Goal: Task Accomplishment & Management: Complete application form

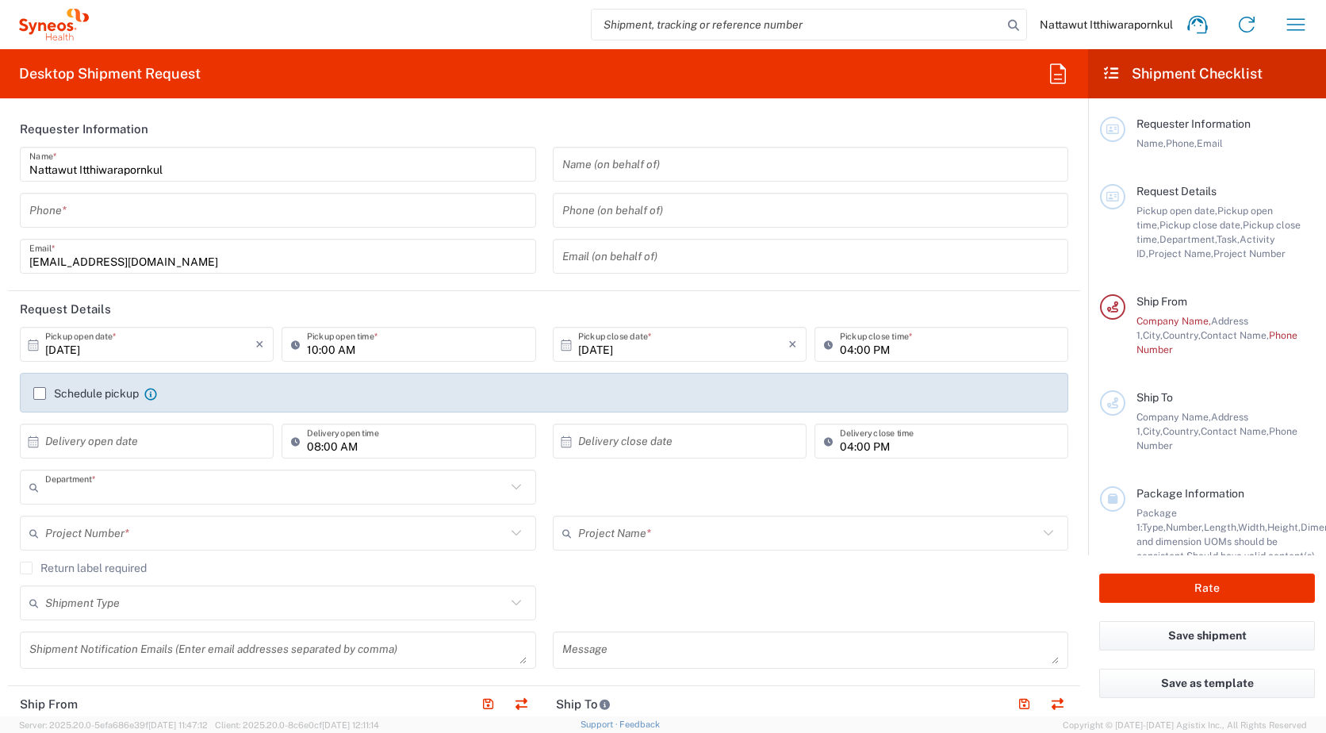
type input "3229"
type input "[GEOGRAPHIC_DATA]"
type input "Syneos Health ([GEOGRAPHIC_DATA]) Limit"
click at [272, 104] on div "Desktop Shipment Request Requester Information [PERSON_NAME] Name * Phone * [PE…" at bounding box center [544, 382] width 1088 height 667
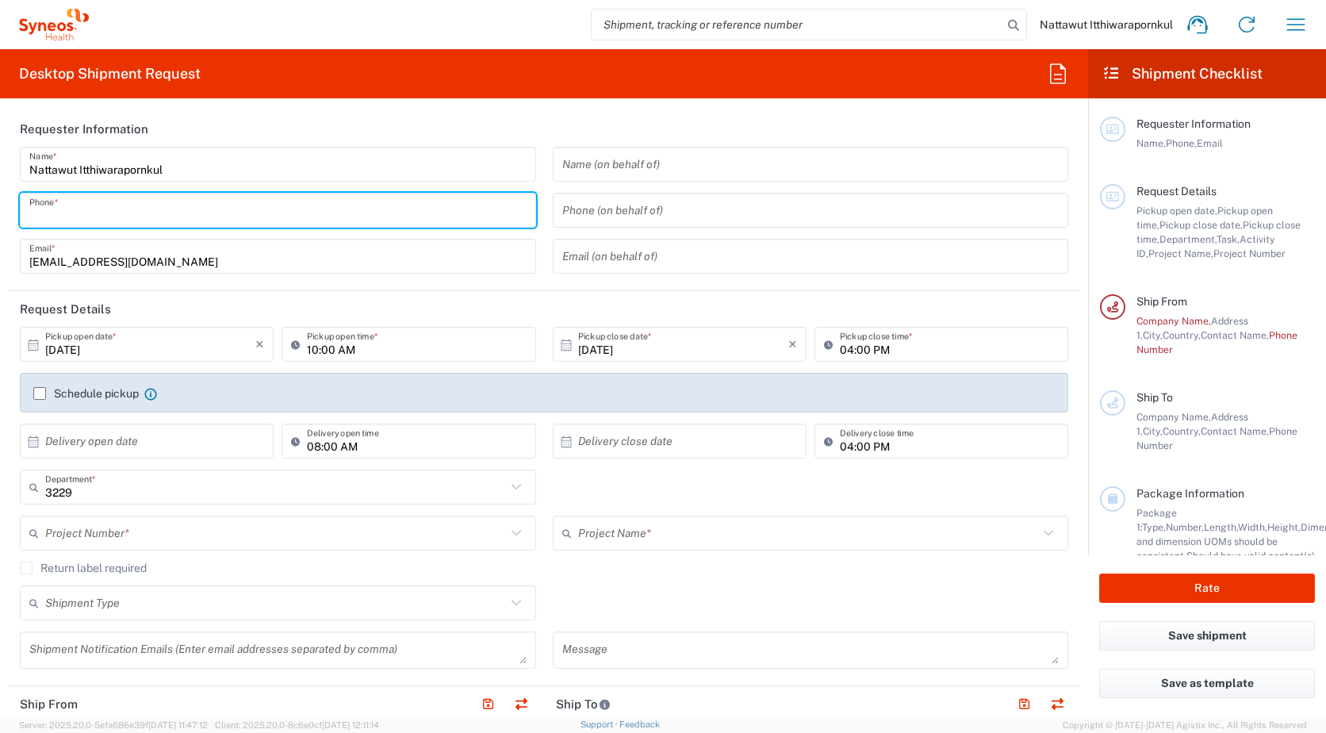
click at [271, 208] on input "tel" at bounding box center [277, 211] width 497 height 28
type input "0943659235"
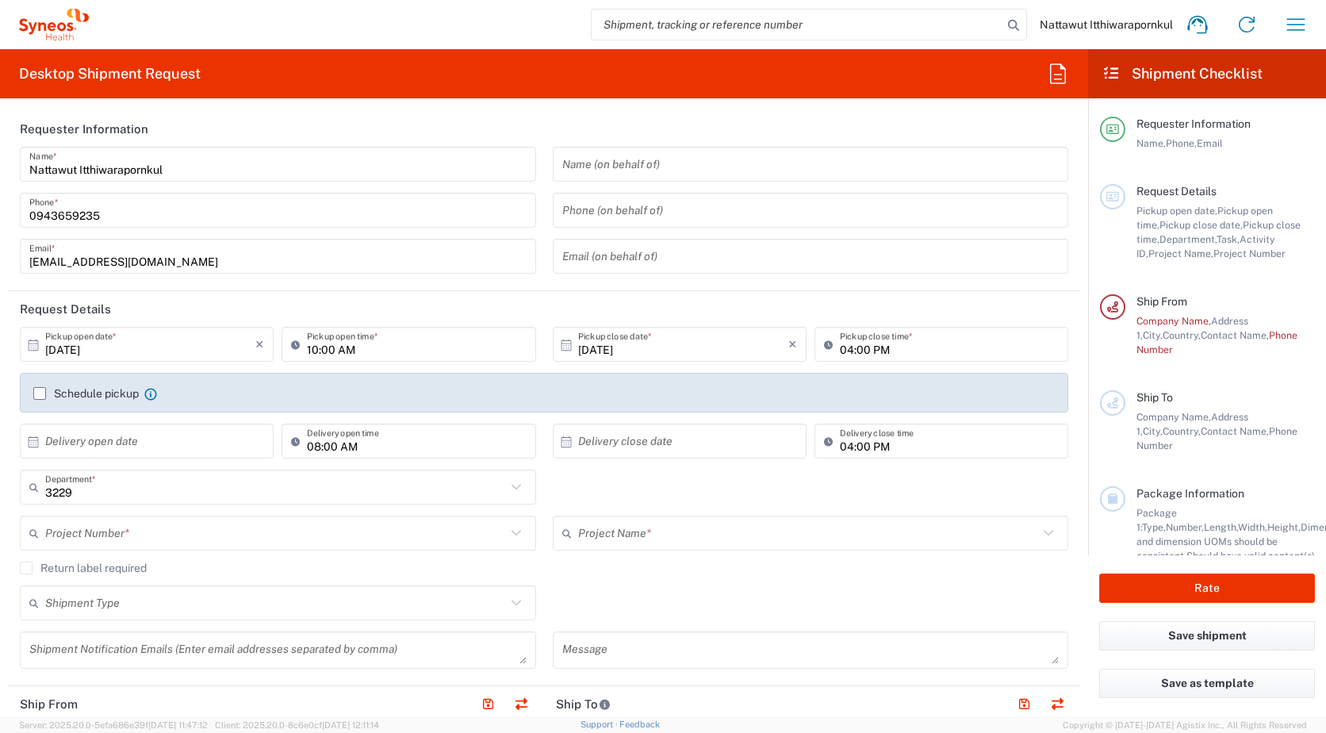
click at [411, 107] on div "Desktop Shipment Request Requester Information [PERSON_NAME] Name * [PHONE_NUMB…" at bounding box center [544, 382] width 1088 height 667
click at [298, 303] on header "Request Details" at bounding box center [544, 309] width 1072 height 36
click at [296, 295] on header "Request Details" at bounding box center [544, 309] width 1072 height 36
click at [865, 355] on input "04:00 PM" at bounding box center [949, 345] width 219 height 28
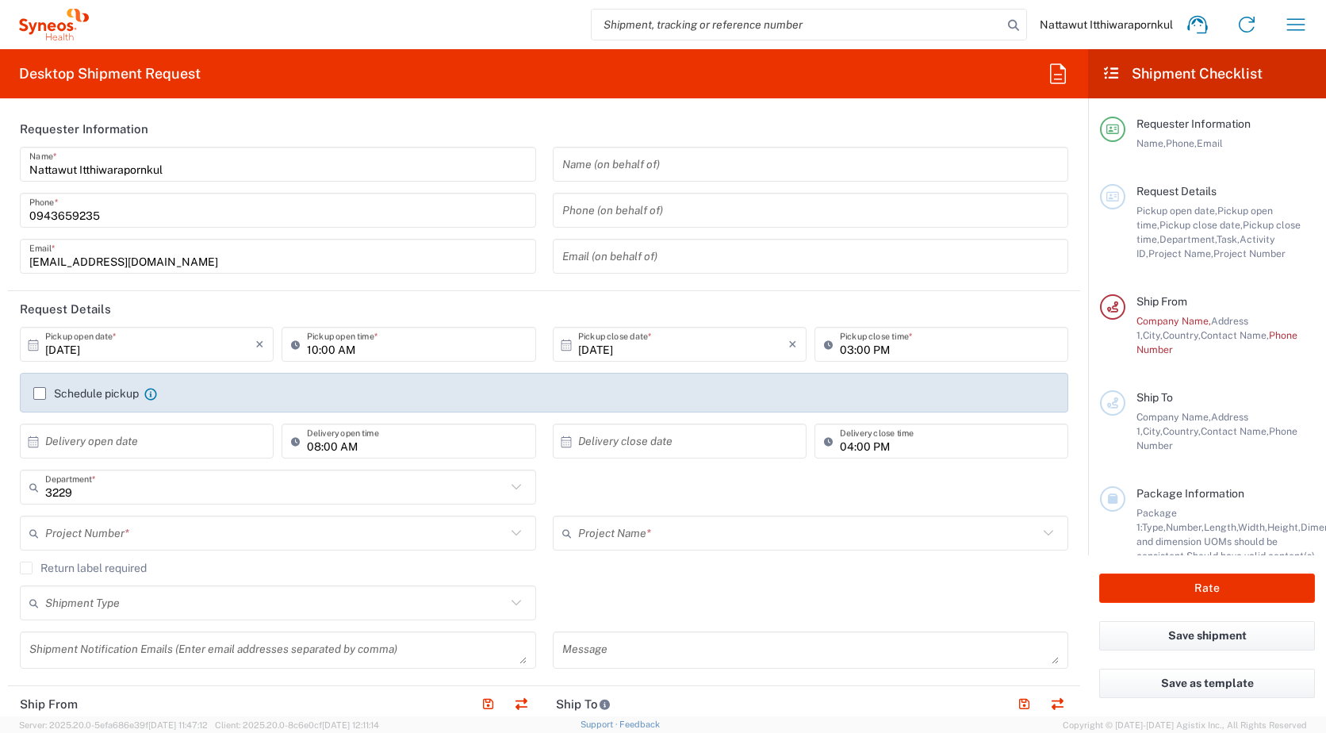
click at [894, 297] on header "Request Details" at bounding box center [544, 309] width 1072 height 36
click at [847, 351] on input "03:00 PM" at bounding box center [949, 345] width 219 height 28
click at [845, 351] on input "03:00 PM" at bounding box center [949, 345] width 219 height 28
type input "02:00 PM"
click at [922, 293] on header "Request Details" at bounding box center [544, 309] width 1072 height 36
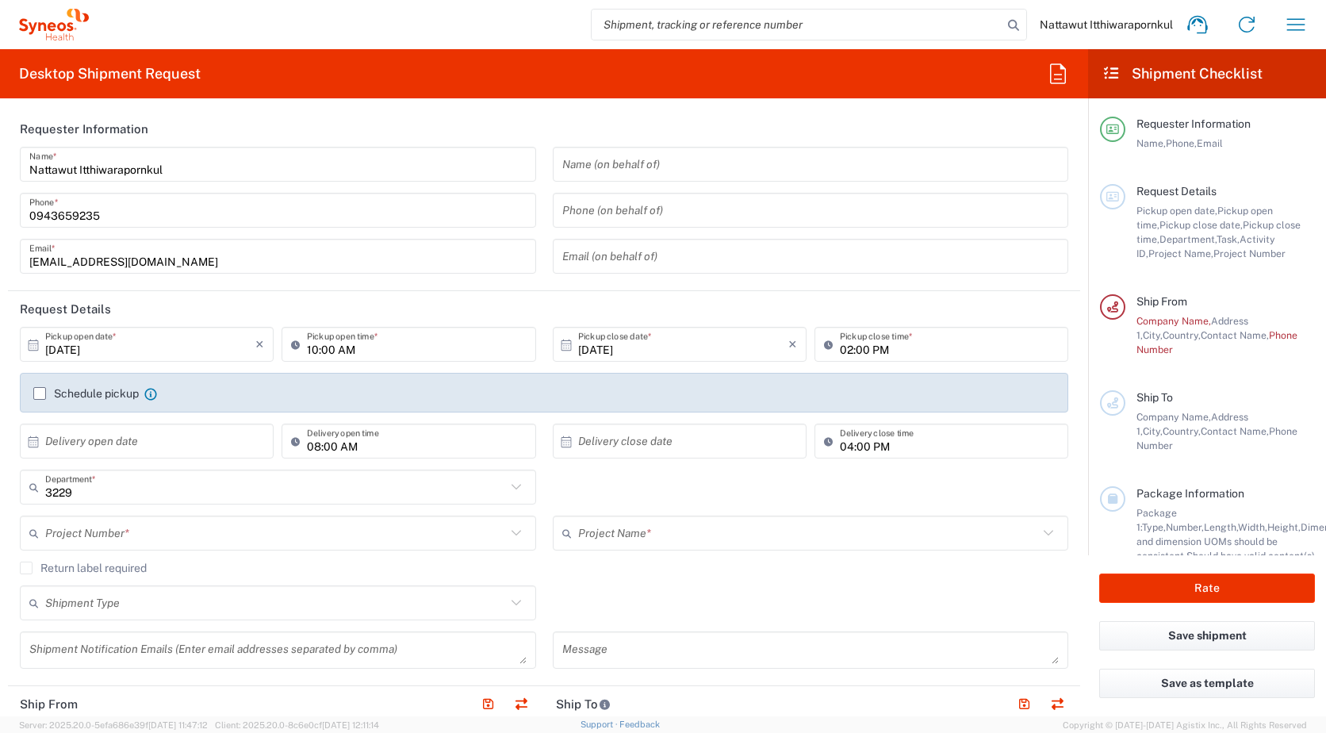
scroll to position [79, 0]
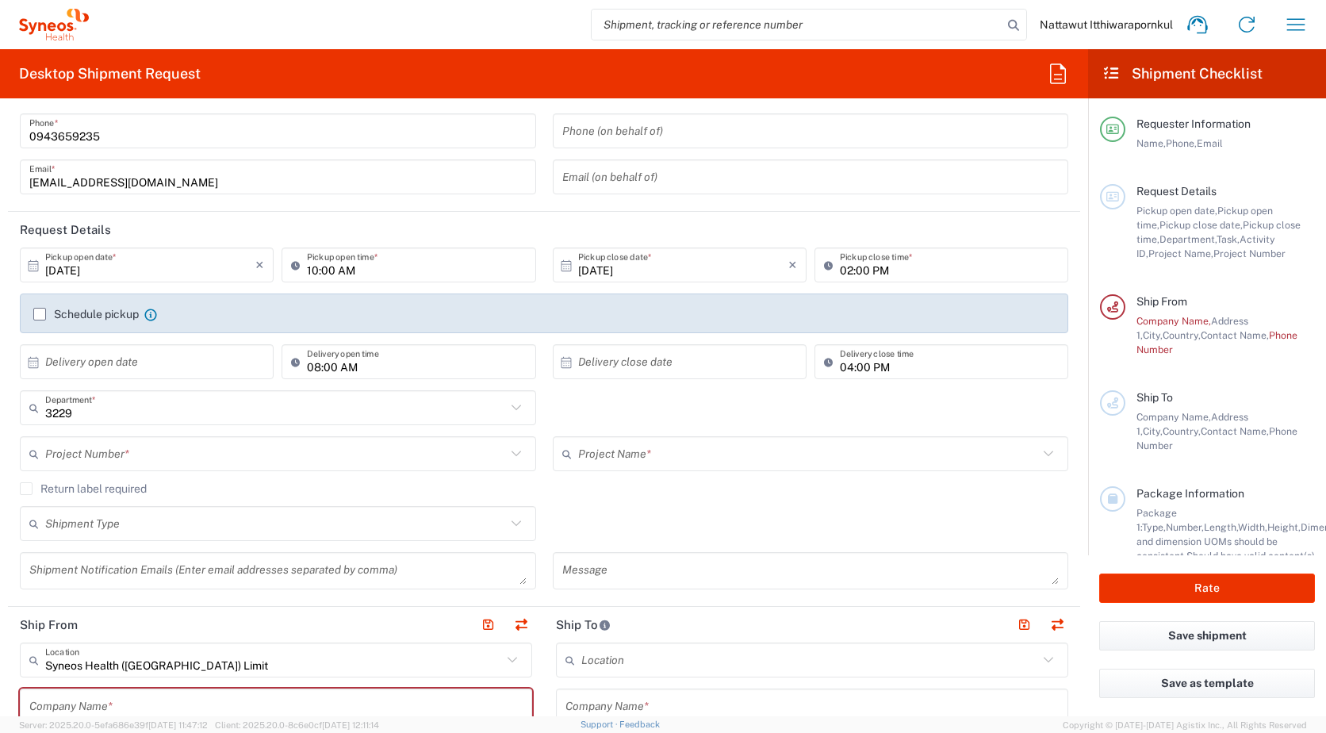
click at [259, 467] on input "text" at bounding box center [275, 454] width 461 height 28
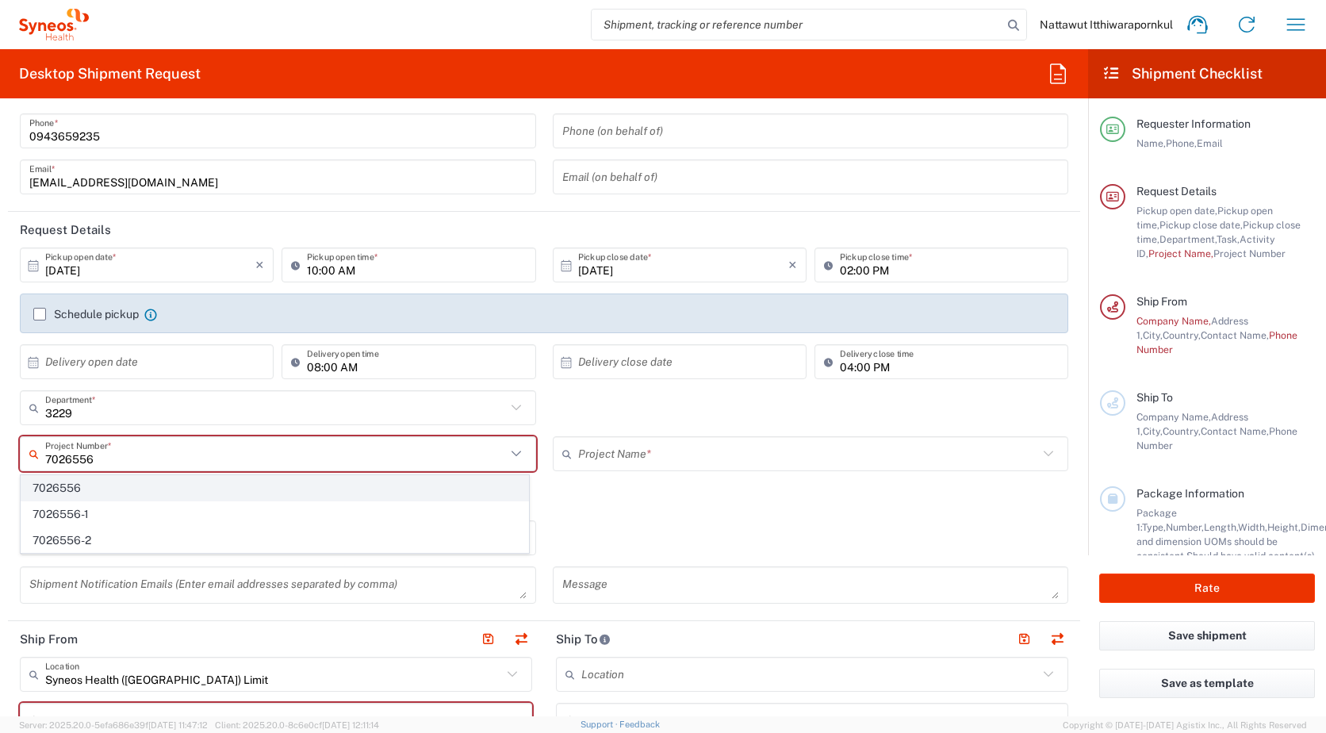
type input "7026556"
click at [163, 492] on span "7026556" at bounding box center [274, 488] width 507 height 25
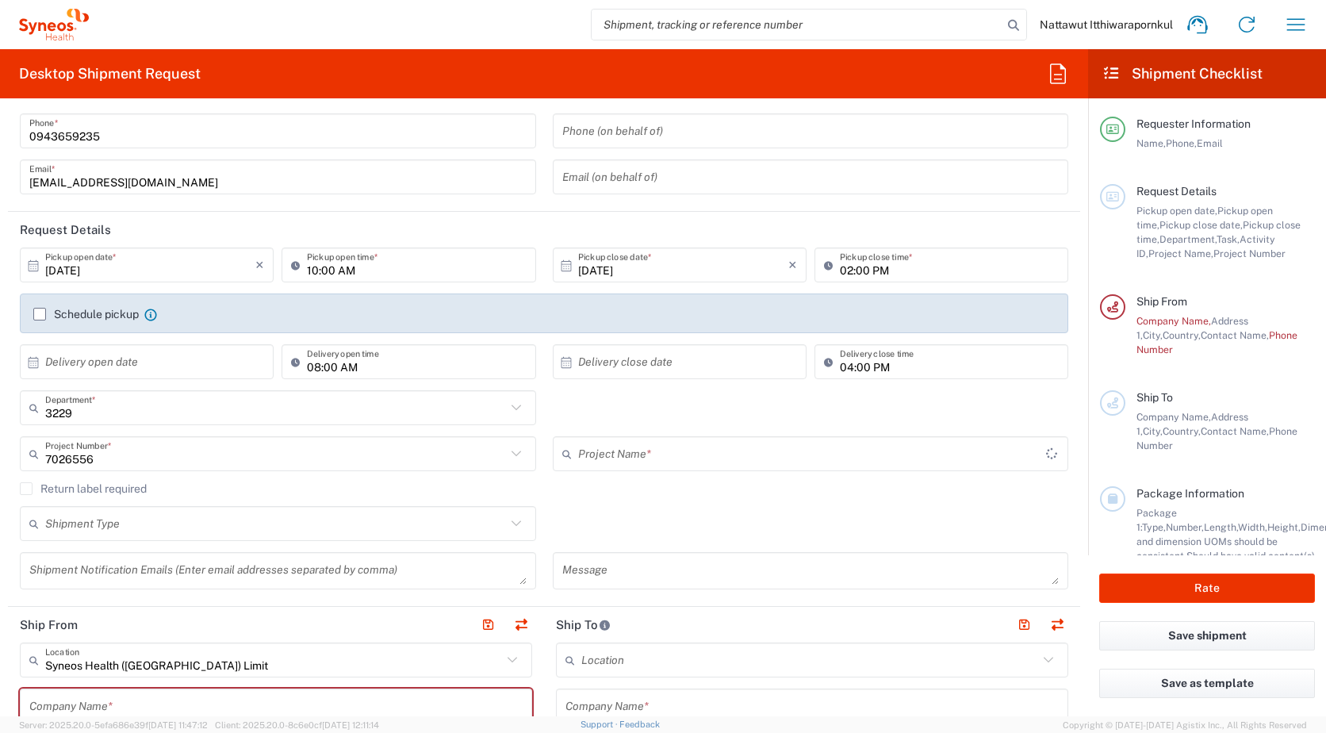
type input "Daiichi 7026556"
click at [661, 506] on div "Shipment Type Batch Regular" at bounding box center [544, 529] width 1065 height 46
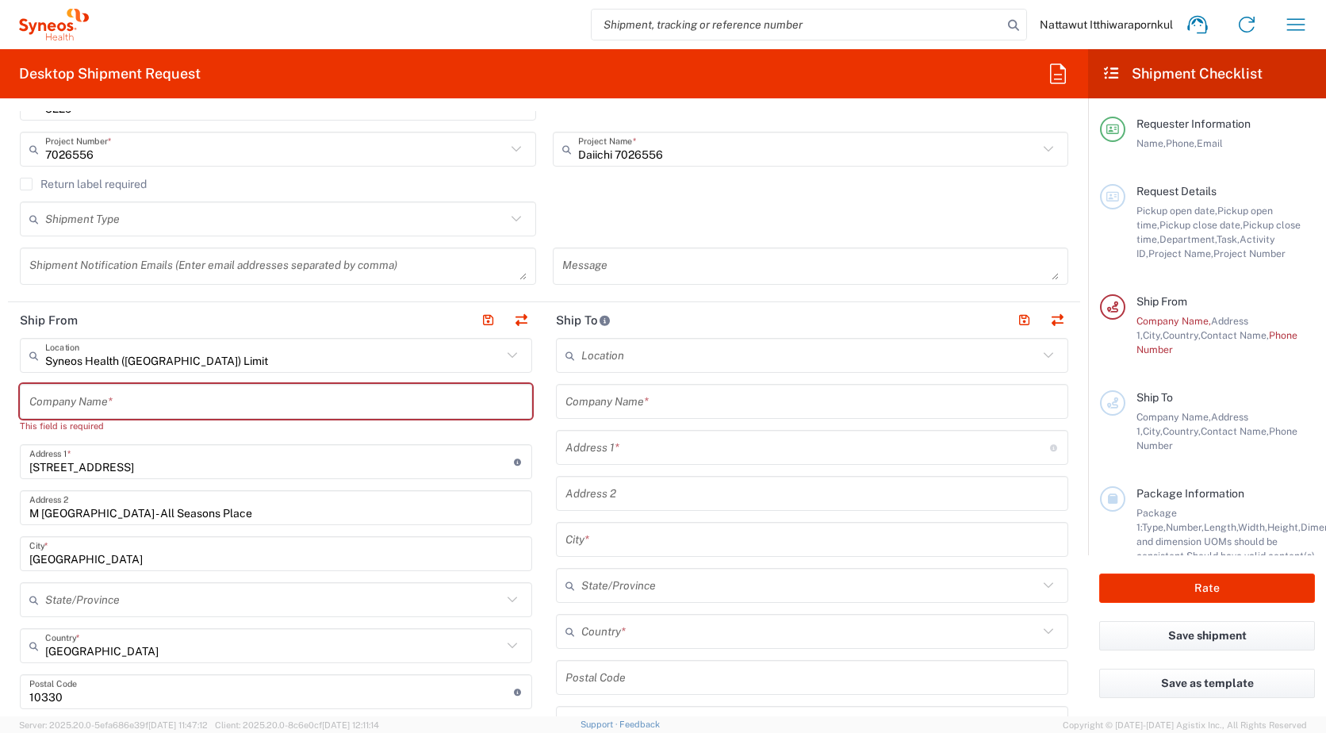
scroll to position [397, 0]
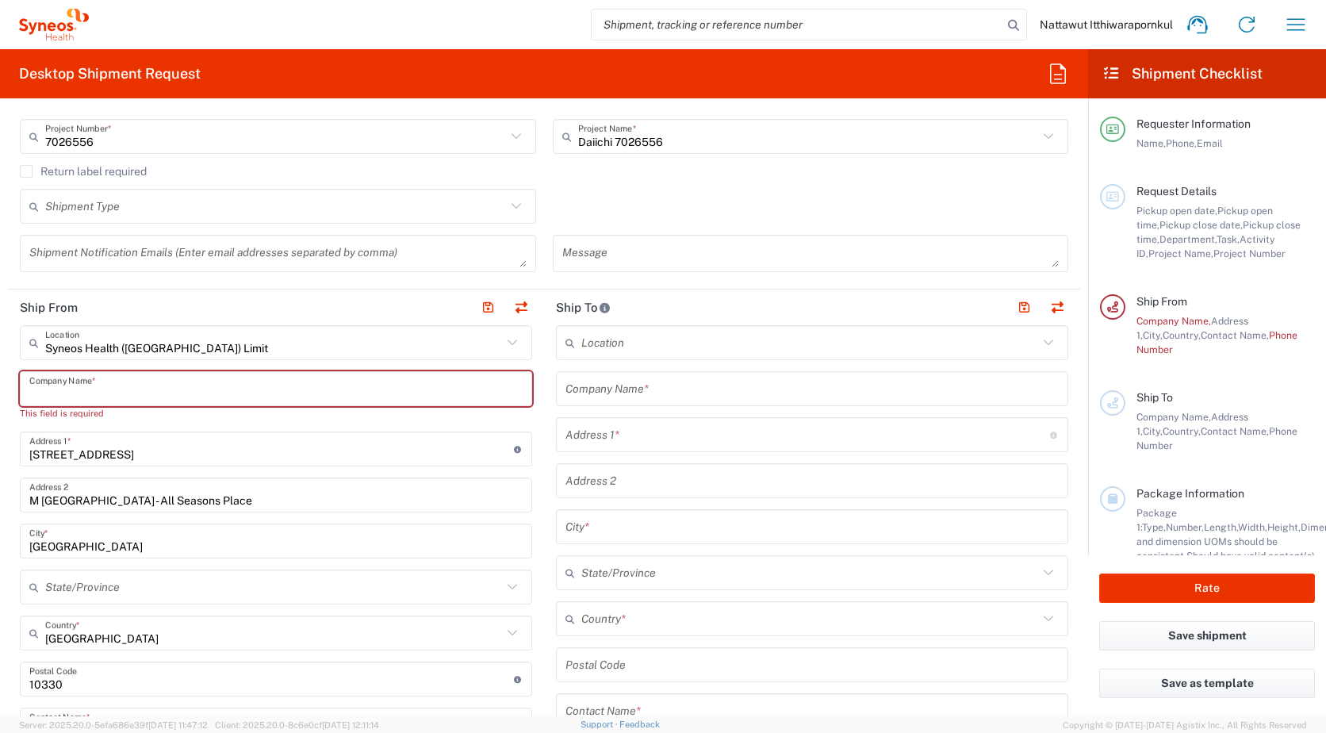
click at [409, 393] on input "text" at bounding box center [275, 389] width 493 height 28
click at [378, 396] on input "text" at bounding box center [275, 389] width 493 height 28
click at [382, 397] on input "text" at bounding box center [275, 389] width 493 height 28
click at [492, 346] on input "text" at bounding box center [273, 343] width 457 height 28
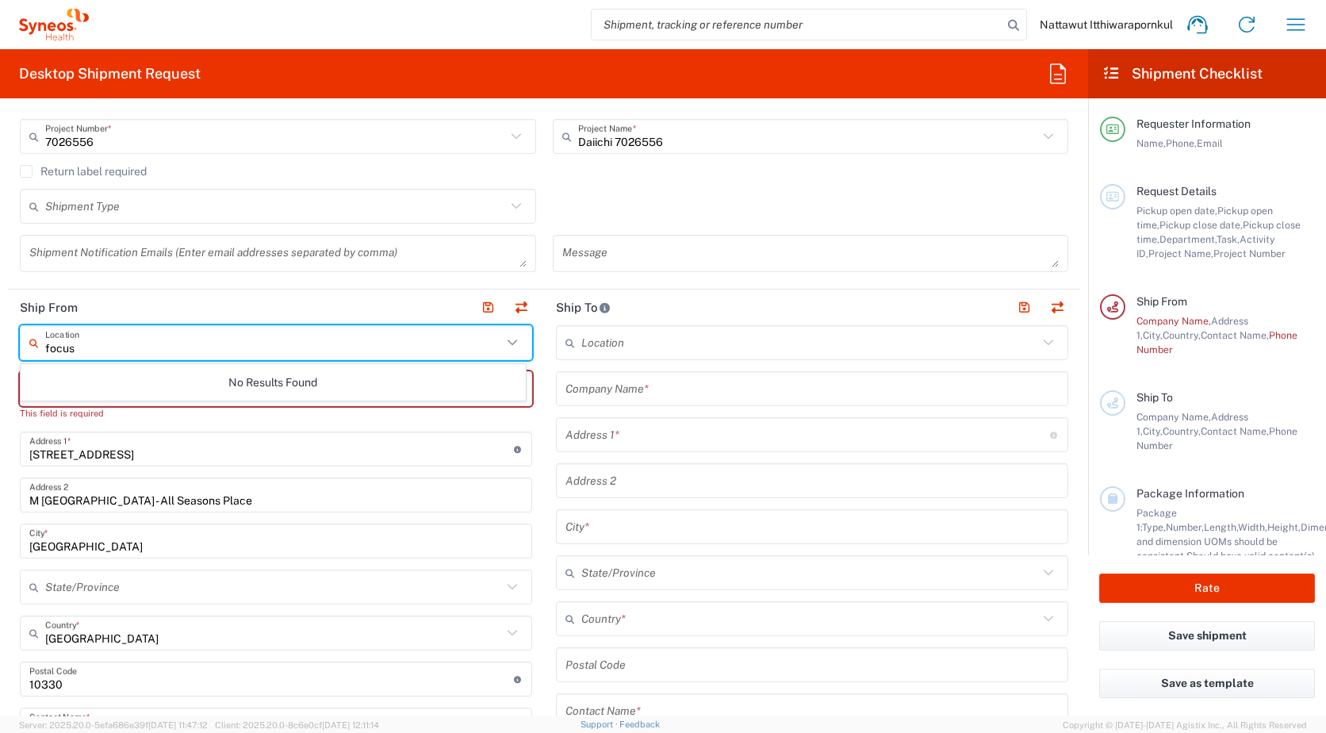
type input "focus"
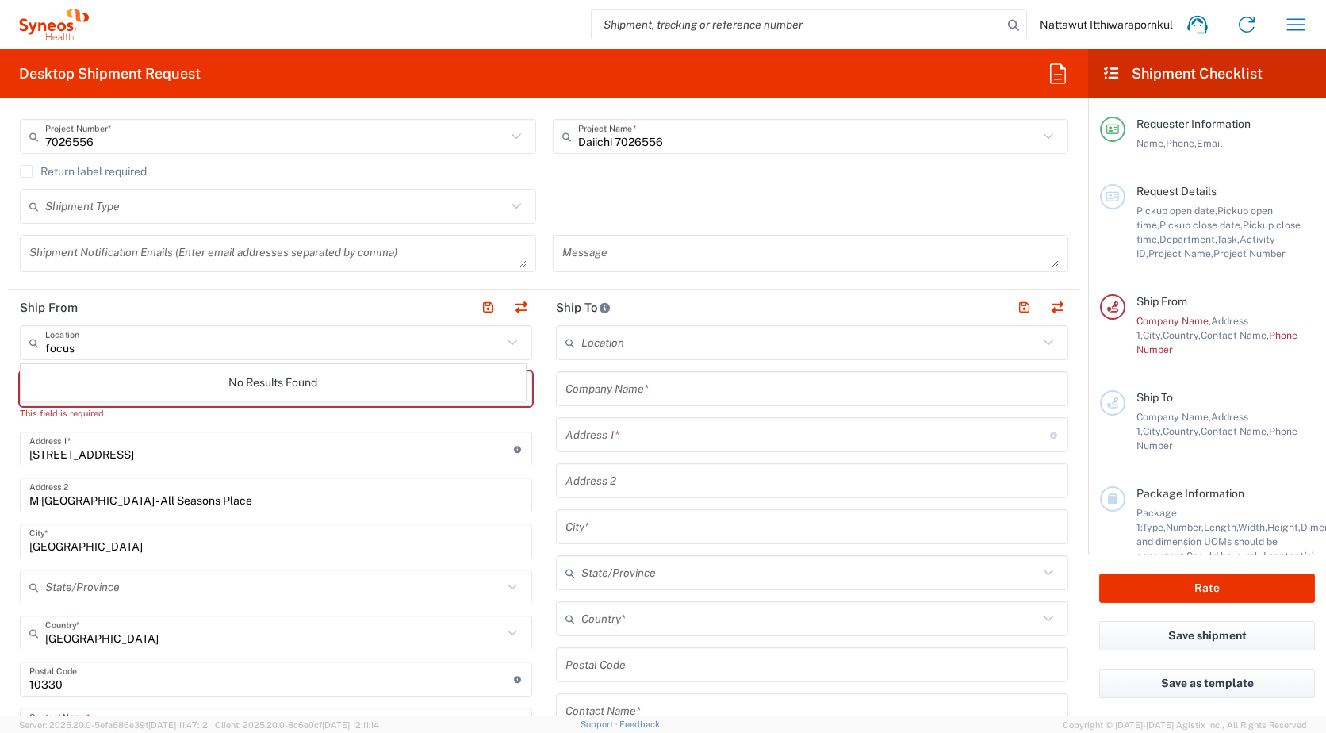
click at [407, 305] on header "Ship From" at bounding box center [276, 308] width 536 height 36
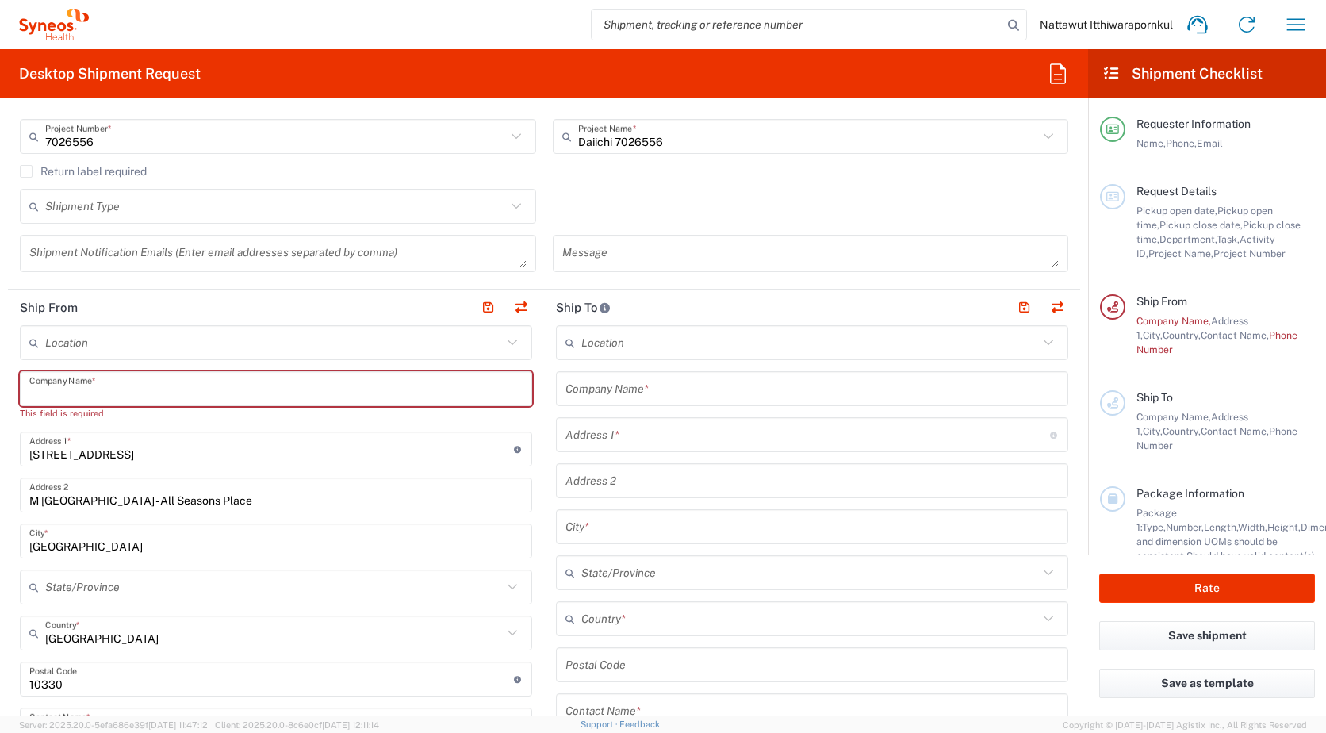
click at [71, 394] on input "text" at bounding box center [275, 389] width 493 height 28
click at [0, 470] on html "Nattawut Itthiwarapornkul Home Shipment estimator Shipment tracking Desktop shi…" at bounding box center [663, 366] width 1326 height 733
click at [544, 416] on main "Location [PERSON_NAME] LLC-[GEOGRAPHIC_DATA] [GEOGRAPHIC_DATA] [GEOGRAPHIC_DATA…" at bounding box center [812, 658] width 536 height 666
click at [464, 343] on input "text" at bounding box center [273, 343] width 457 height 28
type input "Syneos Health ([GEOGRAPHIC_DATA]) Limit"
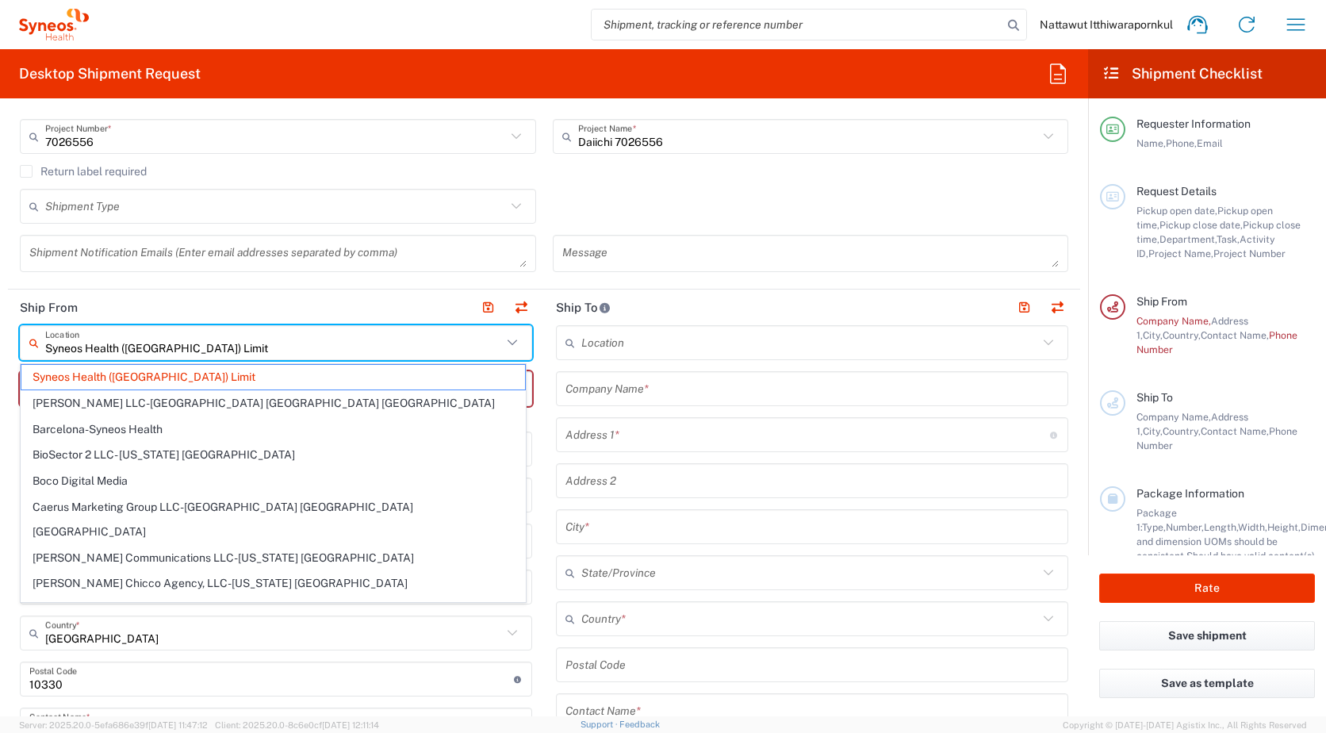
click at [455, 344] on input "Syneos Health ([GEOGRAPHIC_DATA]) Limit" at bounding box center [273, 343] width 457 height 28
drag, startPoint x: 455, startPoint y: 344, endPoint x: 557, endPoint y: 360, distance: 103.5
click at [454, 344] on input "Syneos Health ([GEOGRAPHIC_DATA]) Limit" at bounding box center [273, 343] width 457 height 28
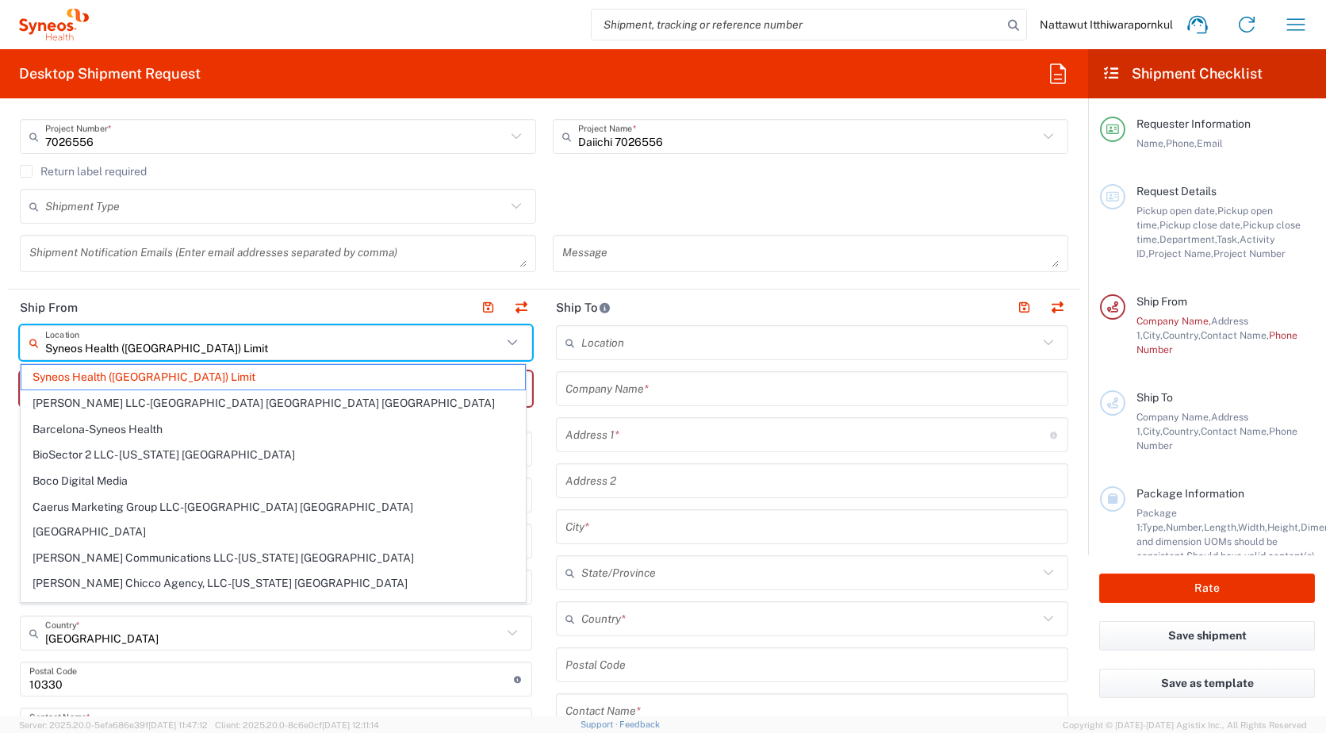
click at [544, 363] on main "Location [PERSON_NAME] LLC-[GEOGRAPHIC_DATA] [GEOGRAPHIC_DATA] [GEOGRAPHIC_DATA…" at bounding box center [812, 658] width 536 height 666
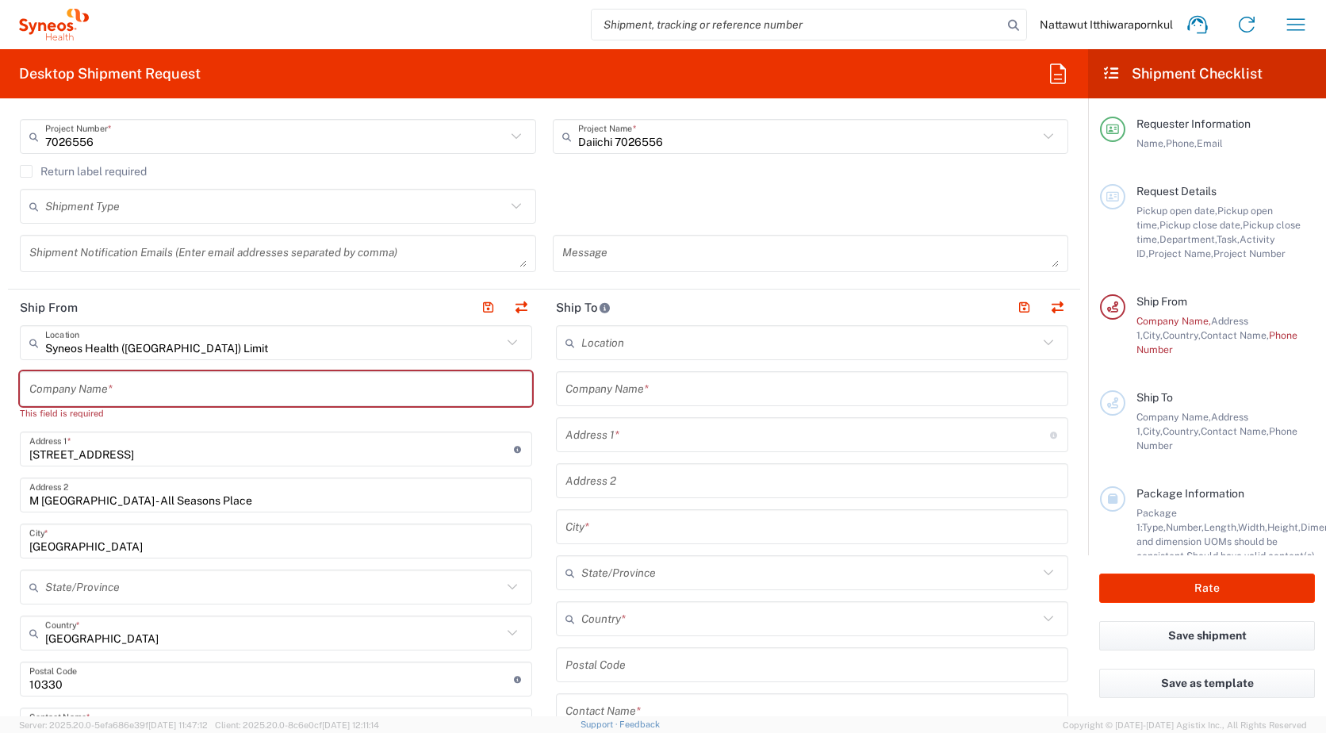
click at [301, 403] on div "Company Name *" at bounding box center [276, 388] width 512 height 35
click at [301, 393] on input "text" at bounding box center [275, 389] width 493 height 28
type input "d"
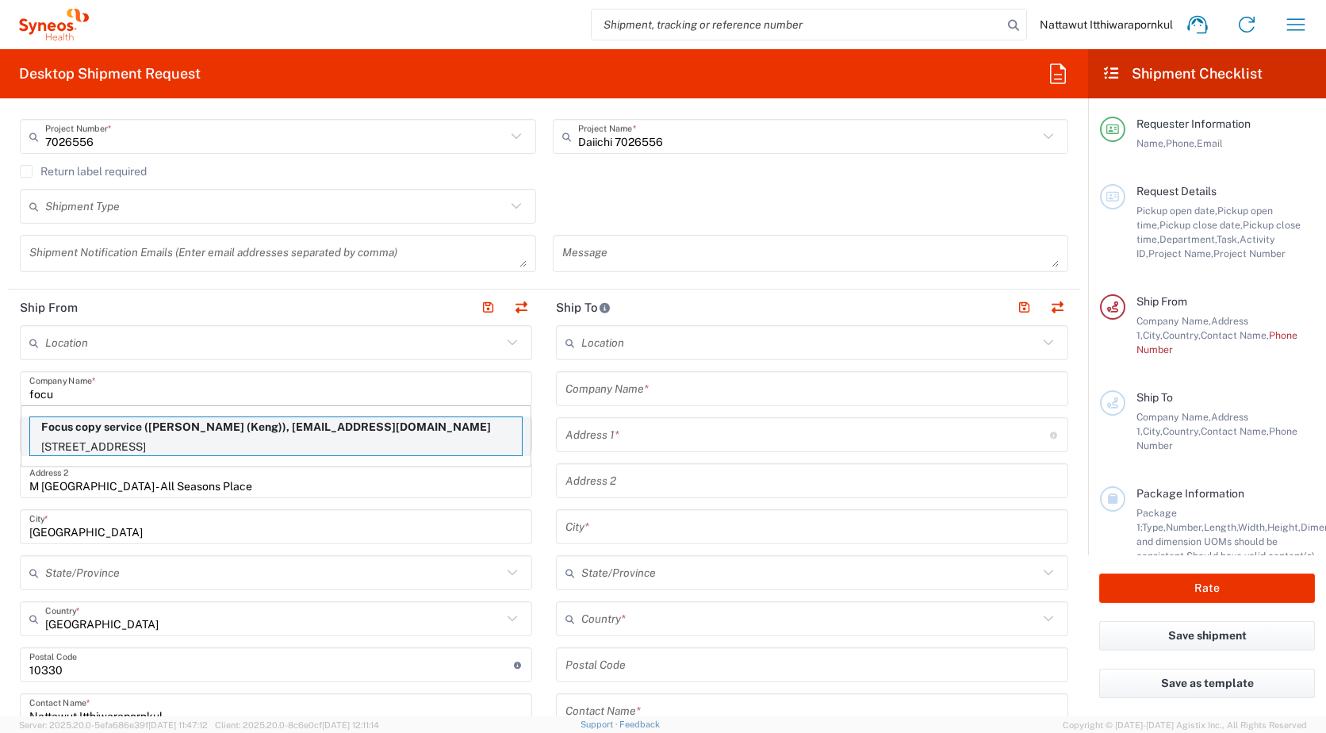
click at [286, 425] on p "Focus copy service ([PERSON_NAME] (Keng)), [EMAIL_ADDRESS][DOMAIN_NAME]" at bounding box center [276, 427] width 492 height 20
type input "Focus copy service"
type input "[STREET_ADDRESS]"
type input "[PERSON_NAME], Khet Bangrak"
type input "10500"
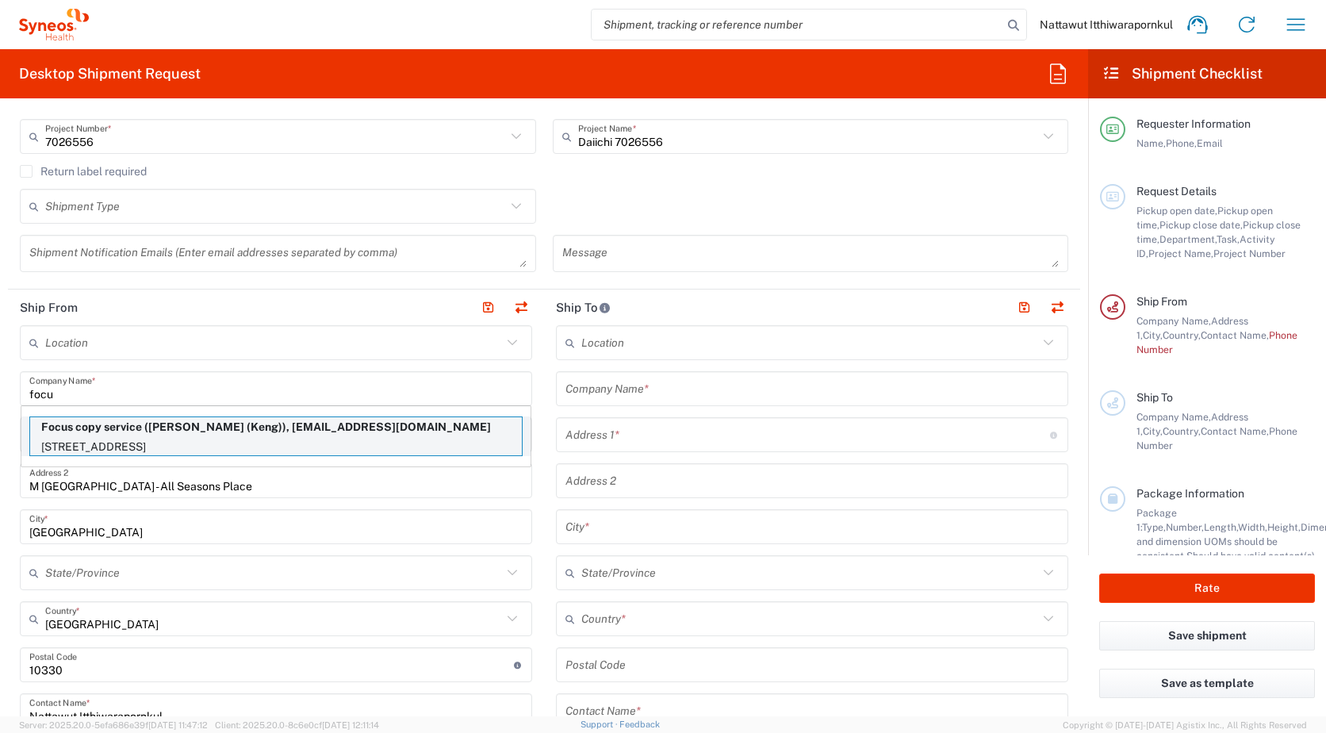
type input "[PERSON_NAME] (Keng)"
type input "[PHONE_NUMBER]"
type input "[EMAIL_ADDRESS][DOMAIN_NAME]"
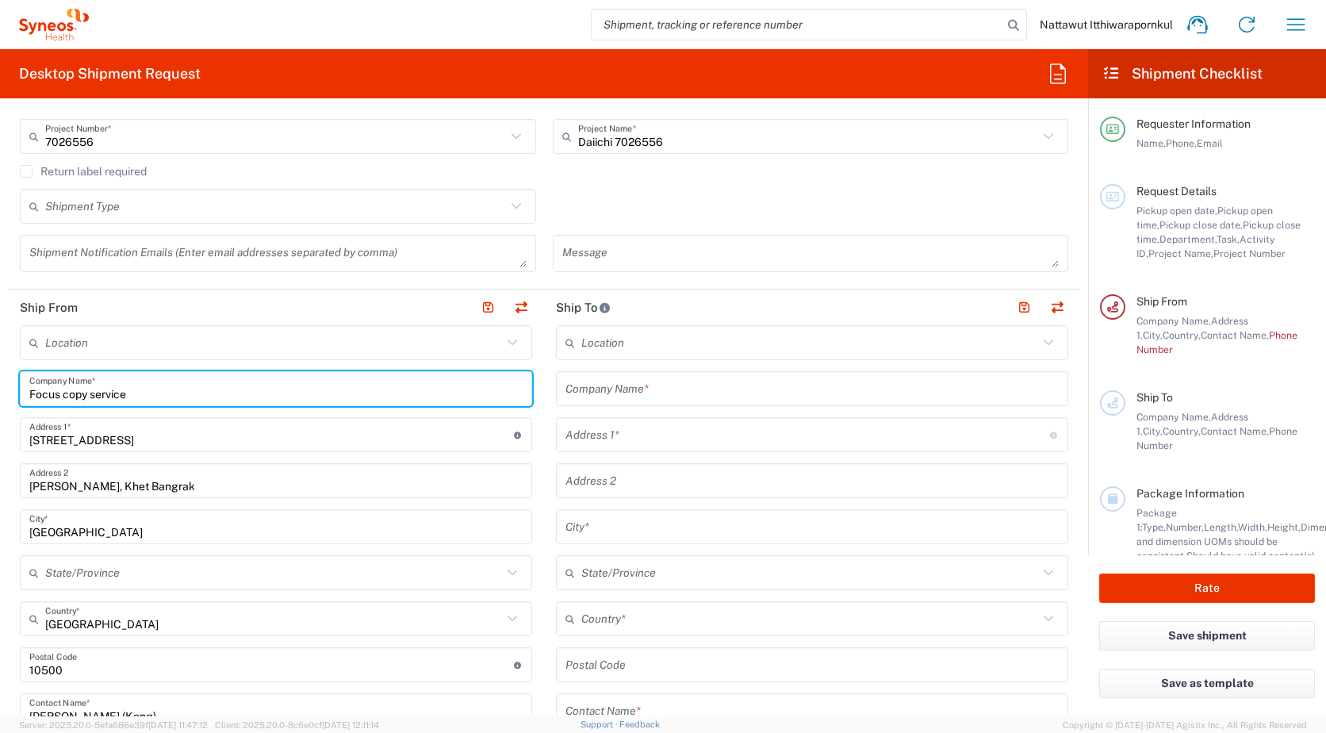
click at [0, 468] on html "Nattawut Itthiwarapornkul Home Shipment estimator Shipment tracking Desktop shi…" at bounding box center [663, 366] width 1326 height 733
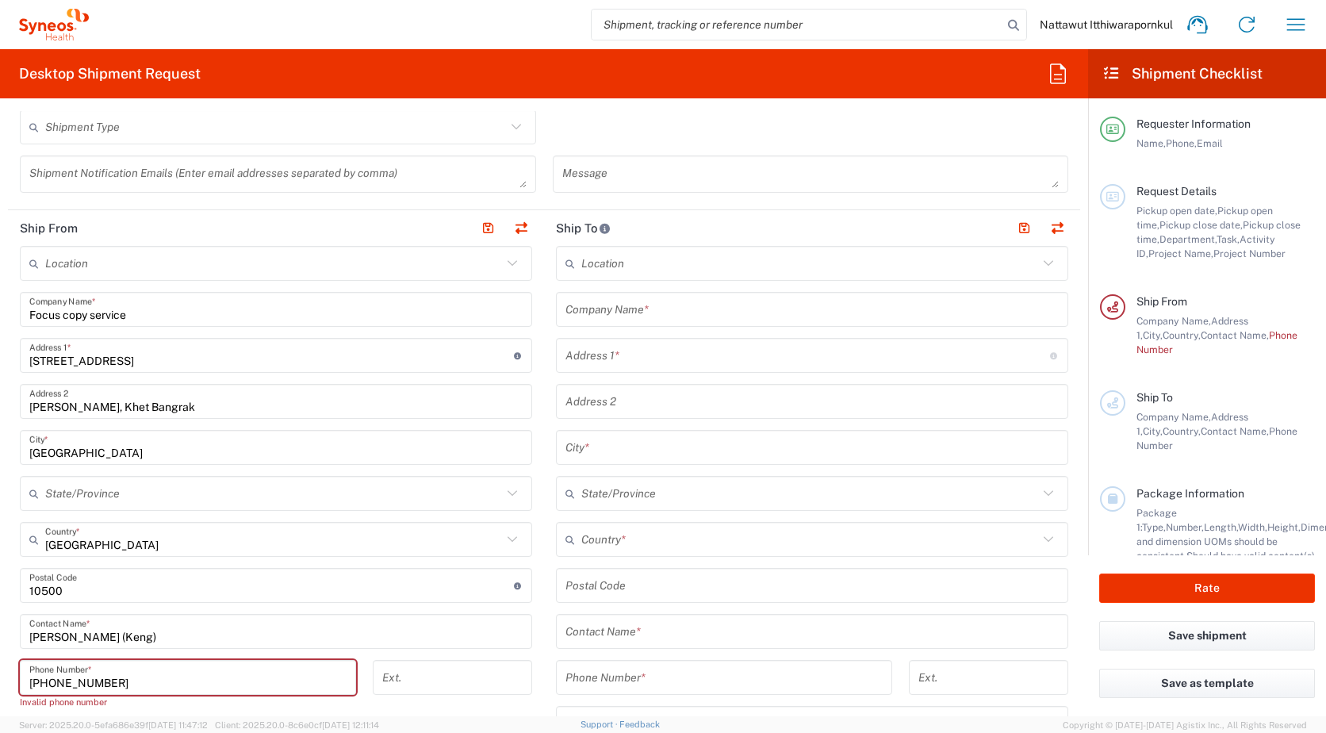
scroll to position [635, 0]
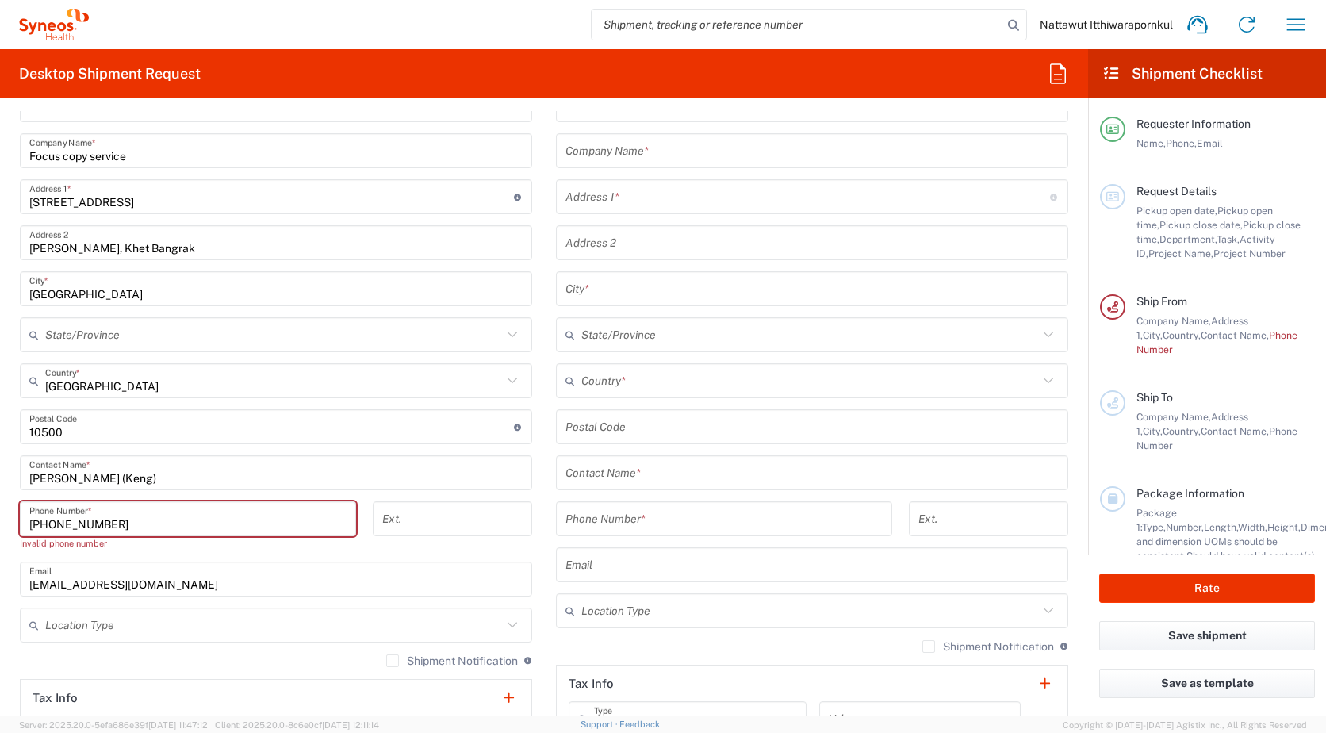
click at [62, 523] on input "[PHONE_NUMBER]" at bounding box center [187, 519] width 317 height 28
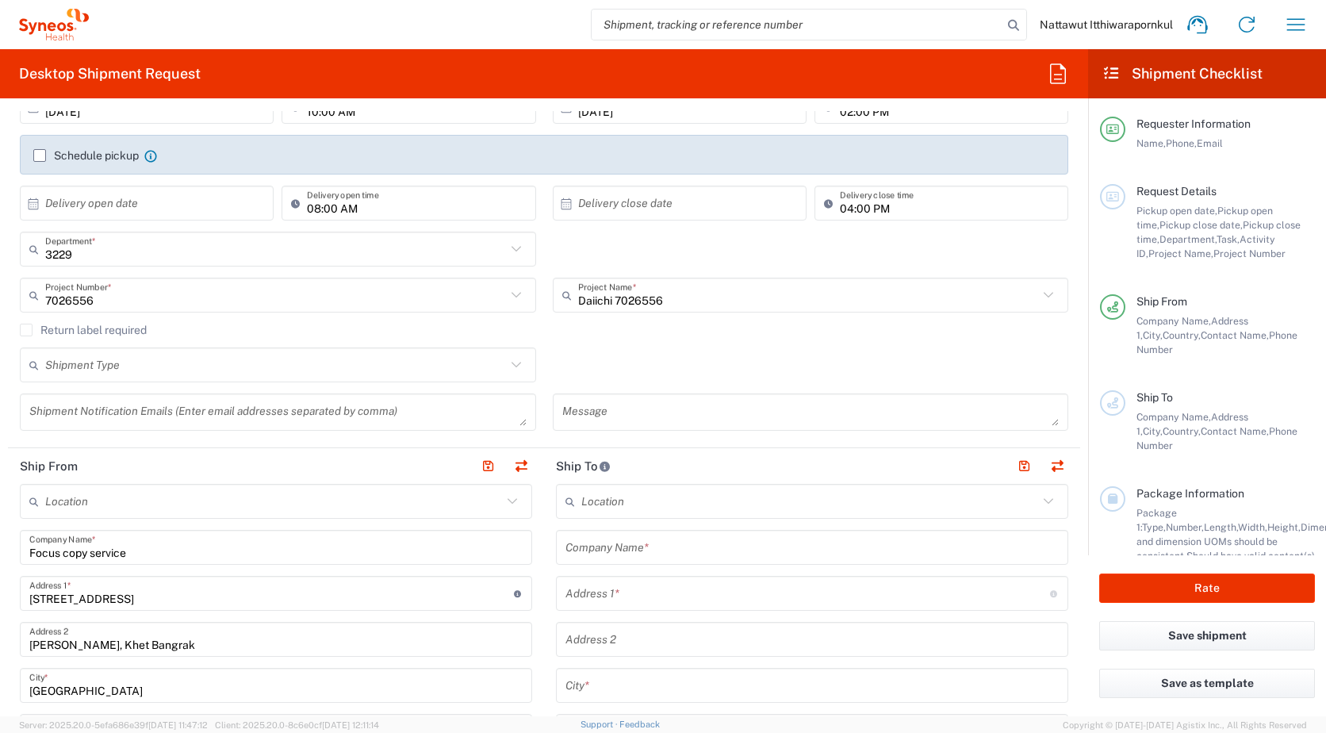
scroll to position [317, 0]
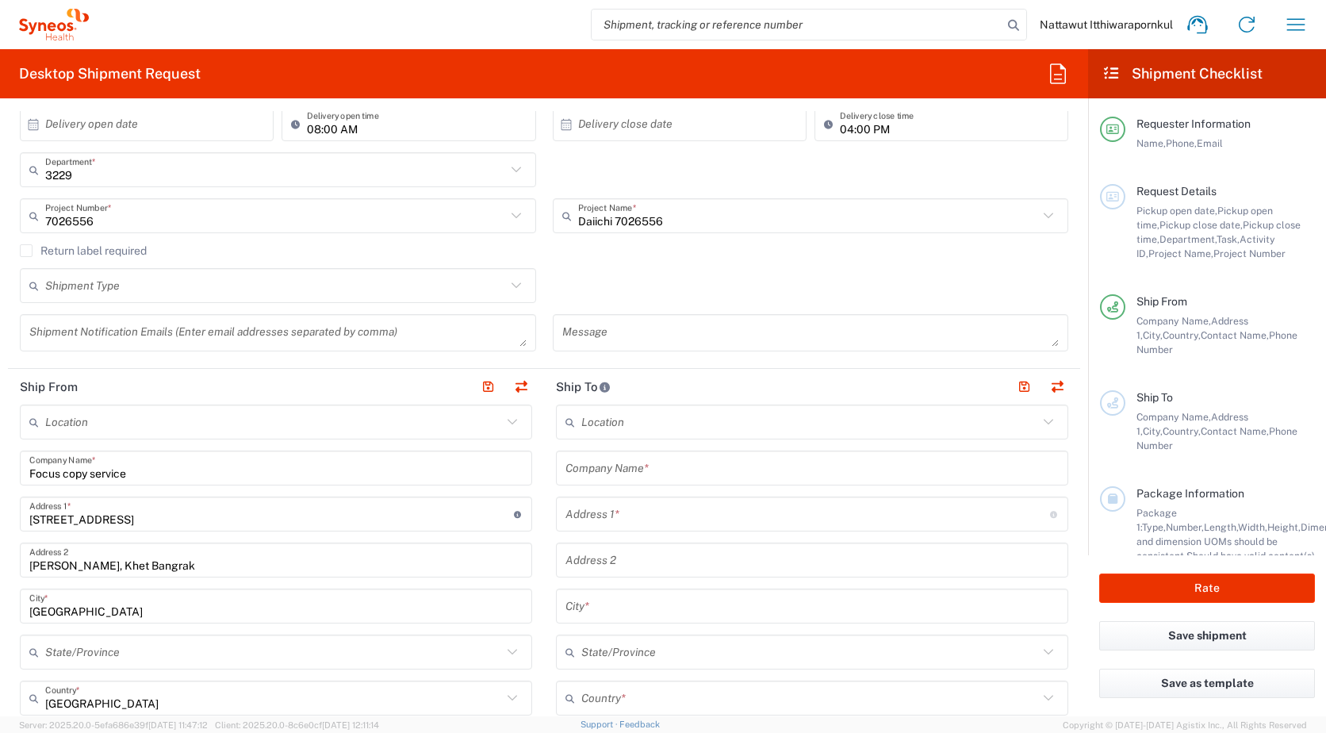
type input "[PHONE_NUMBER]"
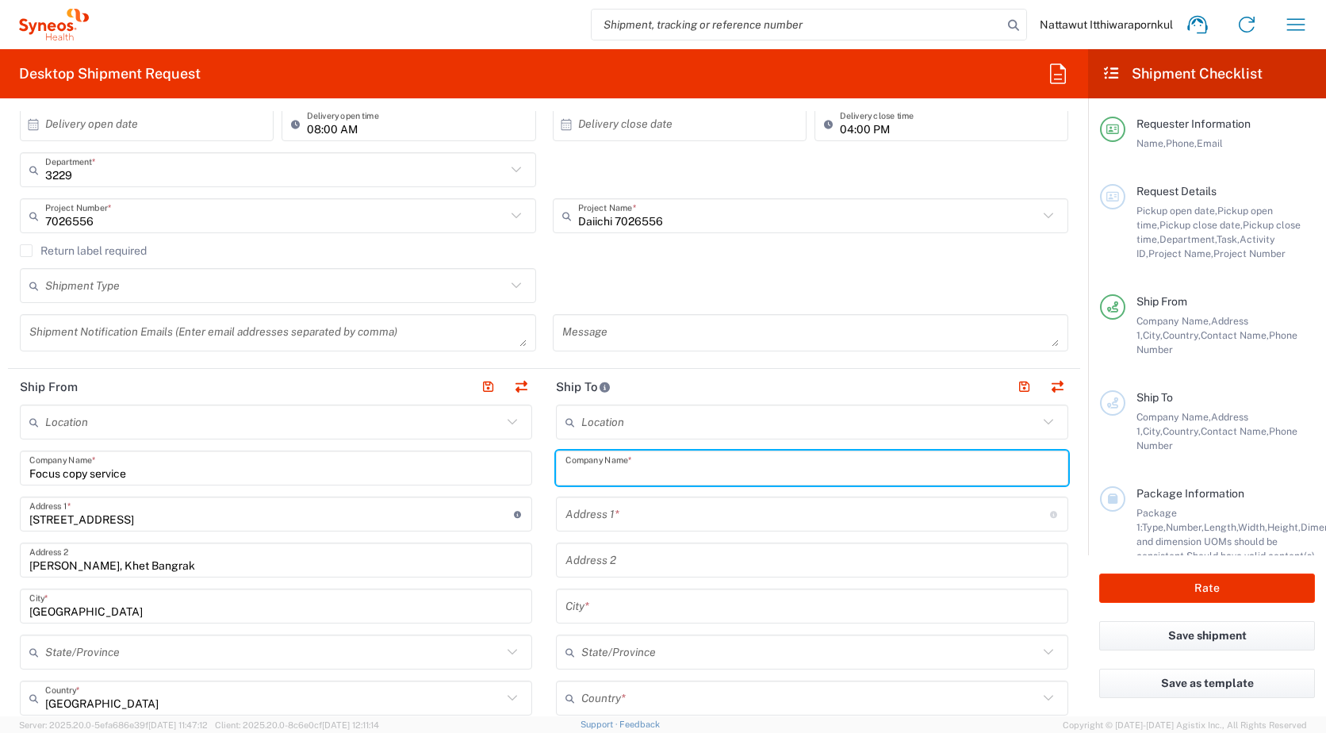
click at [704, 455] on input "text" at bounding box center [812, 469] width 493 height 28
type input "m"
click at [858, 424] on input "text" at bounding box center [809, 423] width 457 height 28
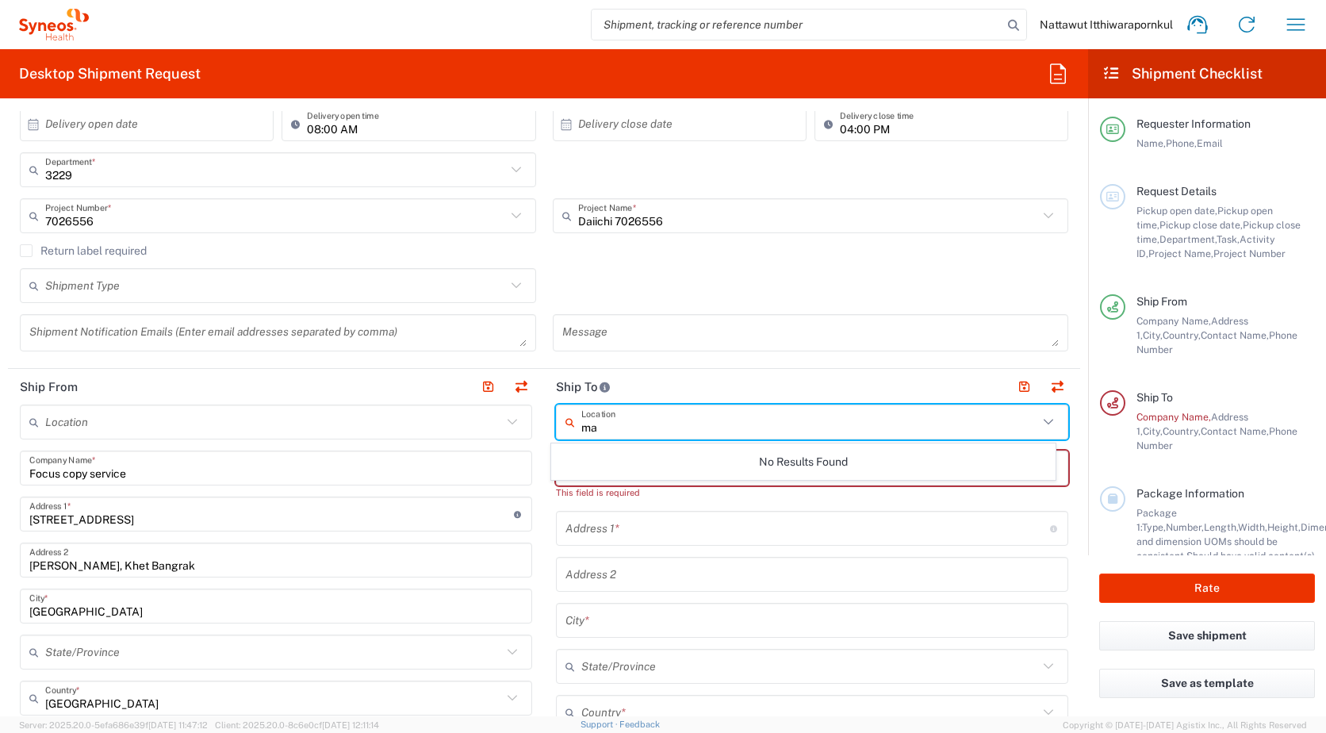
type input "m"
type input "chiang mai"
click at [847, 420] on input "chiang mai" at bounding box center [809, 423] width 457 height 28
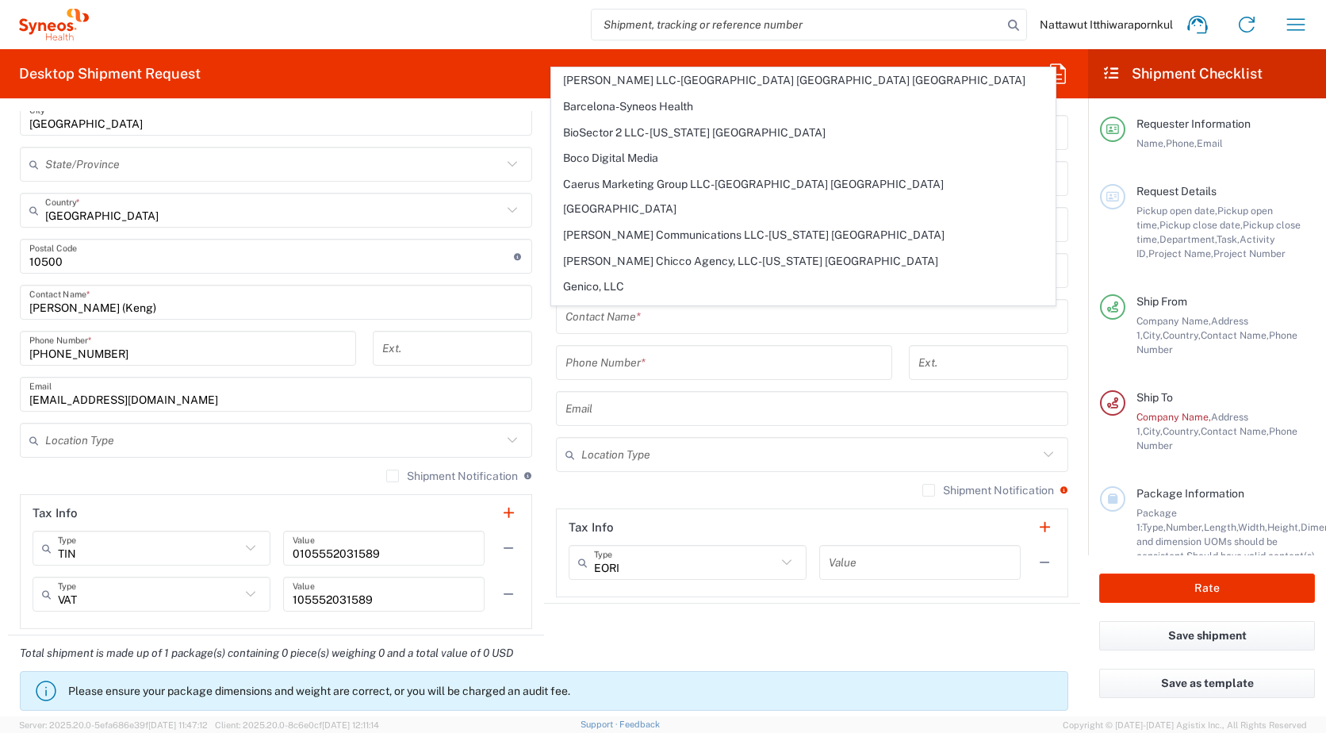
scroll to position [688, 0]
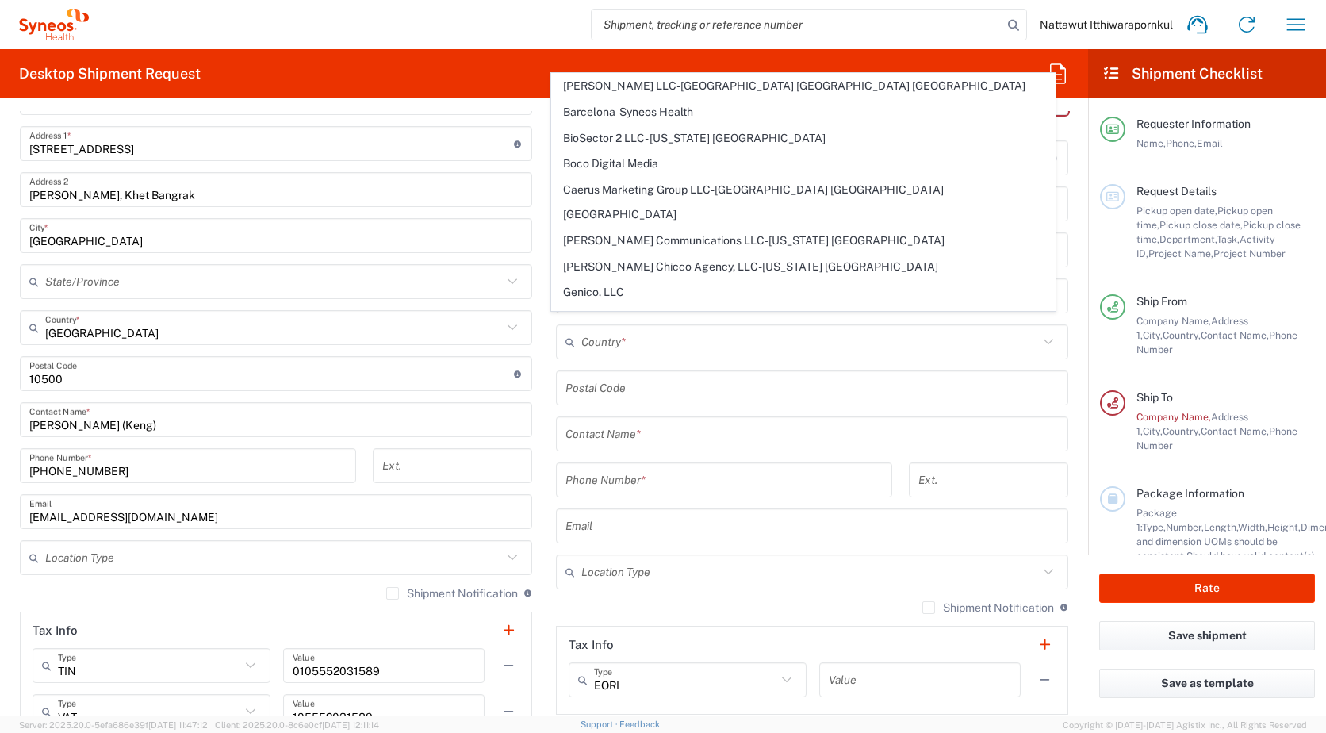
click at [700, 361] on div "Location [PERSON_NAME] LLC-[GEOGRAPHIC_DATA] [GEOGRAPHIC_DATA] [GEOGRAPHIC_DATA…" at bounding box center [812, 374] width 512 height 681
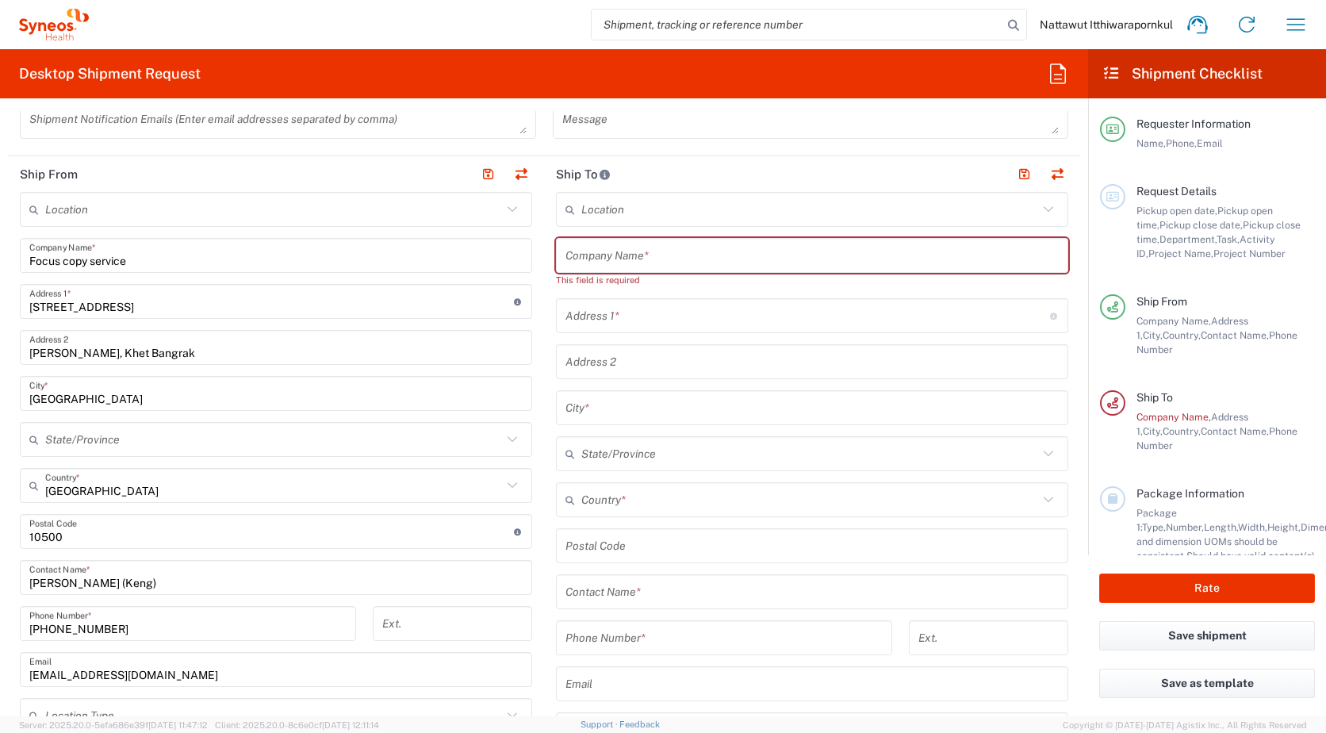
scroll to position [529, 0]
click at [662, 259] on input "text" at bounding box center [812, 257] width 493 height 28
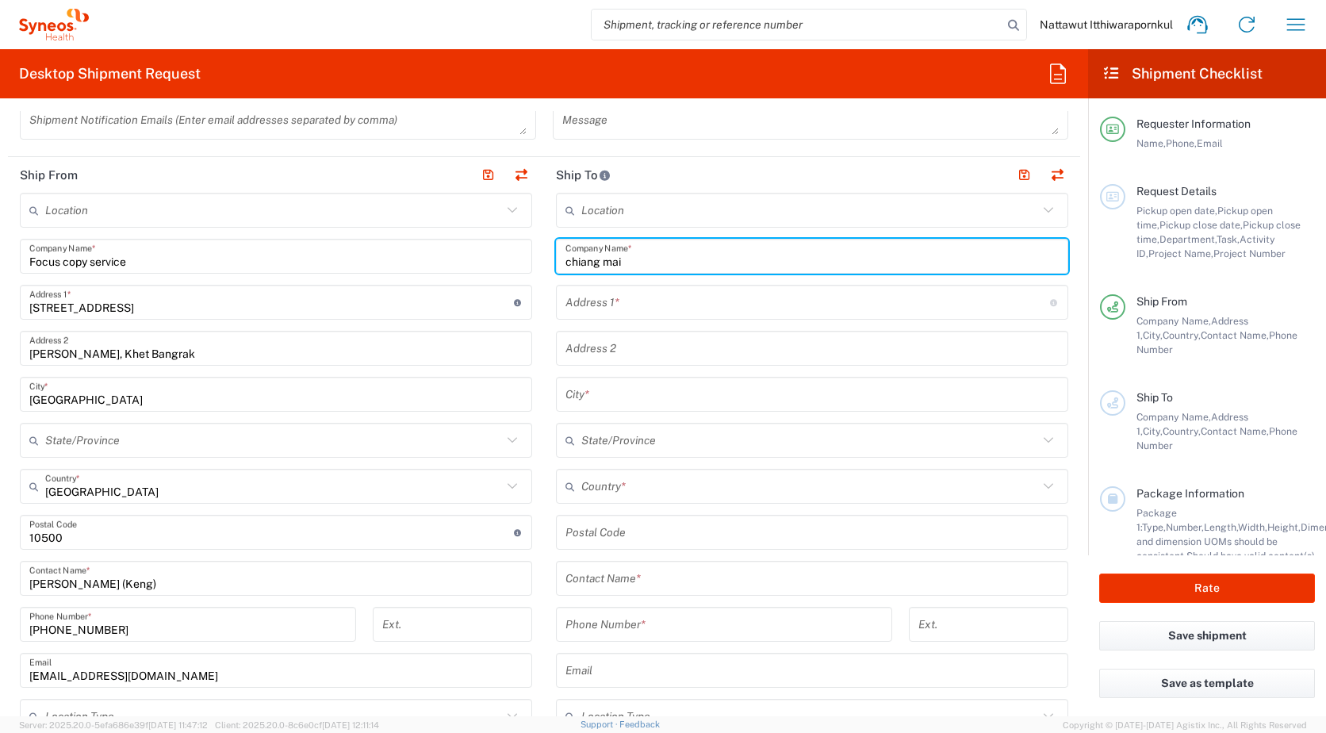
click at [681, 262] on input "chiang mai" at bounding box center [812, 257] width 493 height 28
drag, startPoint x: 681, startPoint y: 262, endPoint x: 570, endPoint y: 267, distance: 111.2
click at [570, 267] on input "chiang mai" at bounding box center [812, 257] width 493 height 28
paste input "[GEOGRAPHIC_DATA] (CMU CRC)"
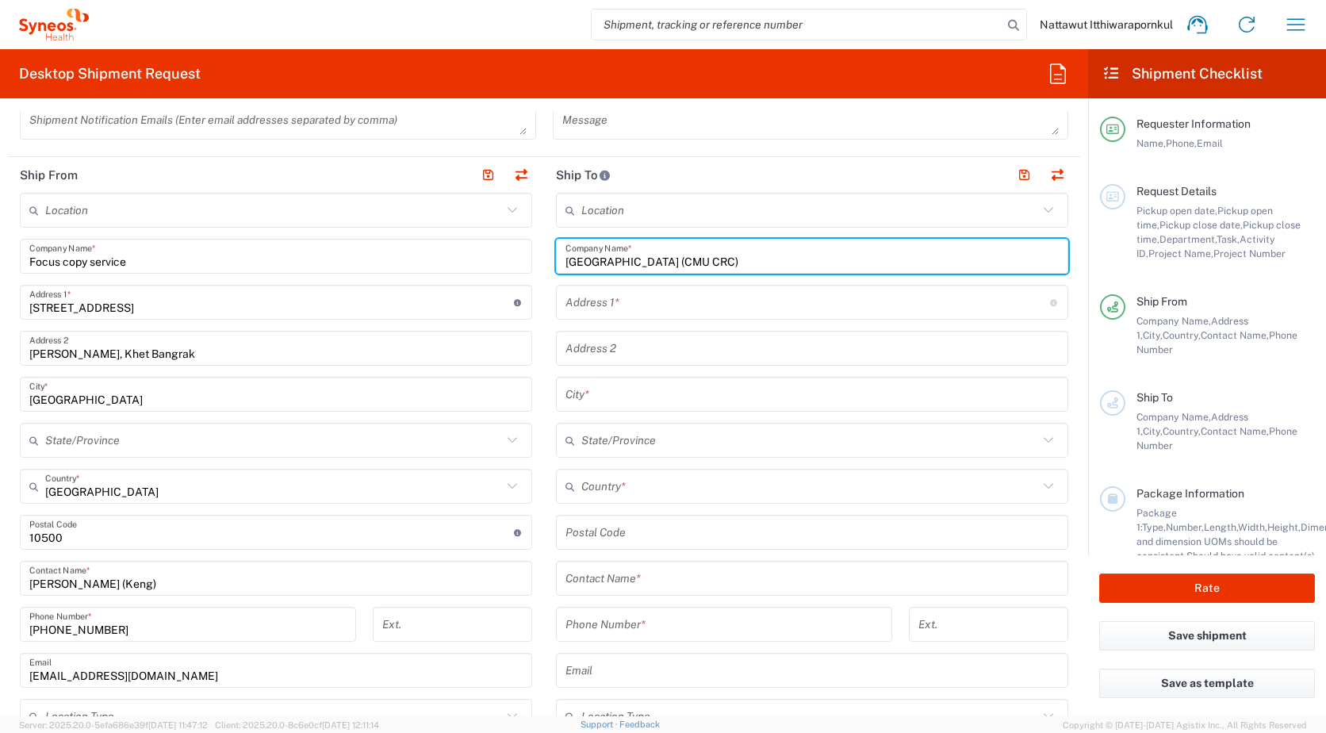
type input "[GEOGRAPHIC_DATA] (CMU CRC)"
click at [689, 307] on input "text" at bounding box center [808, 303] width 485 height 28
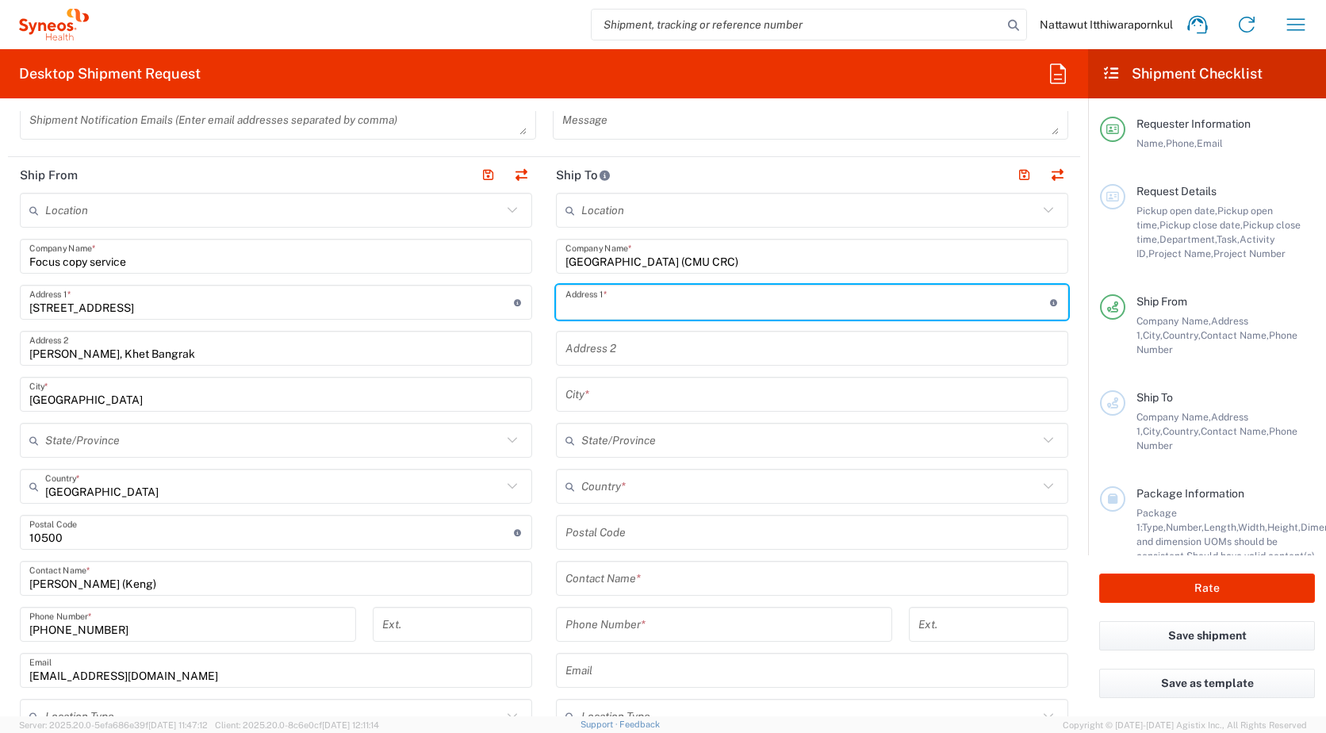
paste input "2nd floor, [GEOGRAPHIC_DATA],"
type input "2nd floor, [GEOGRAPHIC_DATA],"
click at [729, 351] on input "text" at bounding box center [812, 349] width 493 height 28
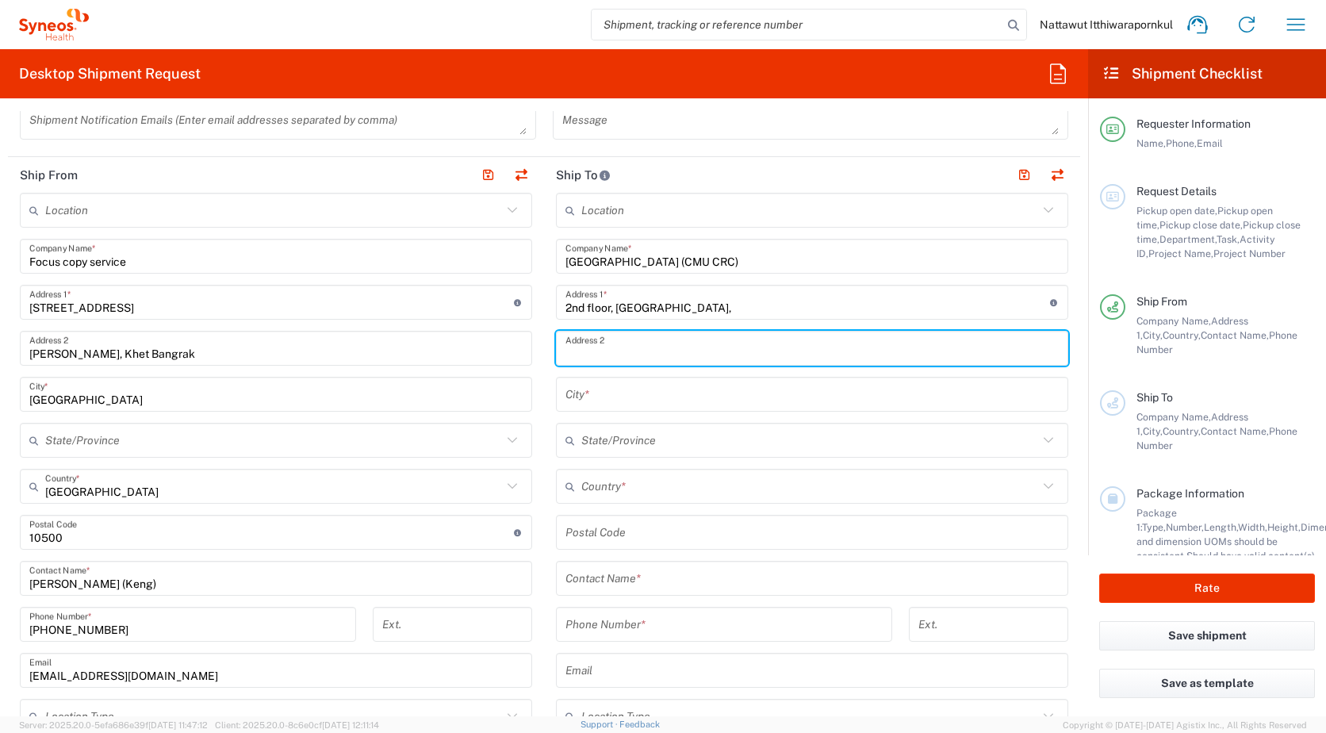
paste input "Faculty of Medicine, [GEOGRAPHIC_DATA],"
click at [722, 386] on input "text" at bounding box center [812, 395] width 493 height 28
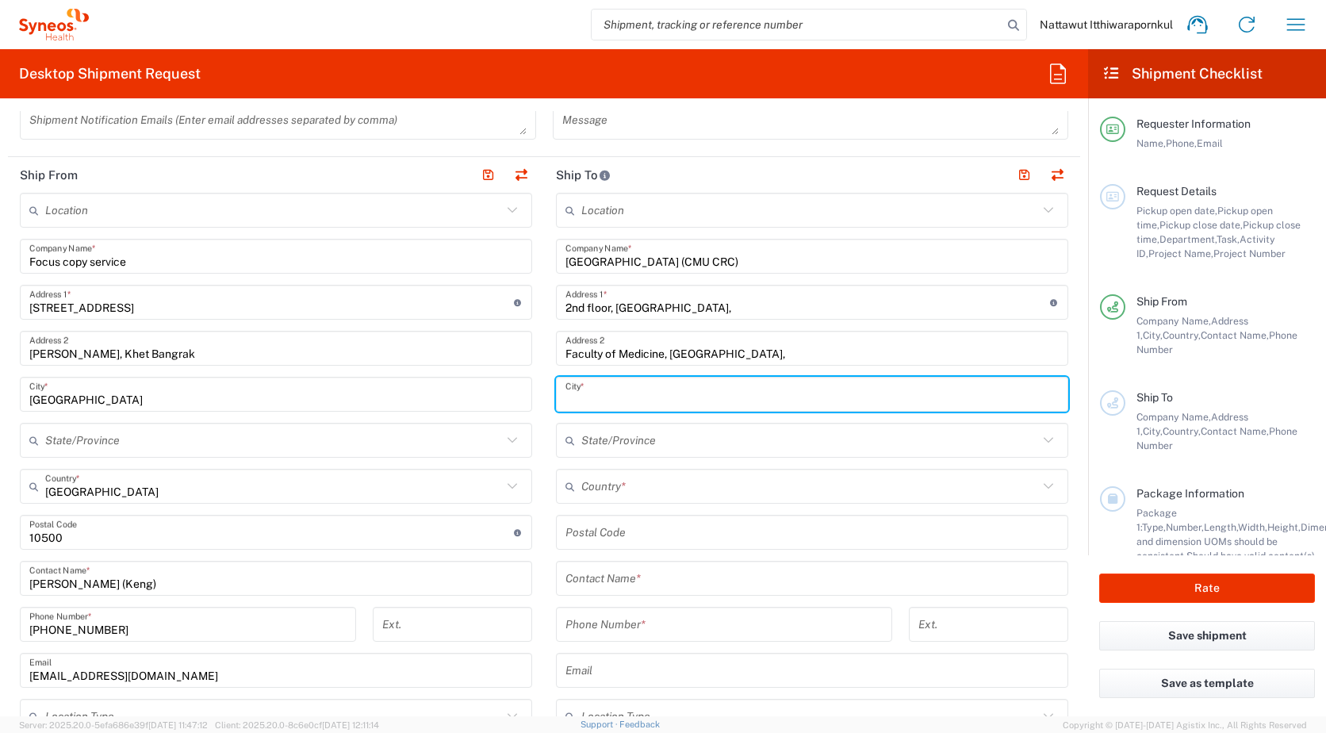
click at [847, 343] on input "Faculty of Medicine, [GEOGRAPHIC_DATA]," at bounding box center [812, 349] width 493 height 28
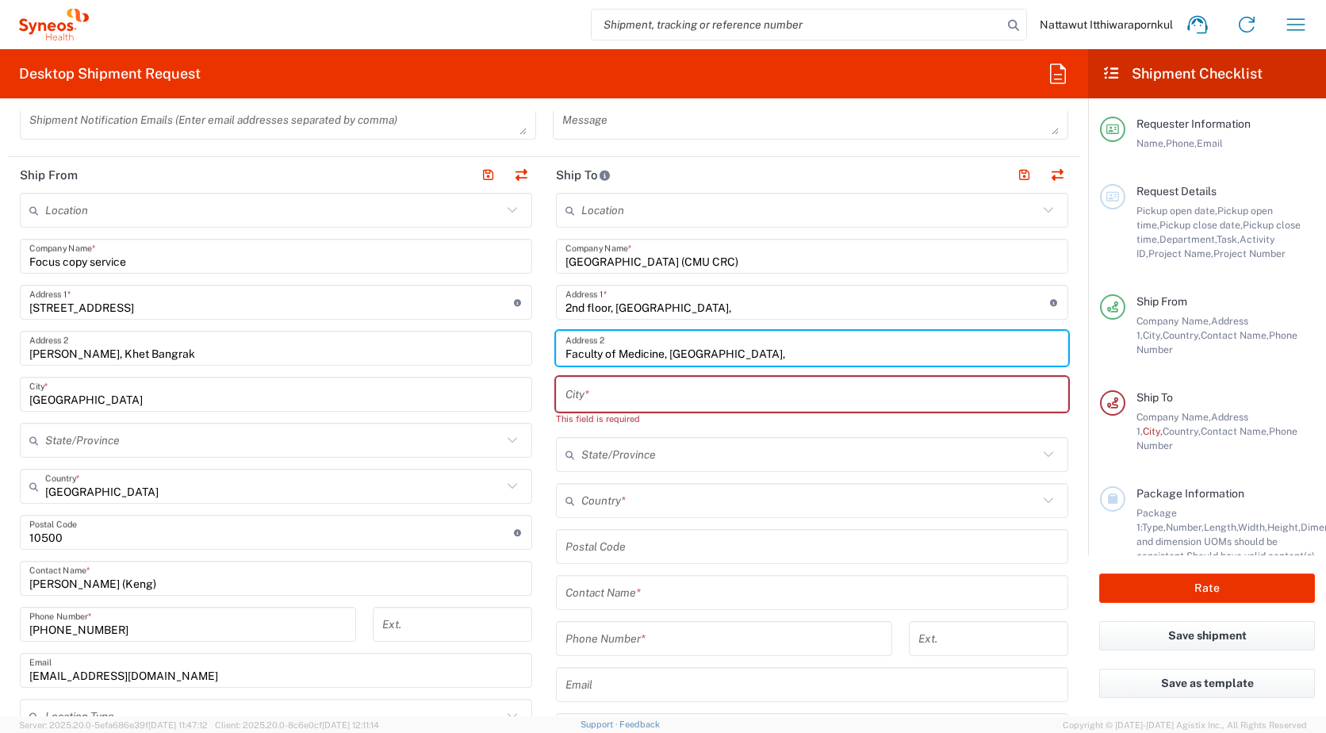
paste input "[PERSON_NAME], [GEOGRAPHIC_DATA]"
click at [862, 353] on input "Faculty of Medicine, [GEOGRAPHIC_DATA][PERSON_NAME]" at bounding box center [812, 349] width 493 height 28
drag, startPoint x: 862, startPoint y: 353, endPoint x: 784, endPoint y: 355, distance: 78.6
click at [784, 355] on input "Faculty of Medicine, [GEOGRAPHIC_DATA][PERSON_NAME]" at bounding box center [812, 349] width 493 height 28
type input "Faculty of Medicine, [GEOGRAPHIC_DATA]"
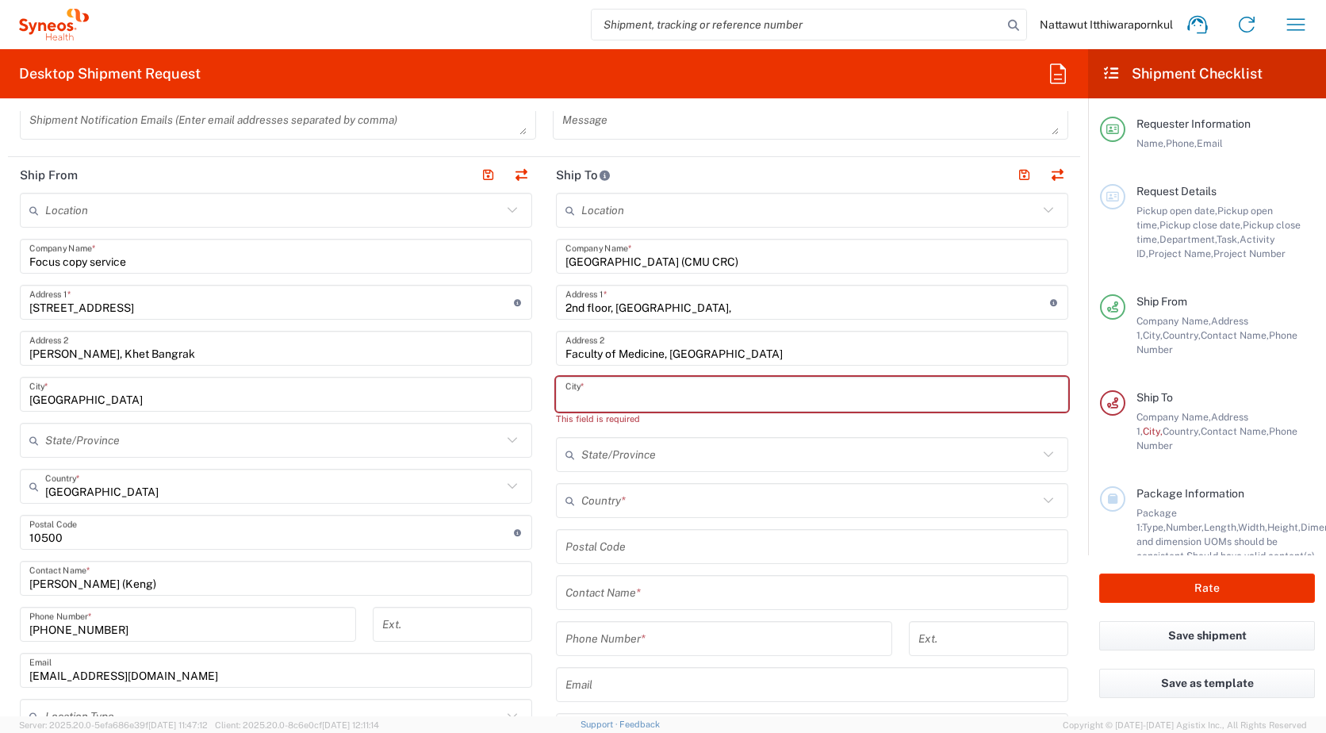
click at [779, 389] on input "text" at bounding box center [812, 395] width 493 height 28
paste input "[PERSON_NAME]"
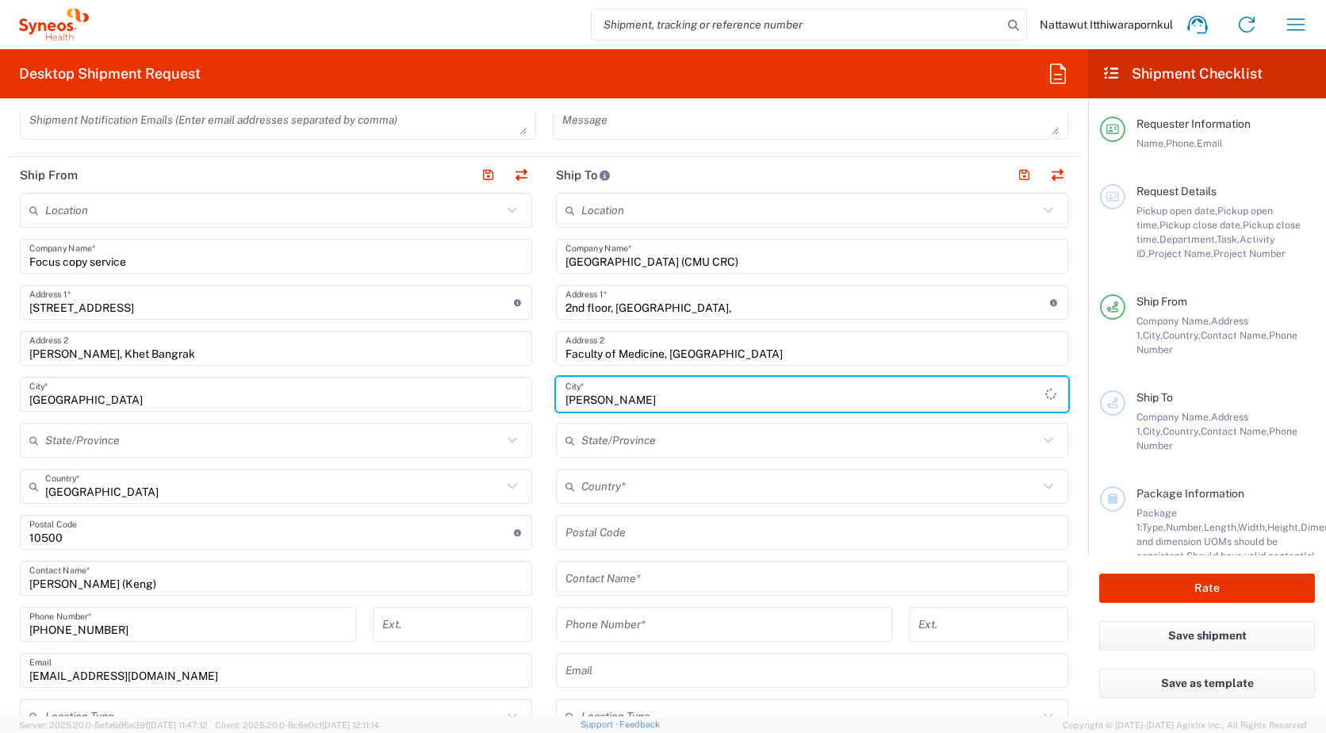
type input "[PERSON_NAME]"
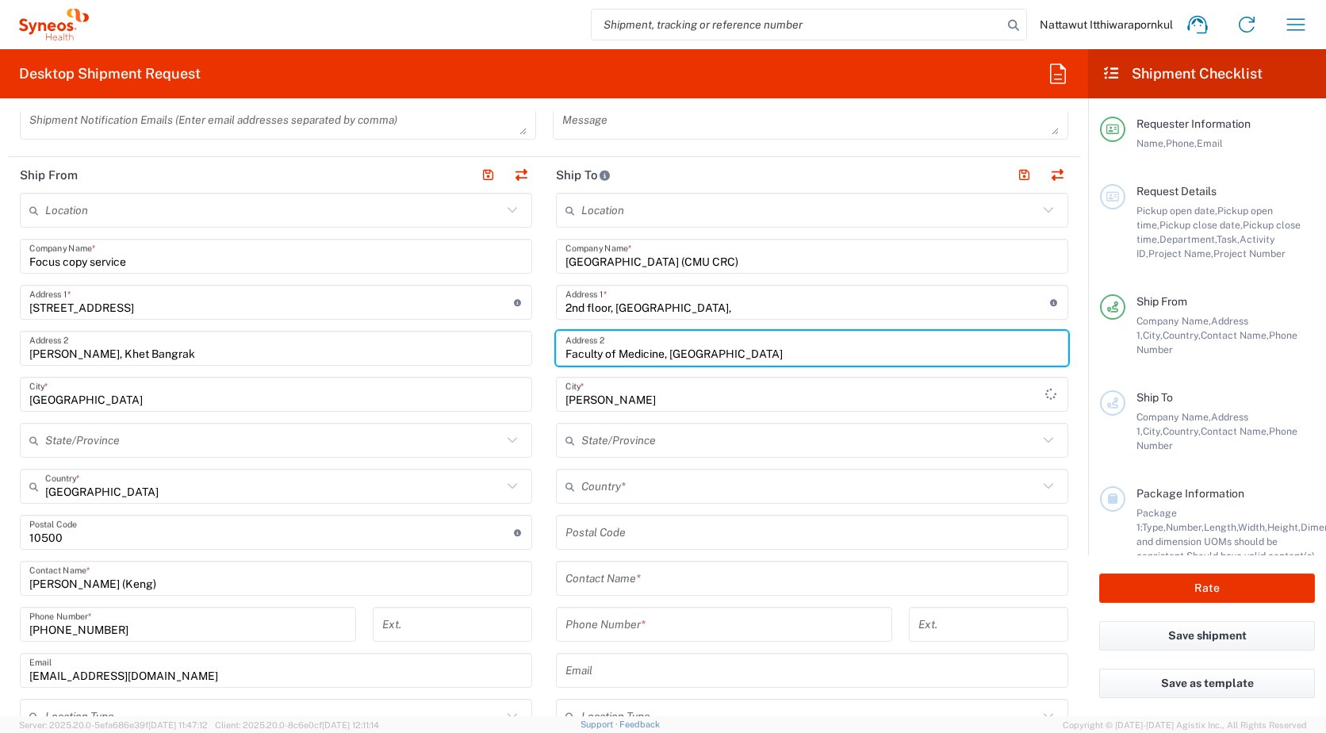
click at [786, 355] on input "Faculty of Medicine, [GEOGRAPHIC_DATA]" at bounding box center [812, 349] width 493 height 28
drag, startPoint x: 839, startPoint y: 356, endPoint x: 784, endPoint y: 355, distance: 54.7
click at [784, 355] on input "Faculty of Medicine, [GEOGRAPHIC_DATA]" at bounding box center [812, 349] width 493 height 28
type input "Faculty of Medicine, [GEOGRAPHIC_DATA]"
click at [649, 443] on input "text" at bounding box center [809, 441] width 457 height 28
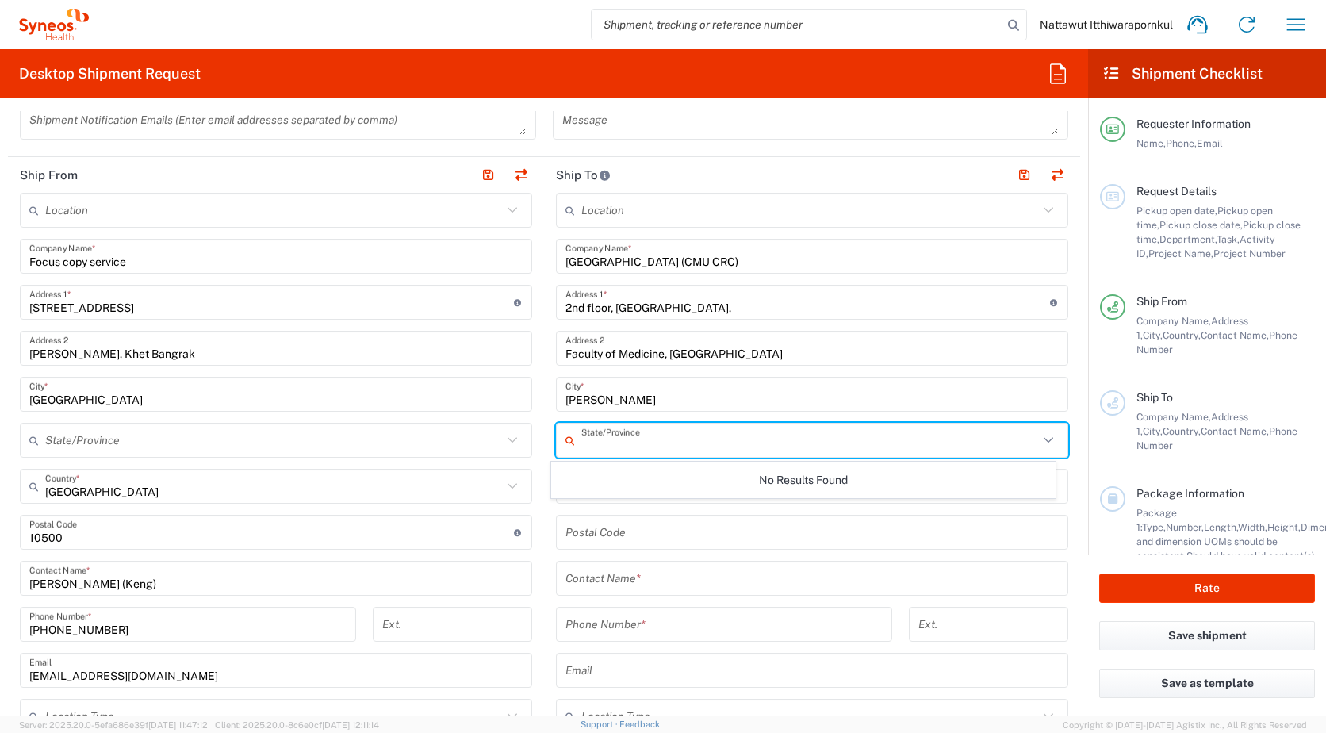
paste input "[GEOGRAPHIC_DATA]"
type input "[GEOGRAPHIC_DATA]"
click at [1070, 504] on form "Requester Information [PERSON_NAME] Name * [PHONE_NUMBER] Phone * [PERSON_NAME]…" at bounding box center [544, 413] width 1088 height 605
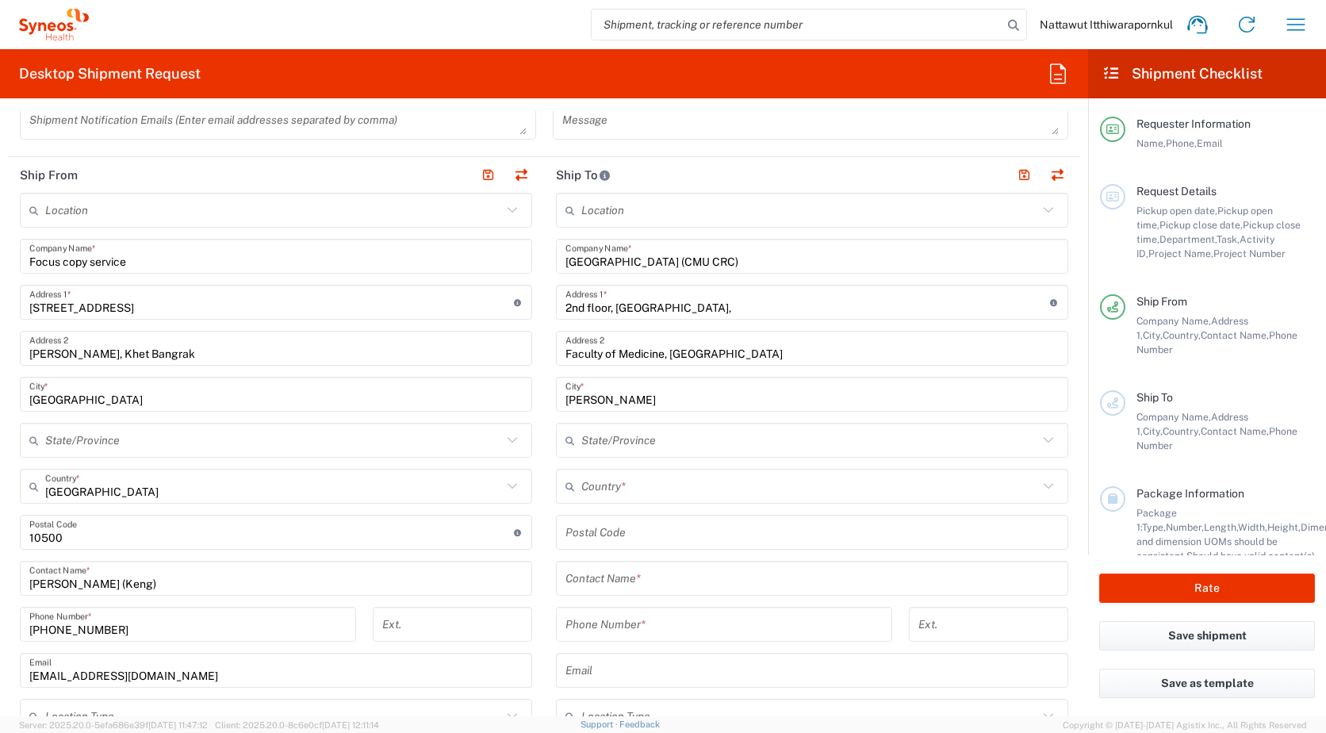
click at [887, 439] on input "text" at bounding box center [809, 441] width 457 height 28
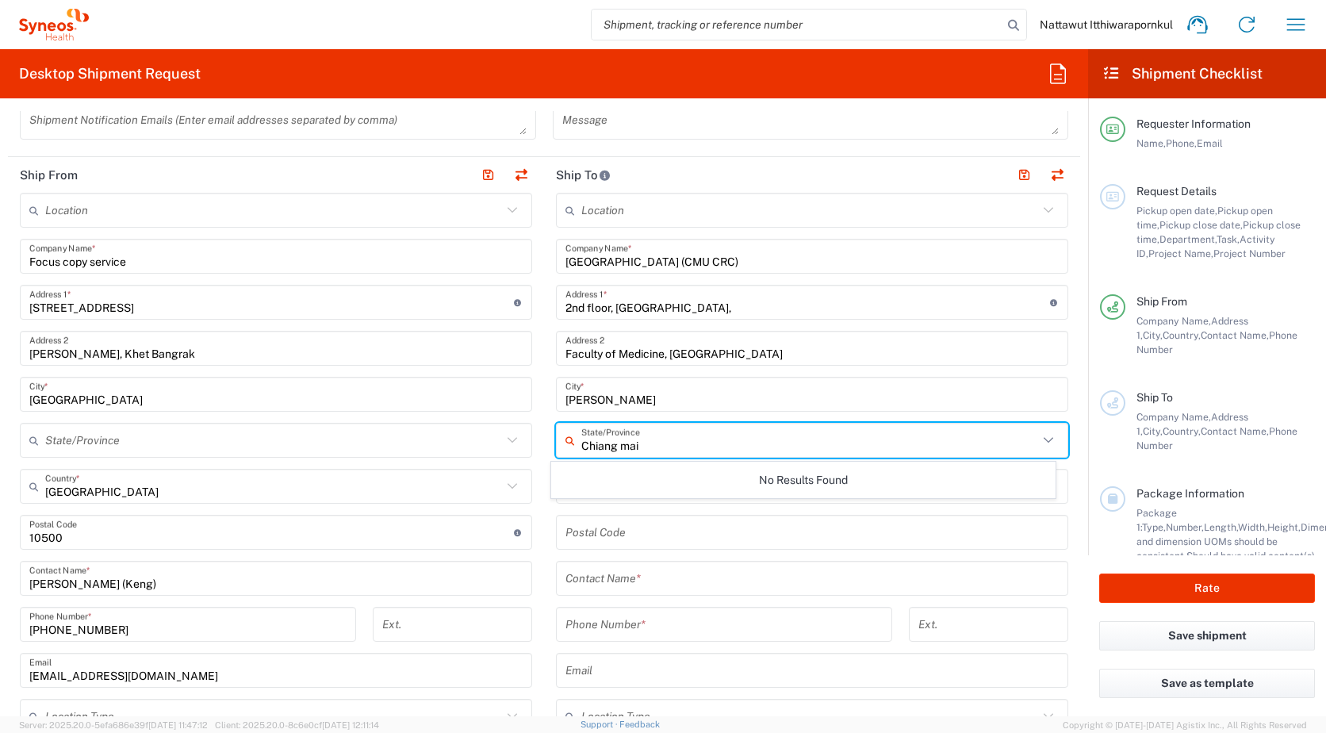
type input "Chiang mai"
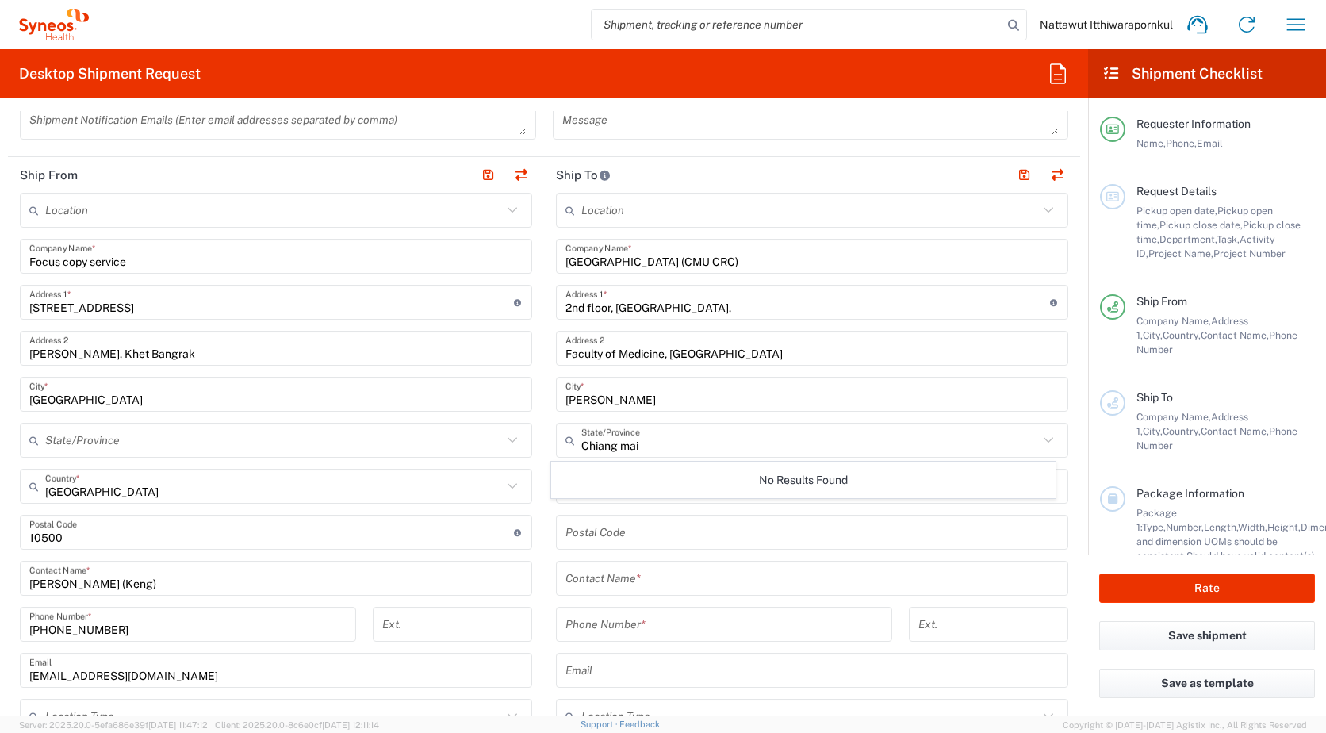
click at [1091, 456] on main "Requester Information Name, Phone, Email Request Details Pickup open date, Pick…" at bounding box center [1207, 326] width 238 height 457
click at [738, 393] on input "[PERSON_NAME]" at bounding box center [812, 395] width 493 height 28
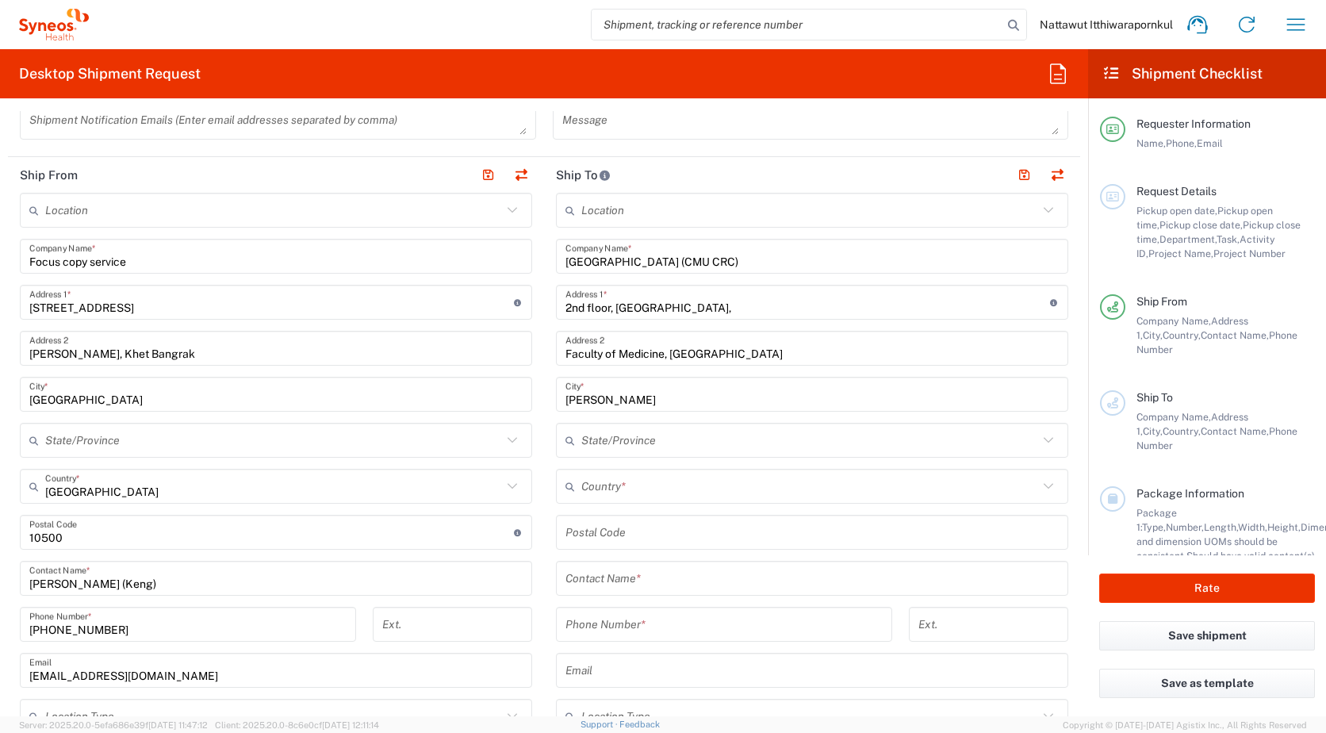
click at [738, 393] on input "[PERSON_NAME]" at bounding box center [812, 395] width 493 height 28
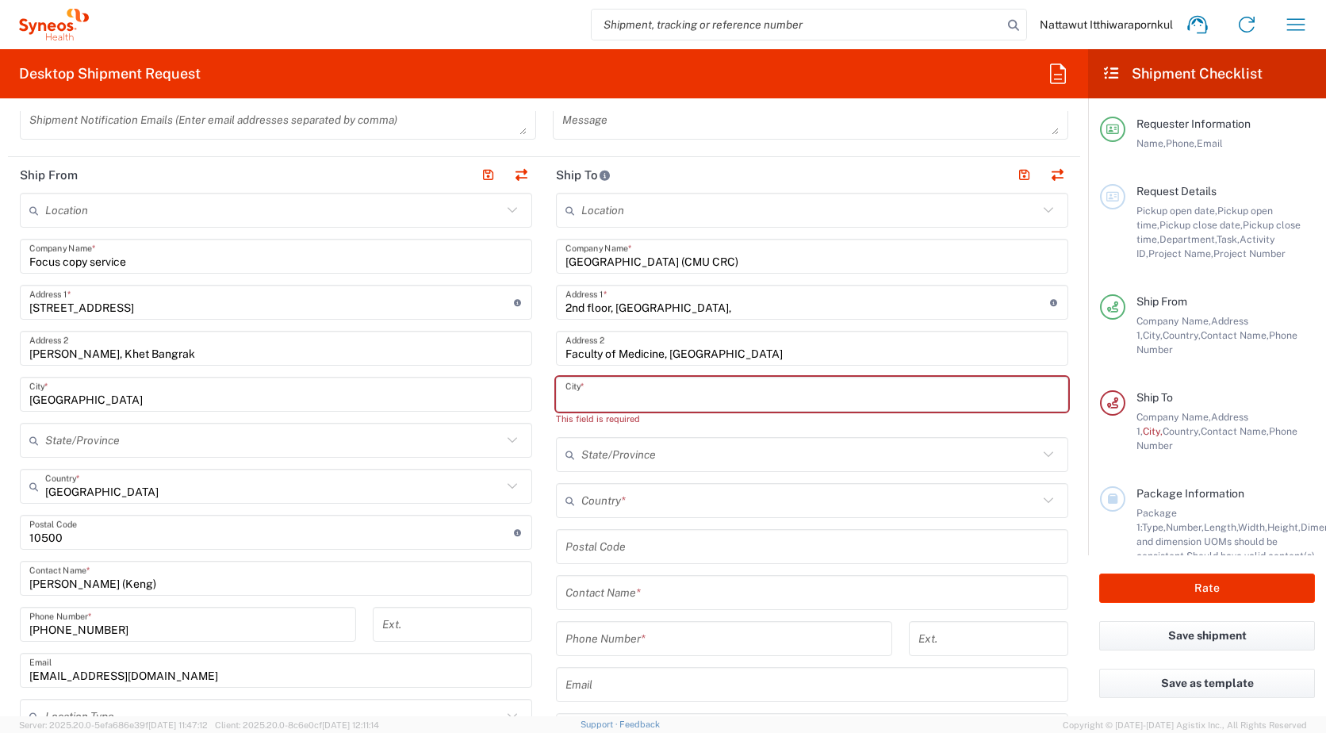
click at [781, 355] on input "Faculty of Medicine, [GEOGRAPHIC_DATA]" at bounding box center [812, 349] width 493 height 28
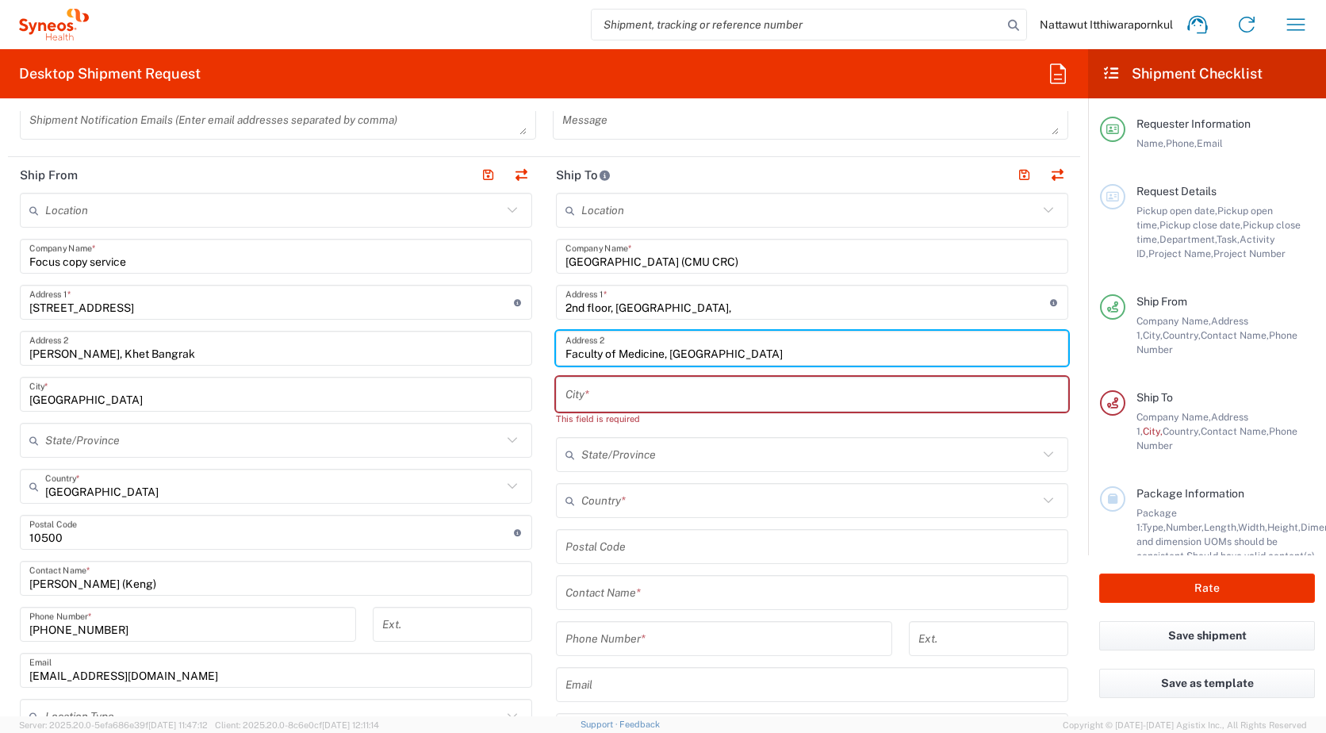
paste input "[PERSON_NAME]"
type input "Faculty of Medicine, [GEOGRAPHIC_DATA]"
click at [662, 398] on input "text" at bounding box center [812, 395] width 493 height 28
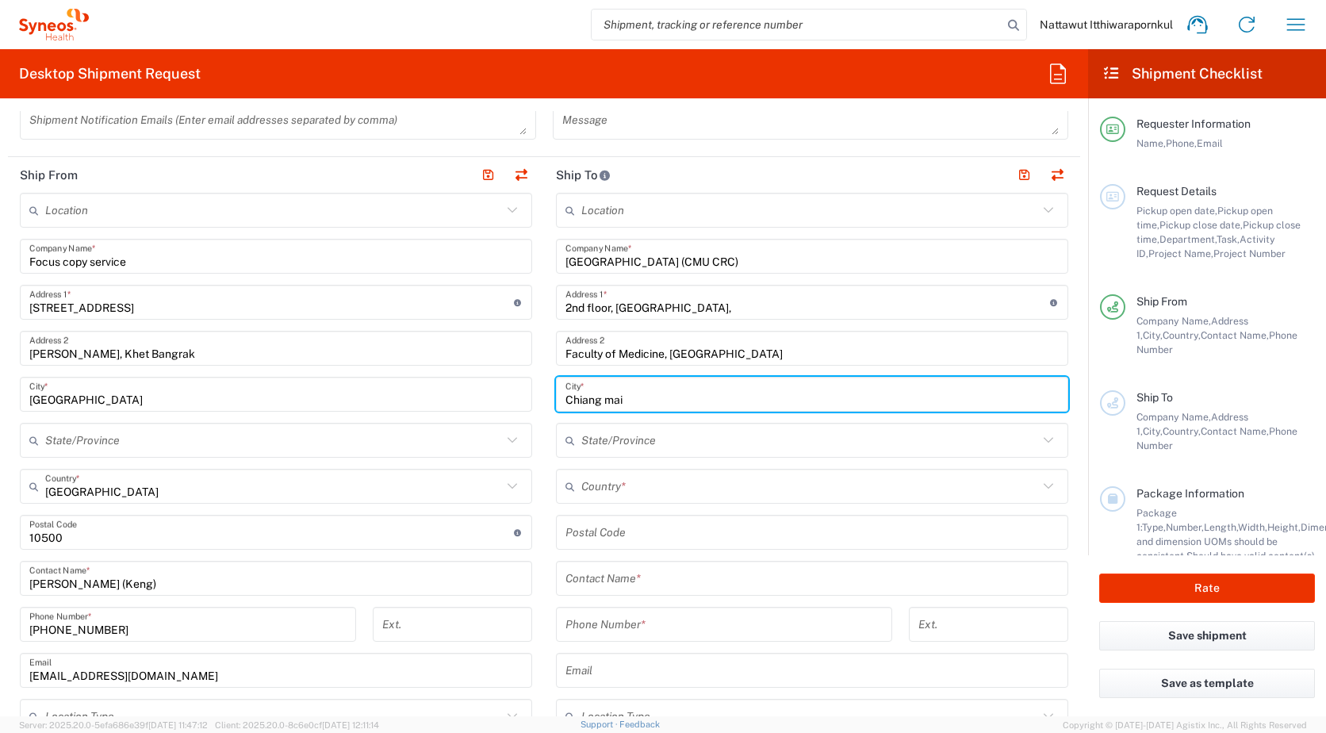
type input "Chiang mai"
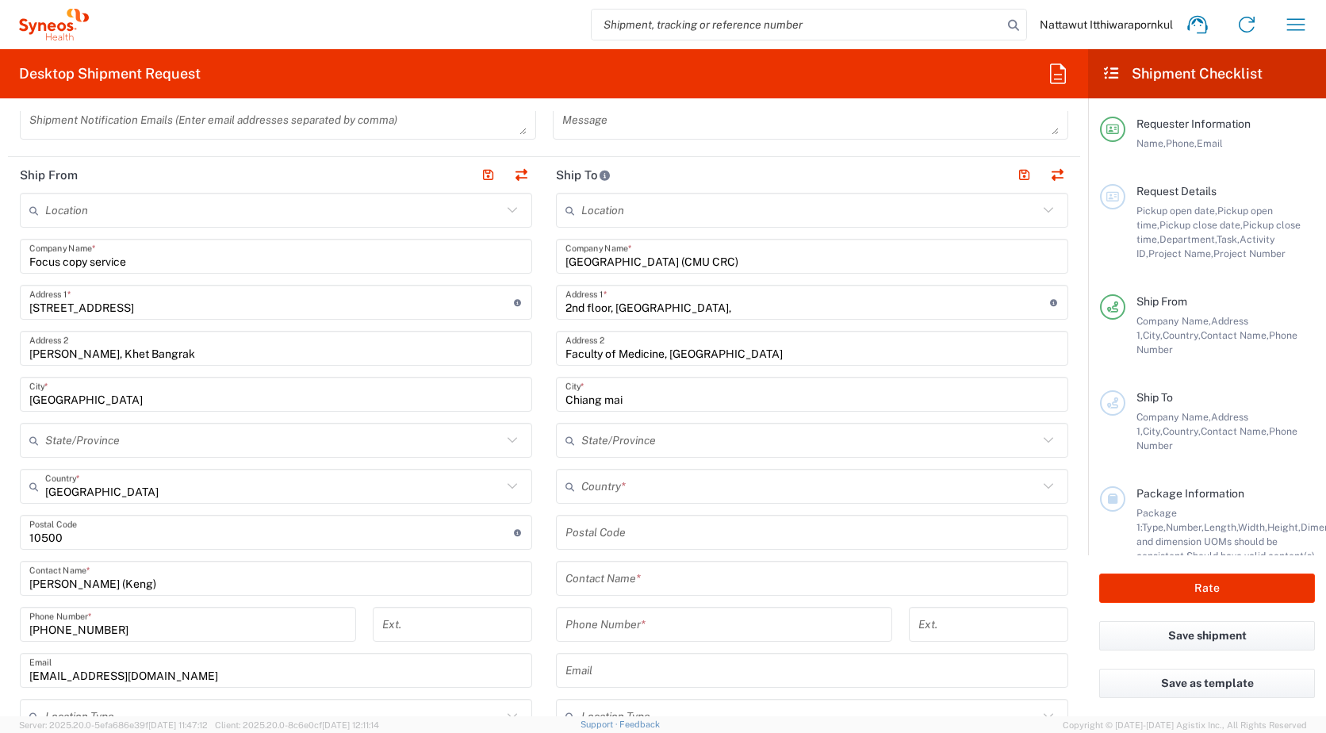
click at [674, 501] on div "Country *" at bounding box center [812, 486] width 512 height 35
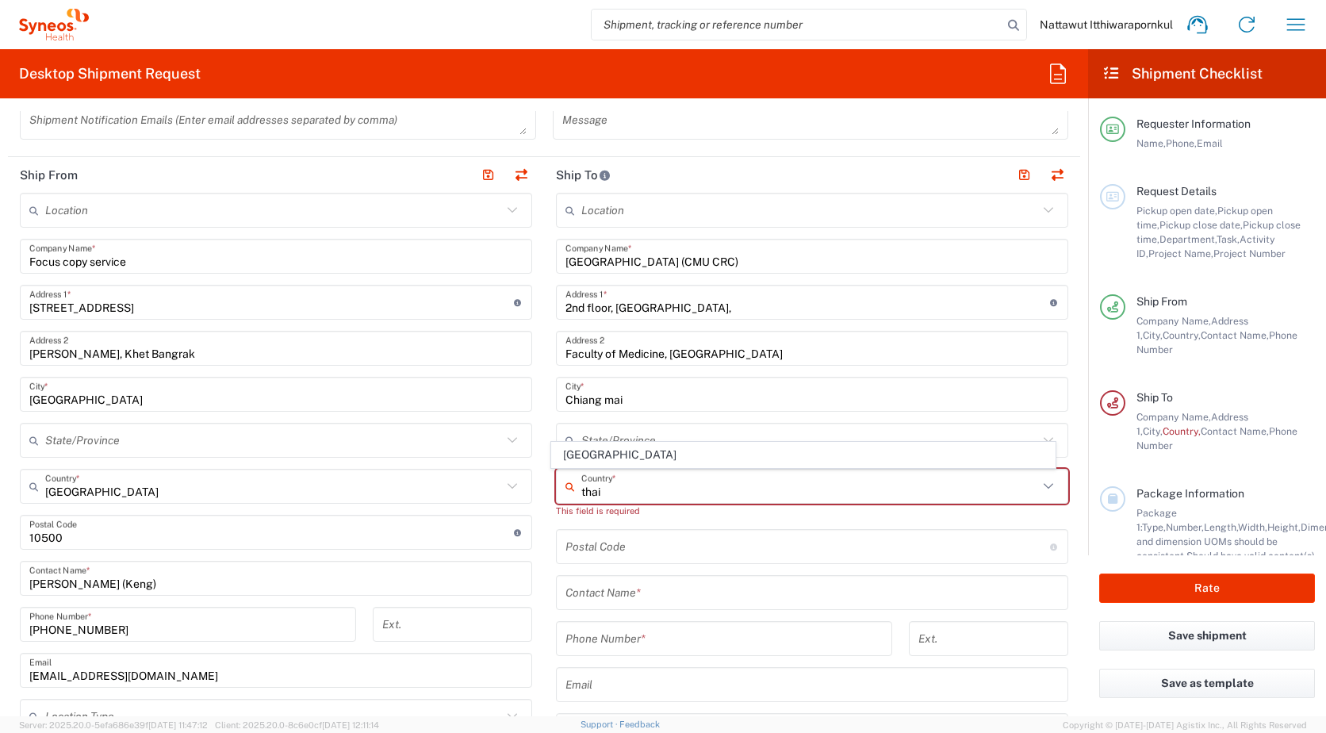
type input "thai"
click at [1052, 513] on div "This field is required" at bounding box center [812, 511] width 512 height 14
click at [815, 484] on input "text" at bounding box center [809, 487] width 457 height 28
click at [1045, 481] on icon at bounding box center [1048, 486] width 21 height 21
click at [1040, 488] on icon at bounding box center [1048, 486] width 21 height 21
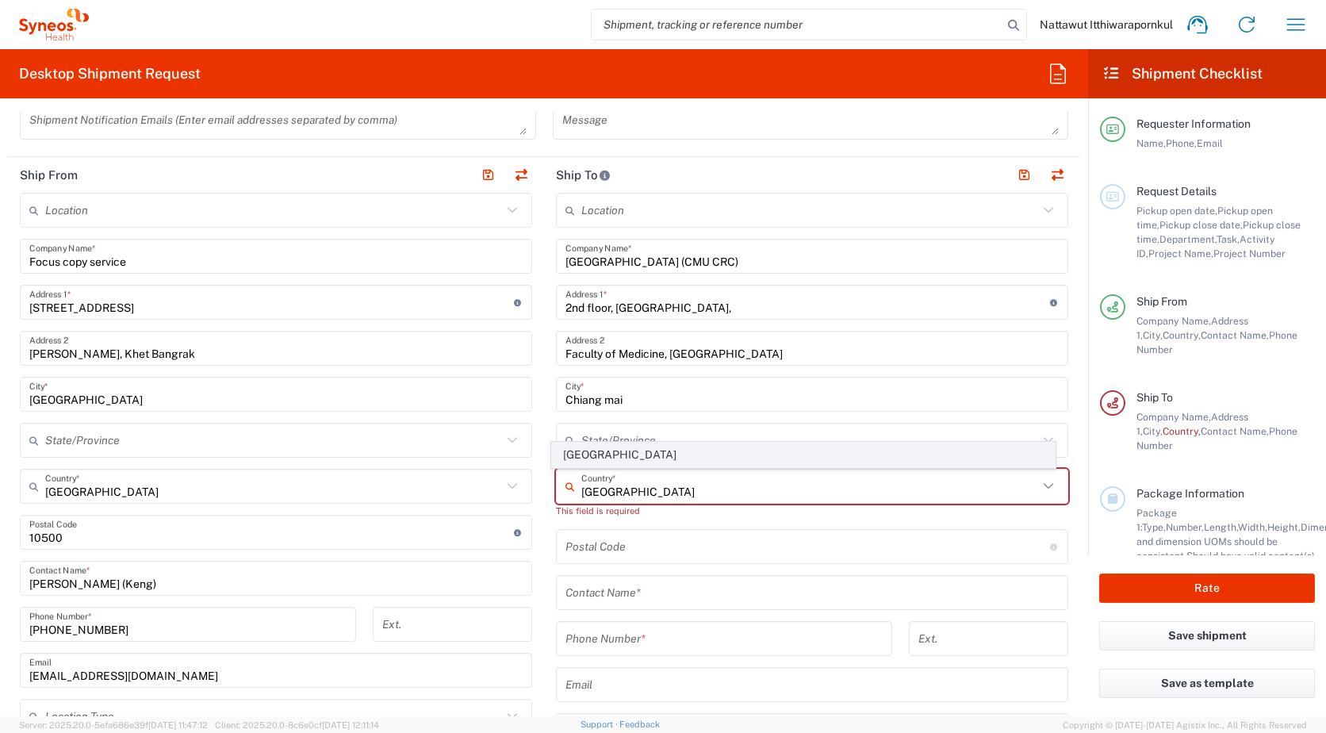
click at [804, 452] on span "[GEOGRAPHIC_DATA]" at bounding box center [804, 455] width 504 height 25
type input "[GEOGRAPHIC_DATA]"
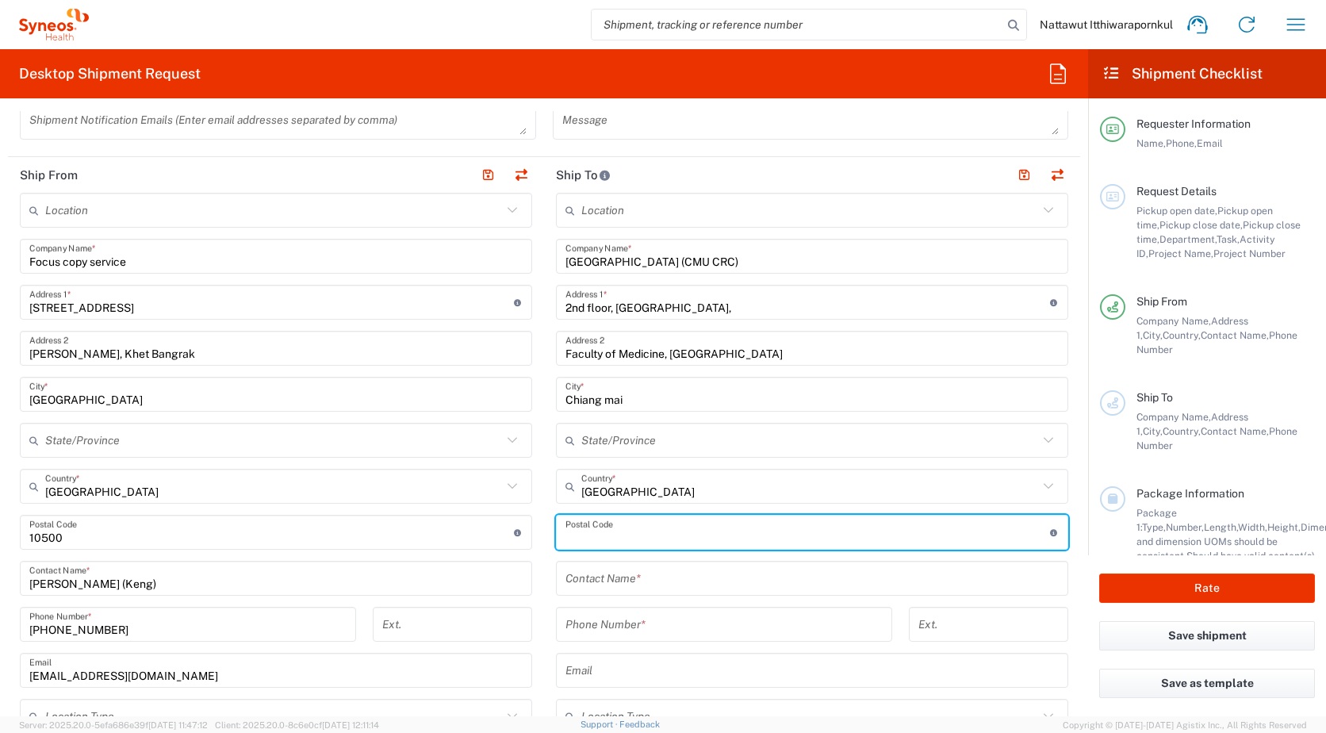
click at [750, 521] on input "undefined" at bounding box center [808, 533] width 485 height 28
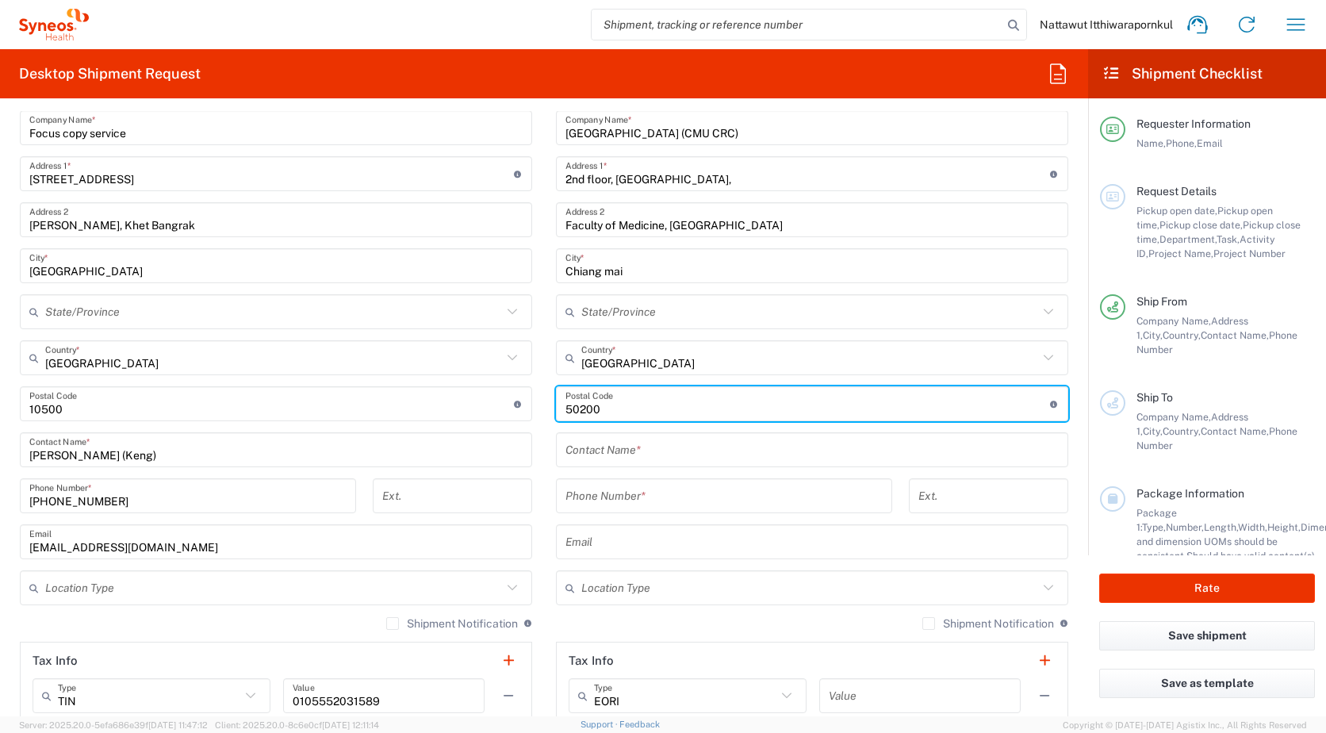
scroll to position [503, 0]
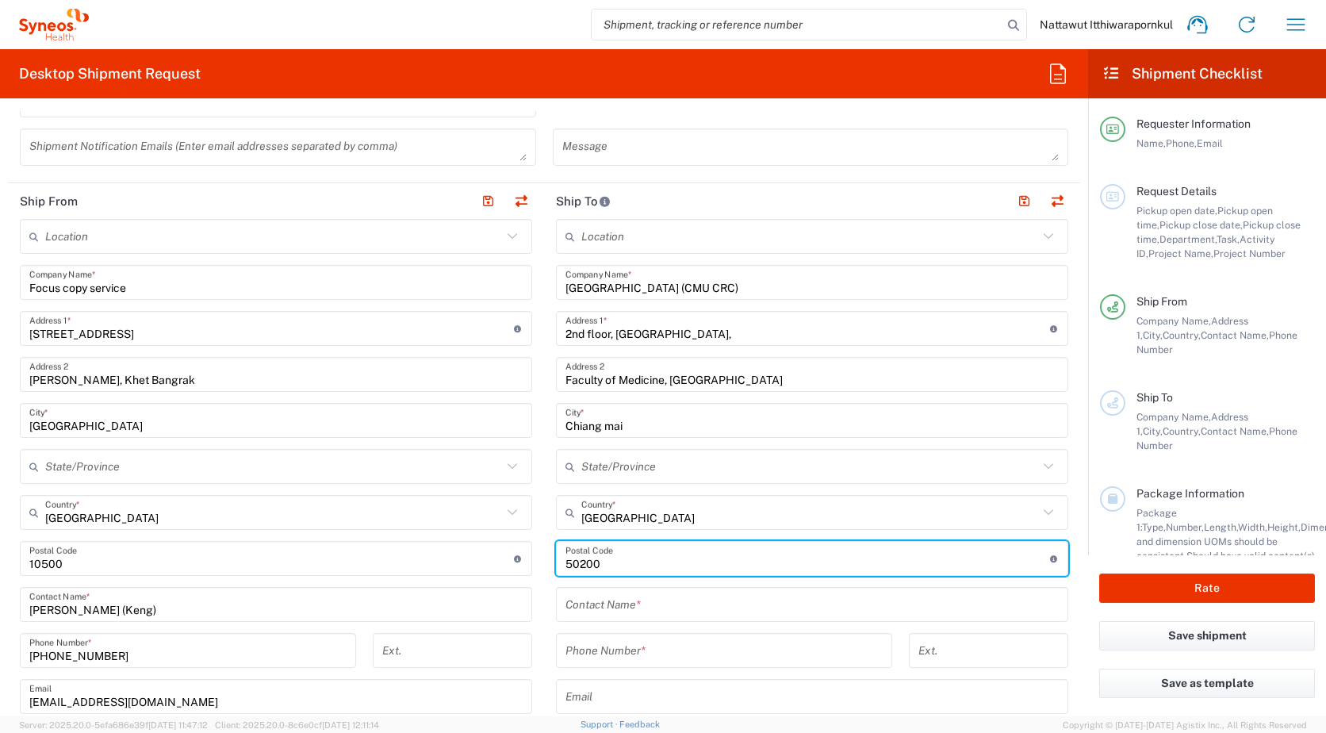
type input "50200"
click at [1003, 371] on input "Faculty of Medicine, [GEOGRAPHIC_DATA]" at bounding box center [812, 375] width 493 height 28
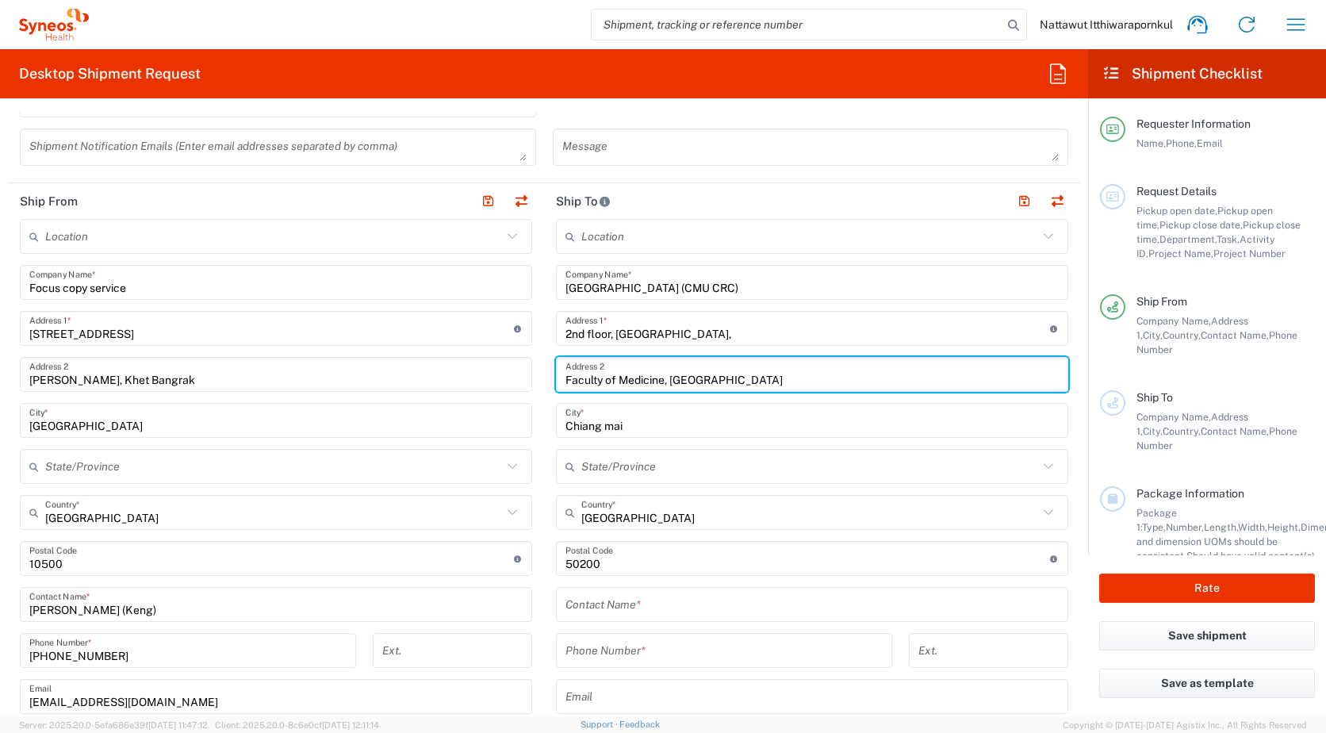
drag, startPoint x: 1003, startPoint y: 371, endPoint x: 870, endPoint y: 372, distance: 133.3
click at [870, 372] on input "Faculty of Medicine, [GEOGRAPHIC_DATA]" at bounding box center [812, 375] width 493 height 28
click at [783, 382] on input "Faculty of Medicine, [GEOGRAPHIC_DATA], [GEOGRAPHIC_DATA]" at bounding box center [812, 375] width 493 height 28
paste input "[STREET_ADDRESS]"
drag, startPoint x: 782, startPoint y: 379, endPoint x: 523, endPoint y: 377, distance: 259.4
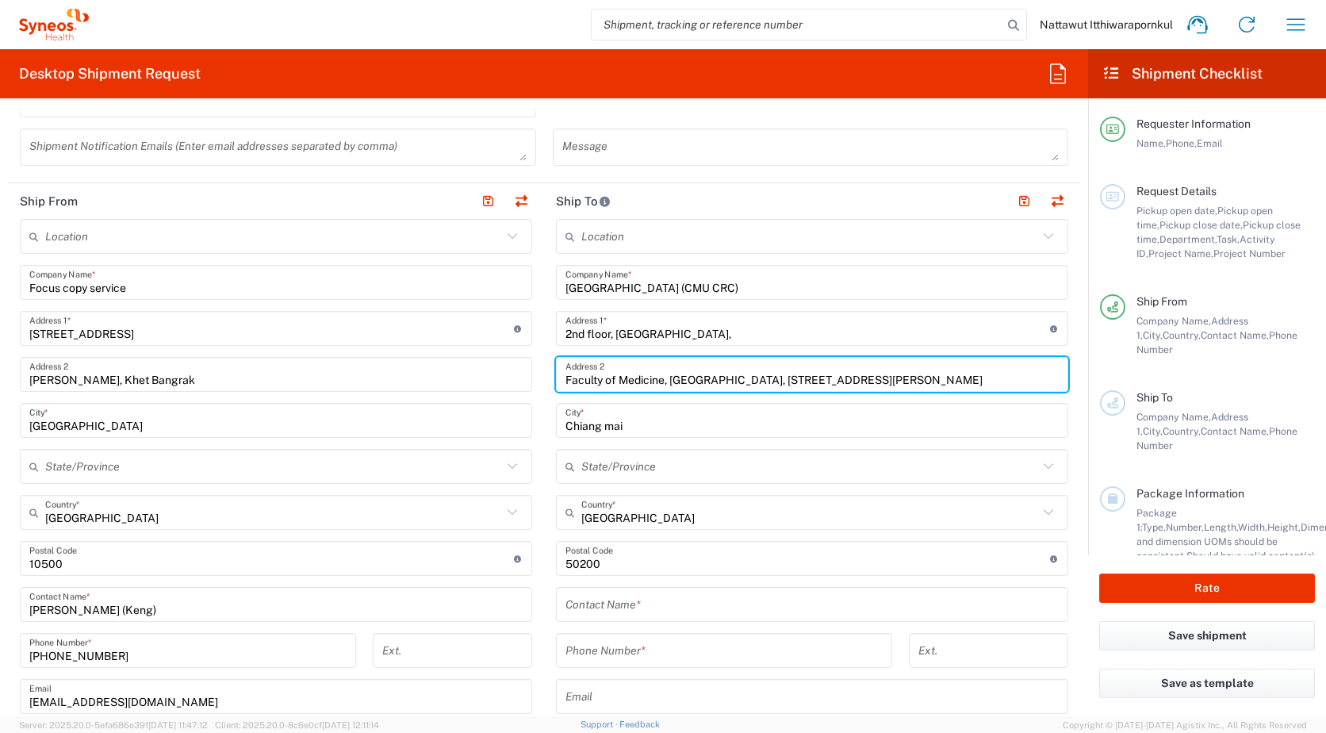
click at [523, 377] on div "Ship From Location [PERSON_NAME] LLC-[GEOGRAPHIC_DATA] [GEOGRAPHIC_DATA] [GEOGR…" at bounding box center [544, 560] width 1072 height 754
type input "[STREET_ADDRESS]"
click at [852, 324] on input "2nd floor, [GEOGRAPHIC_DATA]," at bounding box center [808, 329] width 485 height 28
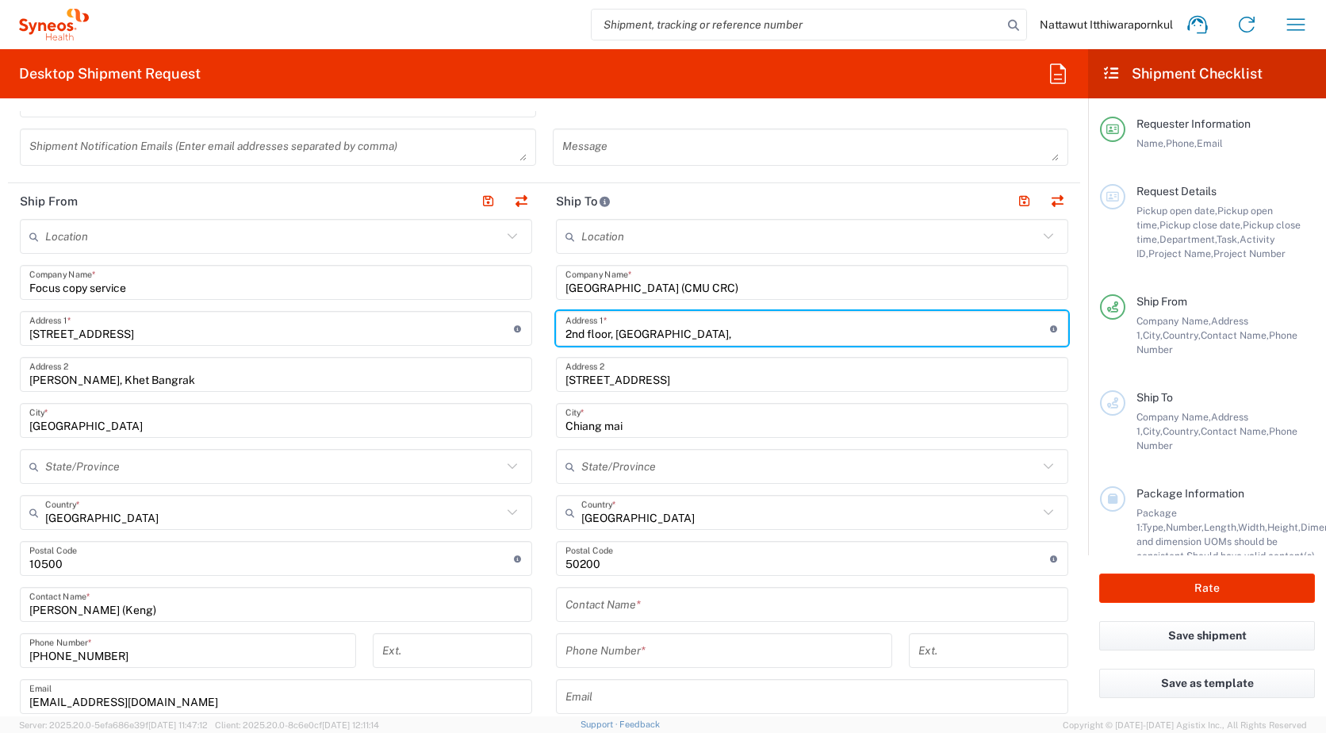
paste input "Faculty of Medicine, [GEOGRAPHIC_DATA],"
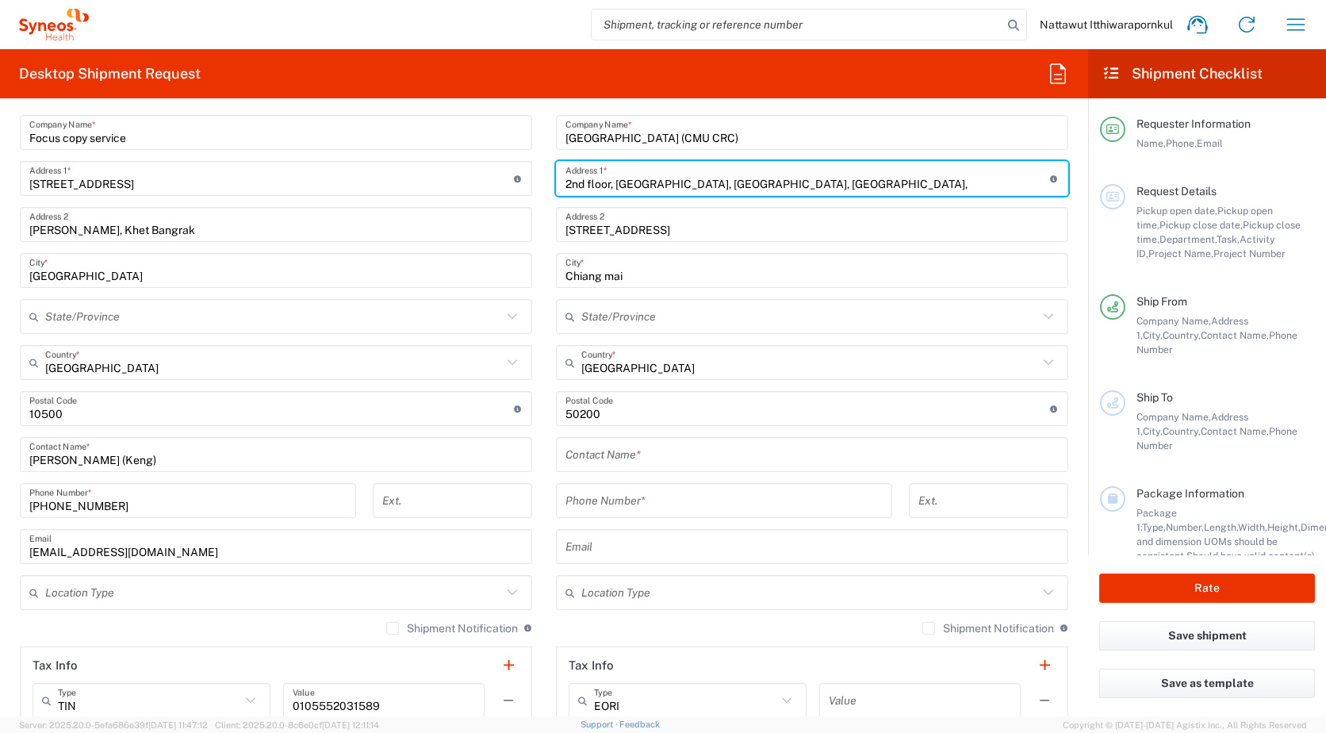
scroll to position [662, 0]
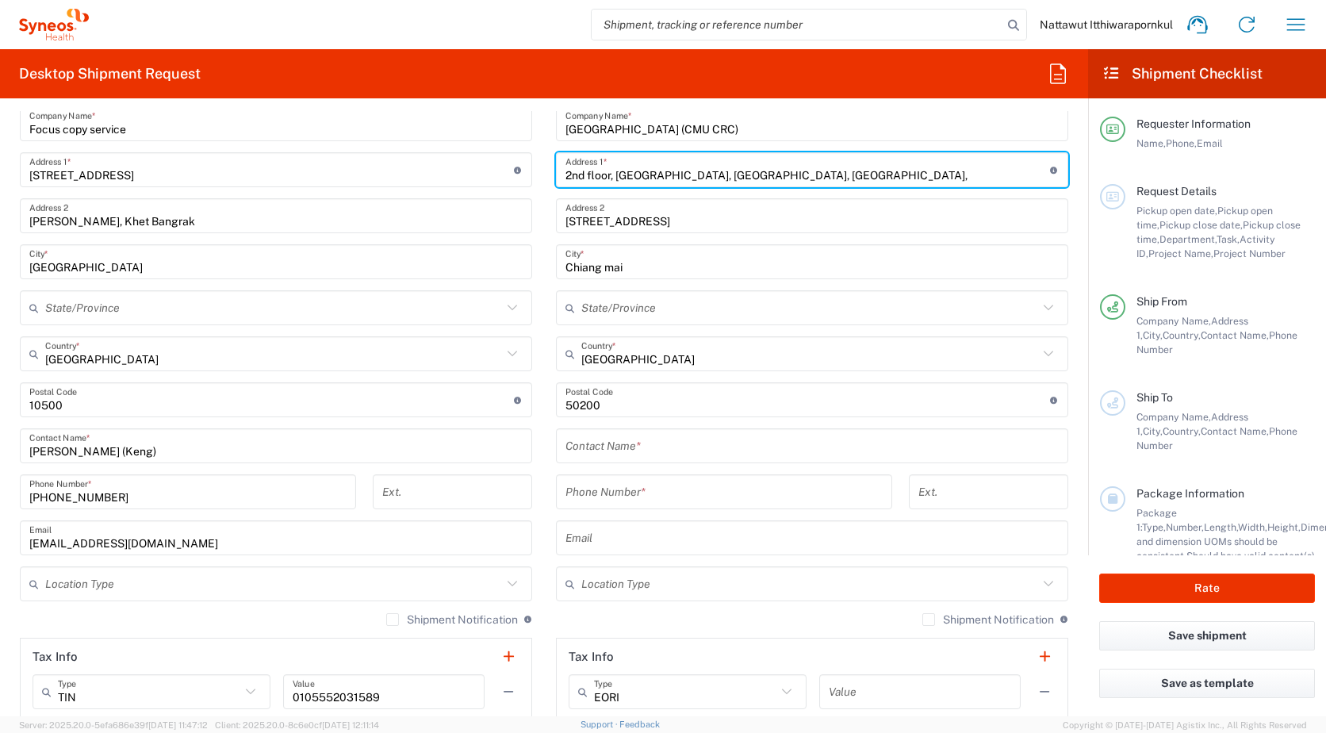
type input "2nd floor, [GEOGRAPHIC_DATA], [GEOGRAPHIC_DATA], [GEOGRAPHIC_DATA],"
click at [654, 431] on div "Contact Name *" at bounding box center [812, 445] width 512 height 35
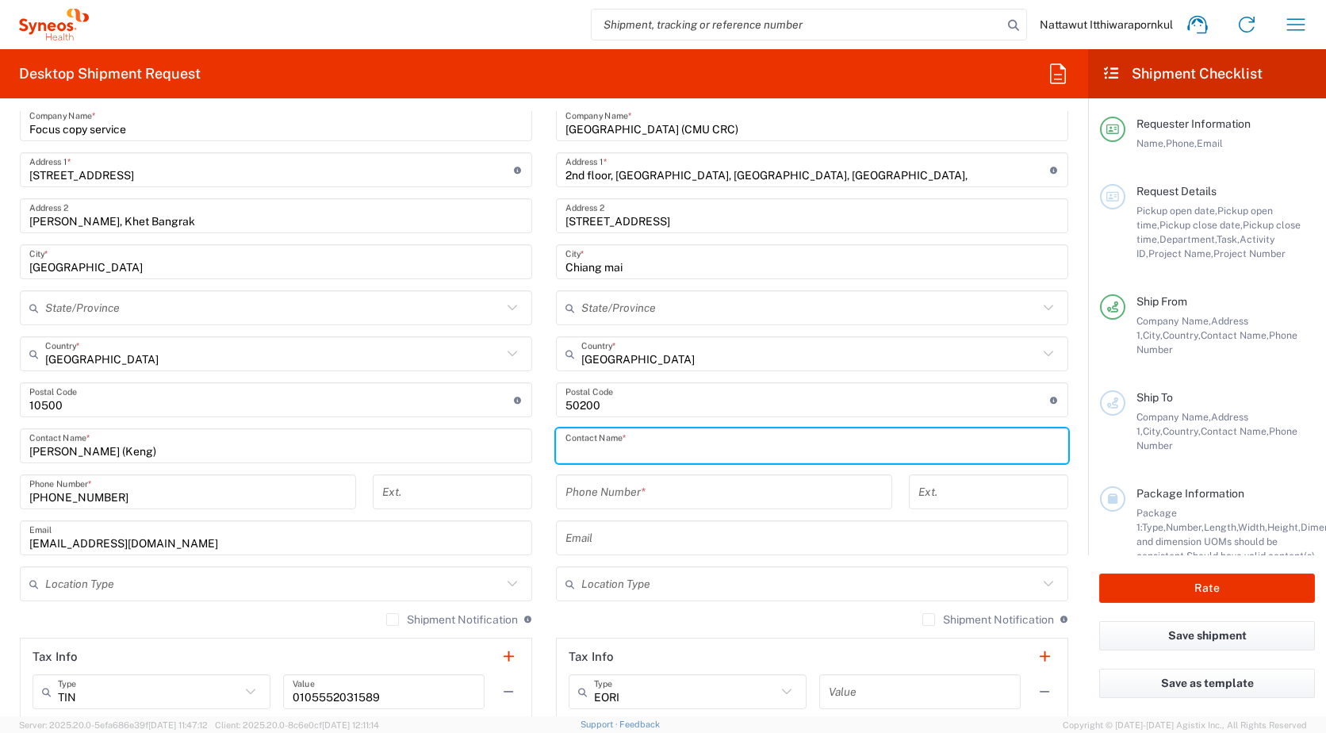
click at [650, 447] on input "text" at bounding box center [812, 446] width 493 height 28
paste input "[PERSON_NAME]"
type input "[PERSON_NAME]"
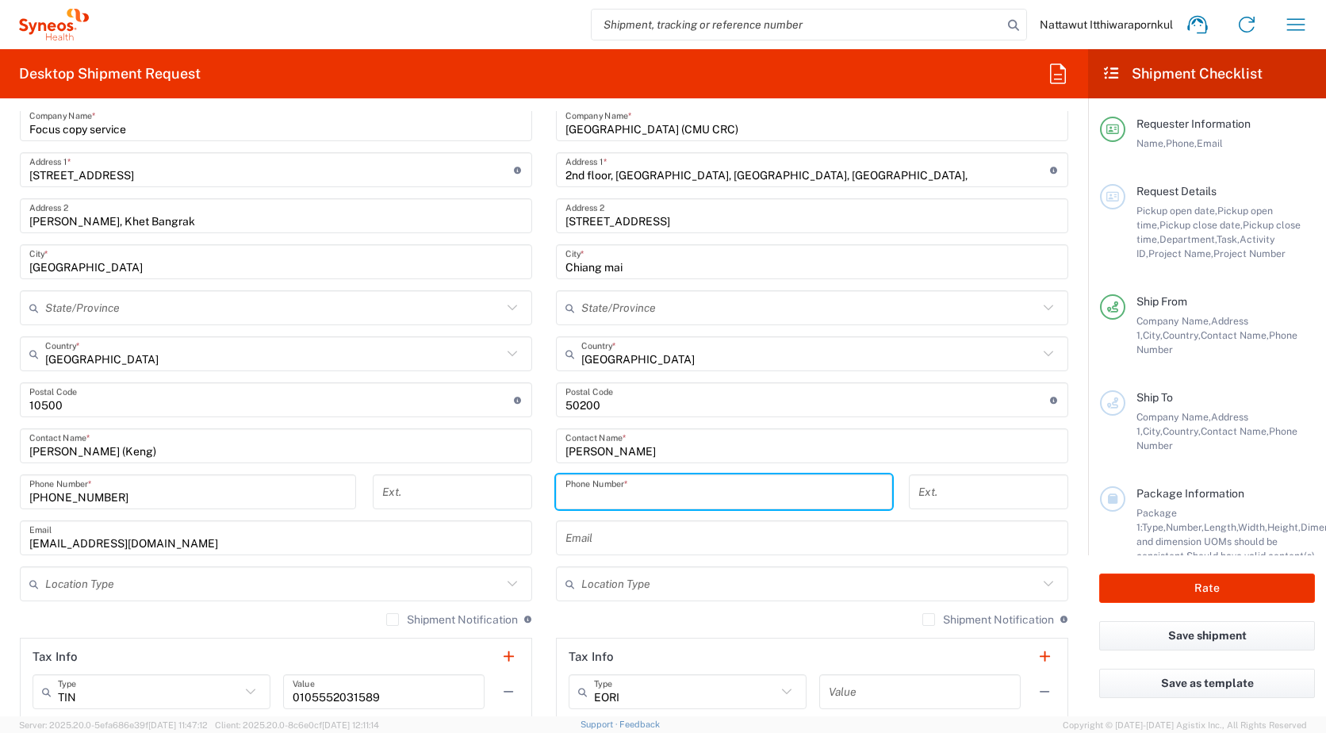
click at [783, 499] on input "tel" at bounding box center [724, 492] width 317 height 28
paste input "[PHONE_NUMBER]"
drag, startPoint x: 836, startPoint y: 489, endPoint x: 520, endPoint y: 490, distance: 315.7
click at [520, 490] on div "Ship From Location [PERSON_NAME] LLC-[GEOGRAPHIC_DATA] [GEOGRAPHIC_DATA] [GEOGR…" at bounding box center [544, 402] width 1072 height 754
paste input "95 343 2618"
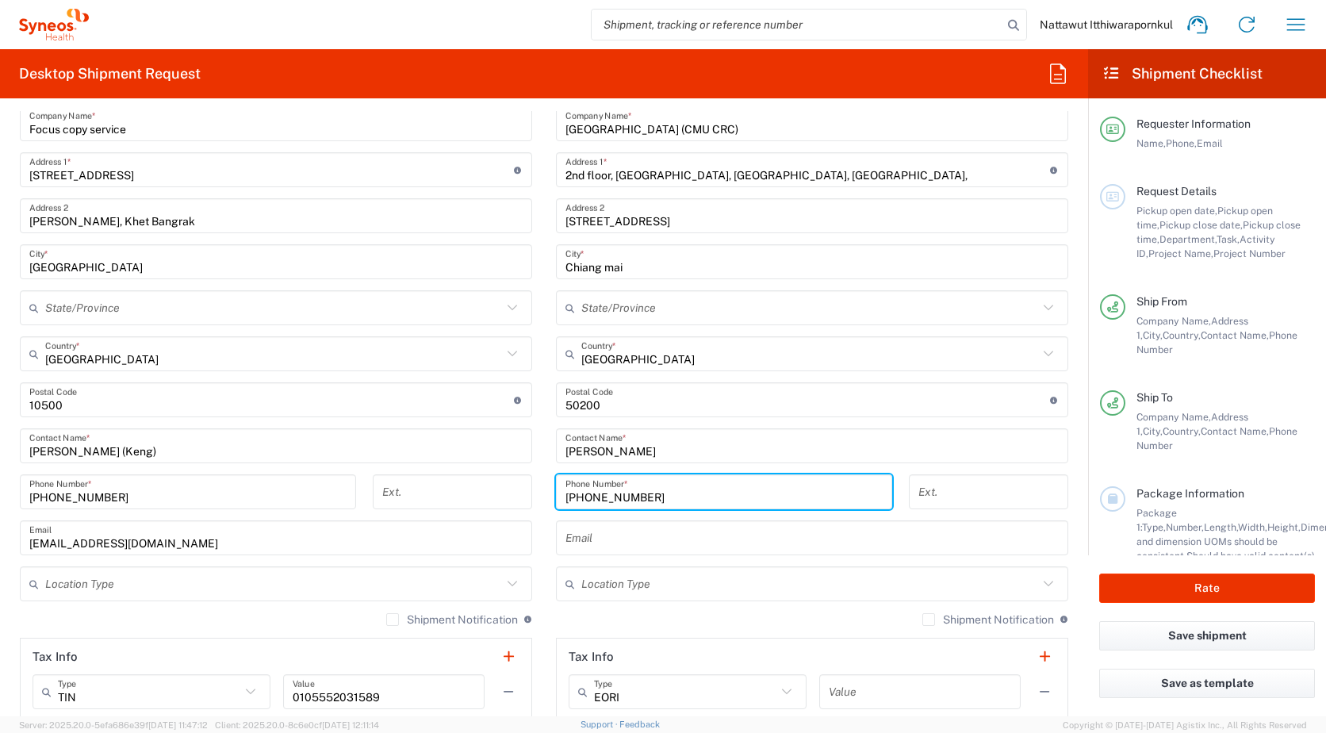
type input "[PHONE_NUMBER]"
click at [678, 539] on input "text" at bounding box center [812, 538] width 493 height 28
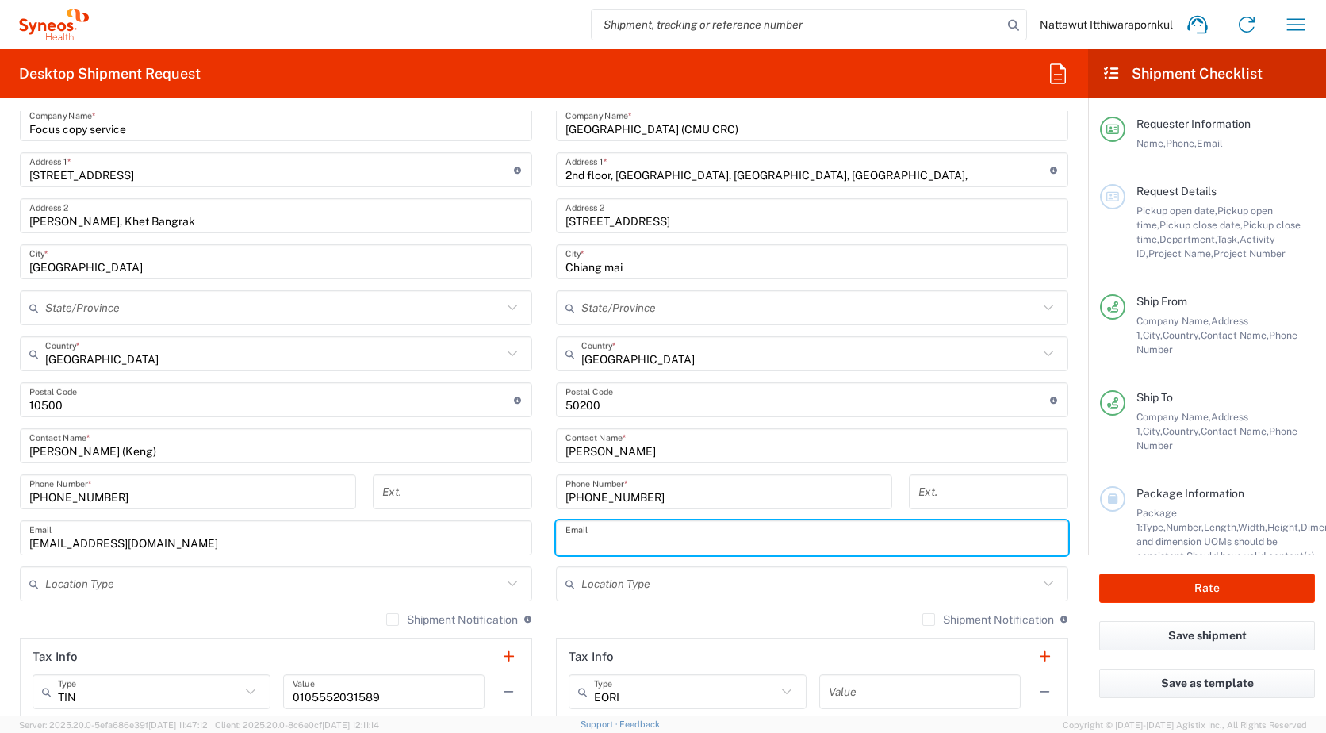
paste input "[EMAIL_ADDRESS][DOMAIN_NAME]"
type input "[EMAIL_ADDRESS][DOMAIN_NAME]"
drag, startPoint x: 534, startPoint y: 352, endPoint x: 543, endPoint y: 352, distance: 9.5
click at [534, 352] on main "Location [PERSON_NAME] LLC-[GEOGRAPHIC_DATA] [GEOGRAPHIC_DATA] [GEOGRAPHIC_DATA…" at bounding box center [276, 416] width 536 height 712
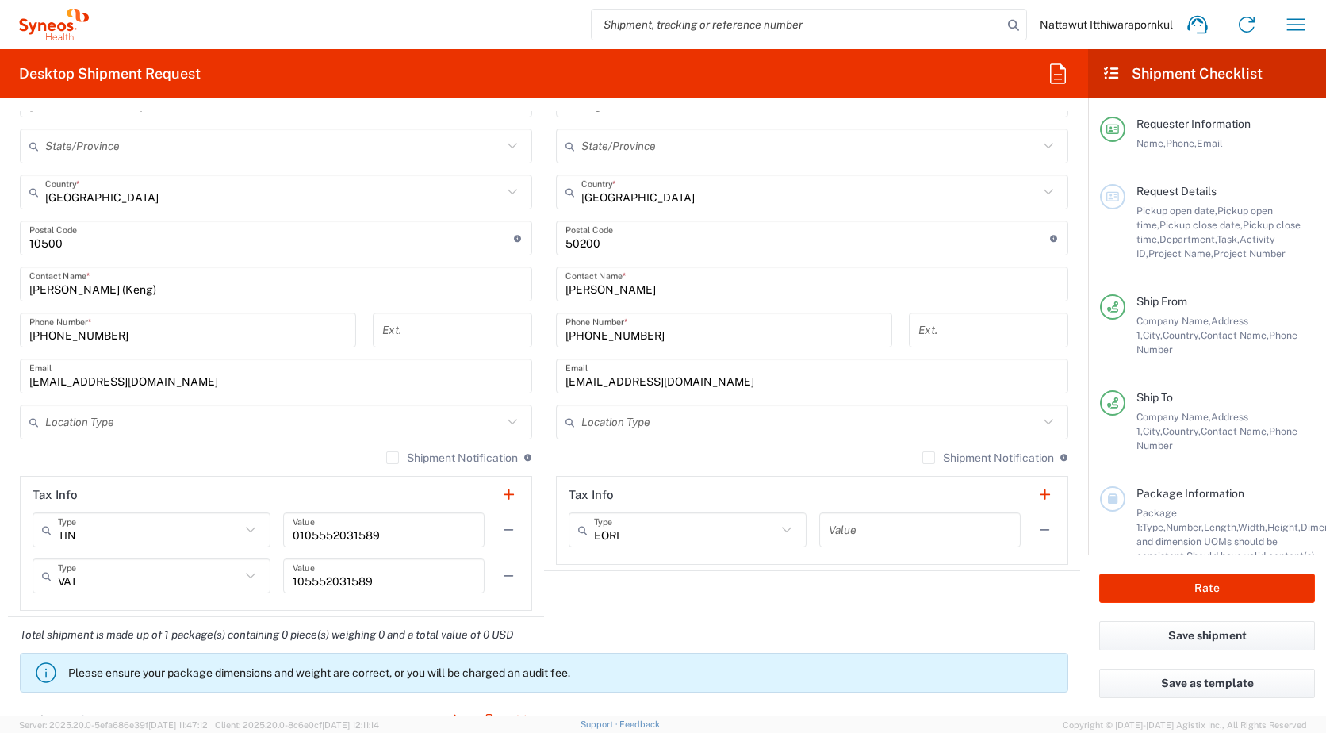
scroll to position [900, 0]
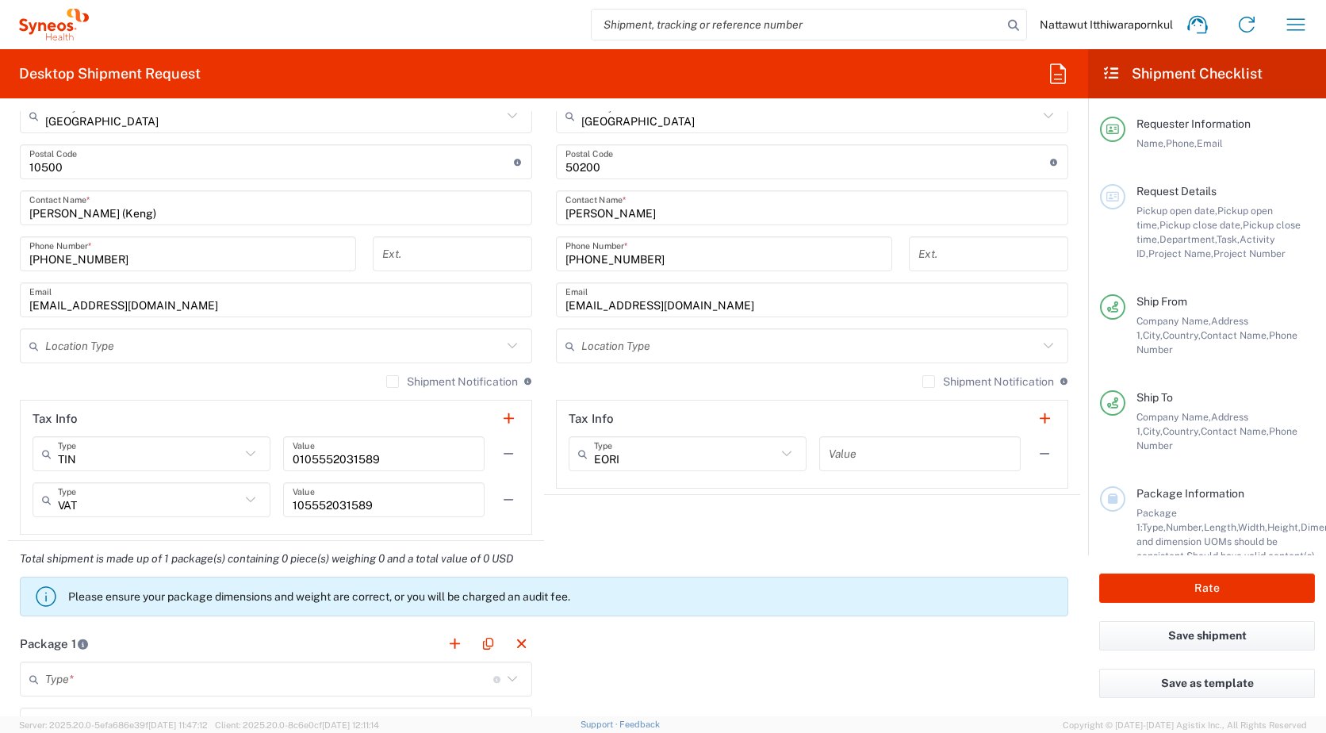
click at [610, 529] on agx-shipment-stop-widget "Ship To Location [PERSON_NAME] LLC-[GEOGRAPHIC_DATA] [GEOGRAPHIC_DATA] [GEOGRAP…" at bounding box center [812, 164] width 536 height 754
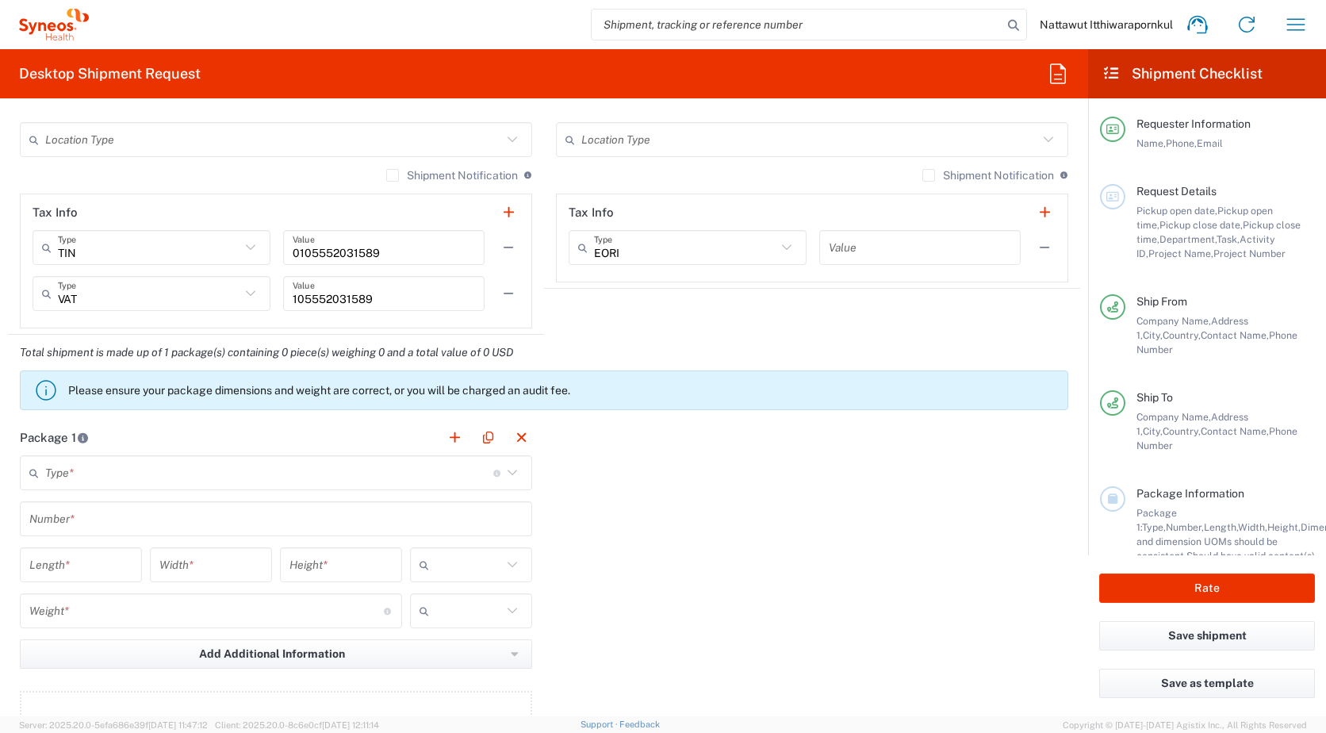
scroll to position [1110, 0]
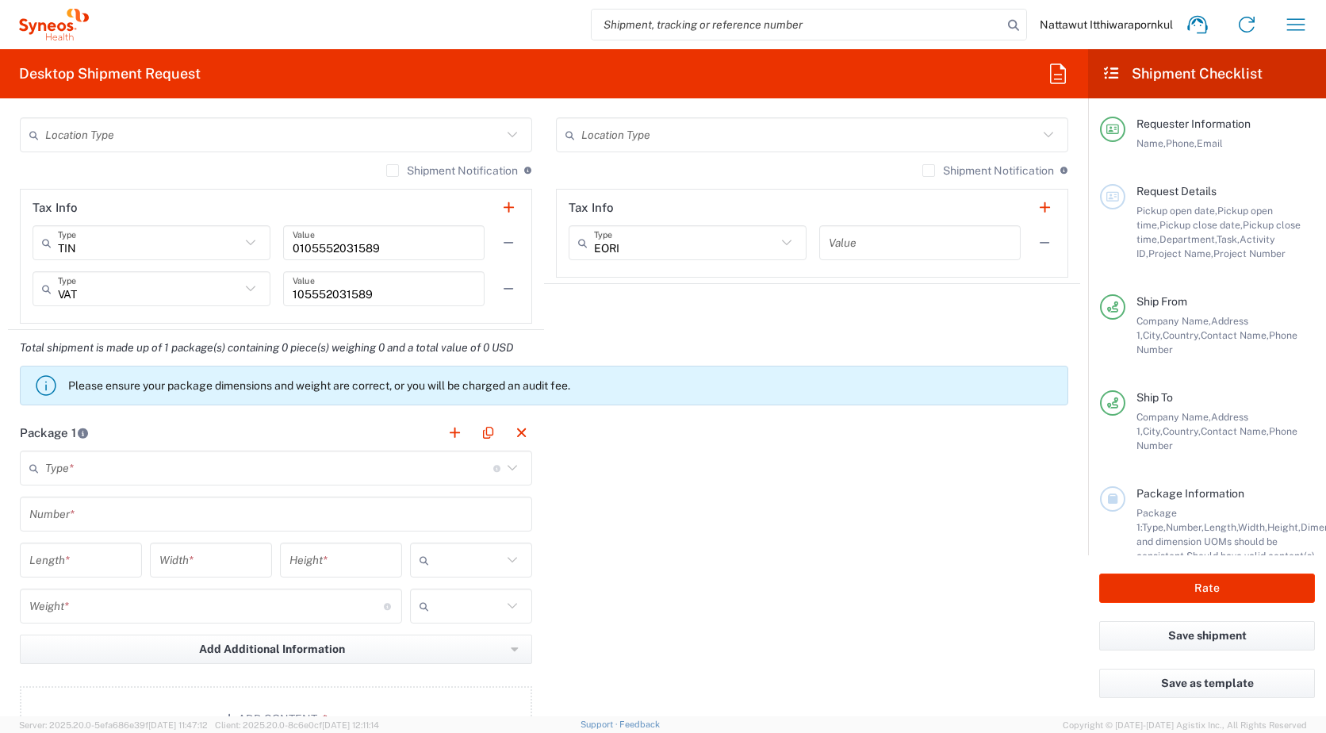
click at [432, 466] on input "text" at bounding box center [269, 469] width 448 height 28
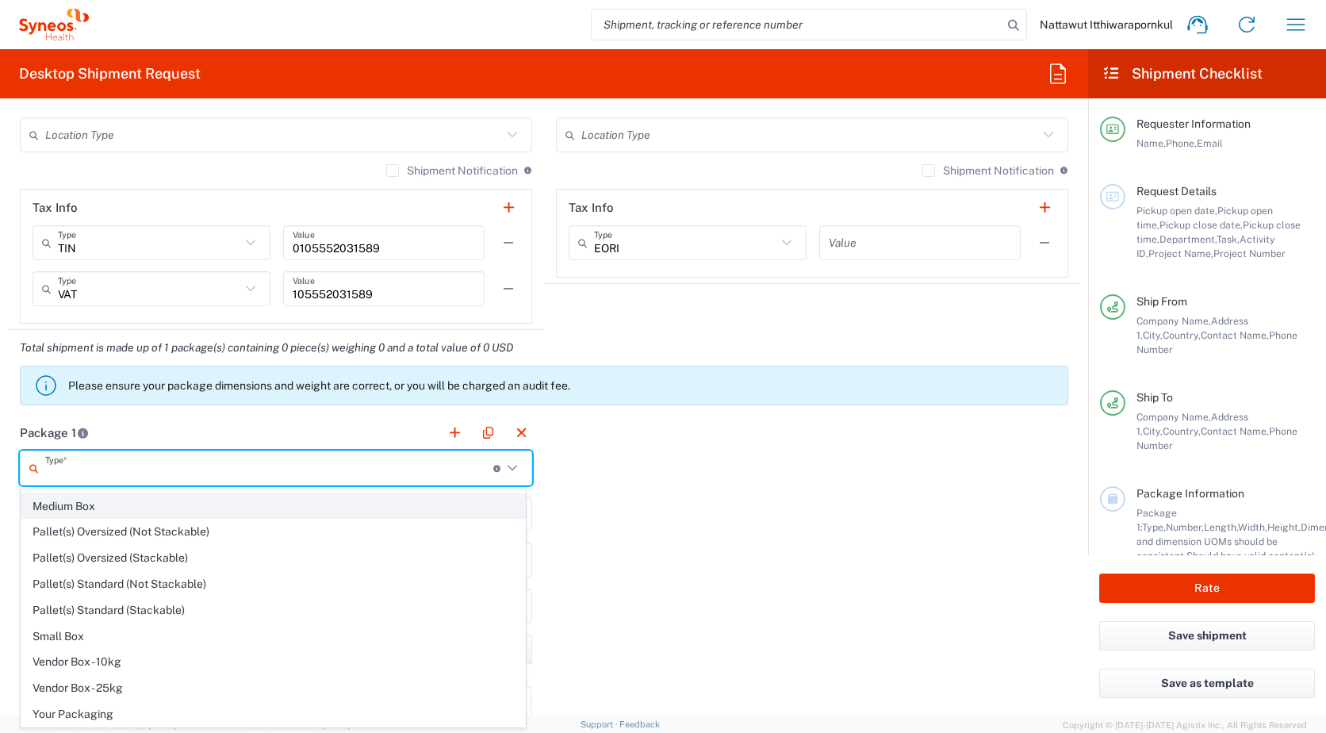
scroll to position [0, 0]
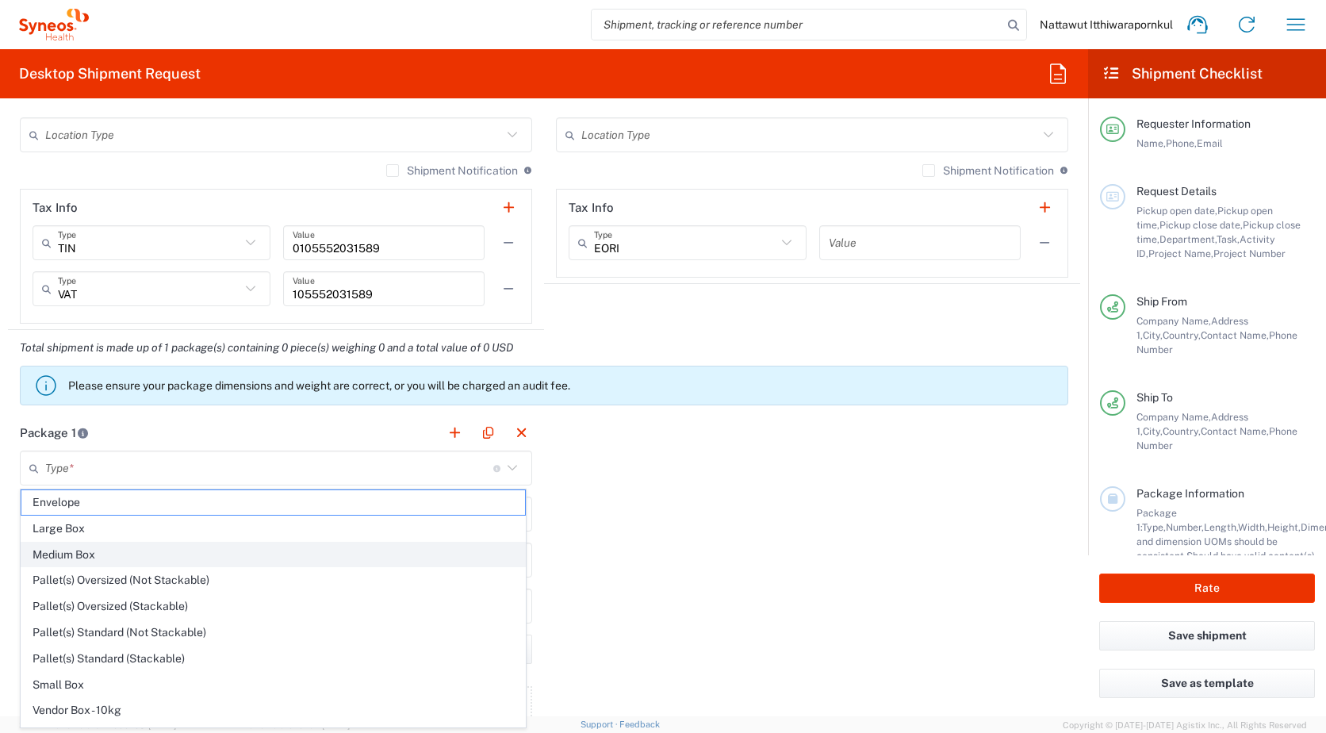
click at [349, 547] on span "Medium Box" at bounding box center [273, 555] width 504 height 25
type input "Medium Box"
type input "13"
type input "11.5"
type input "2.5"
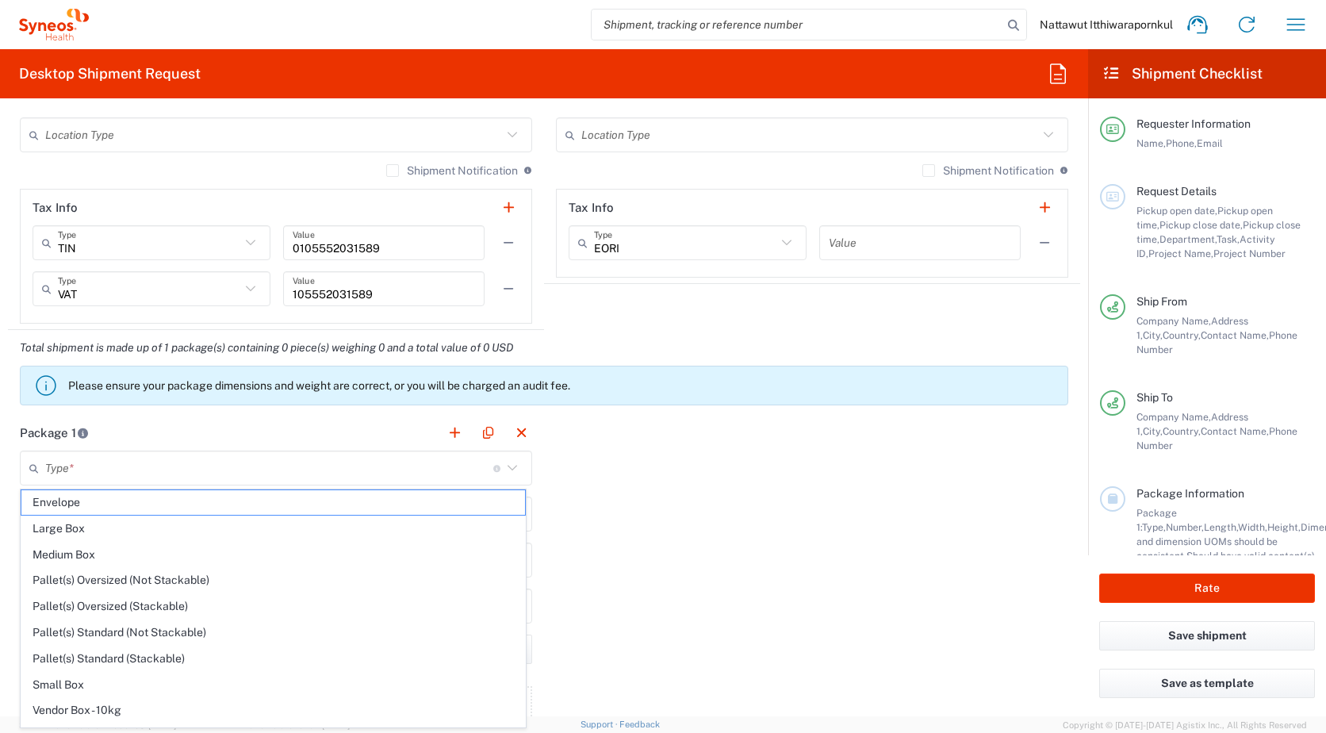
type input "in"
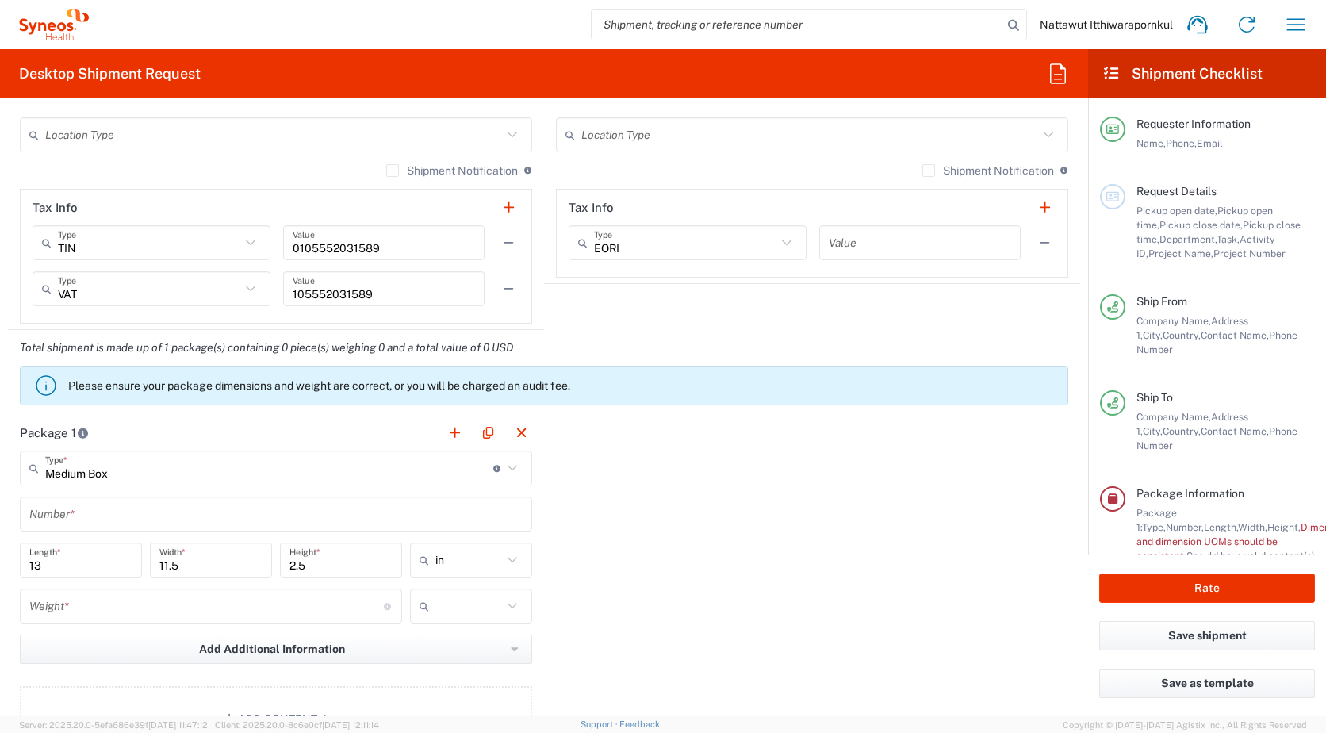
click at [201, 524] on input "text" at bounding box center [275, 515] width 493 height 28
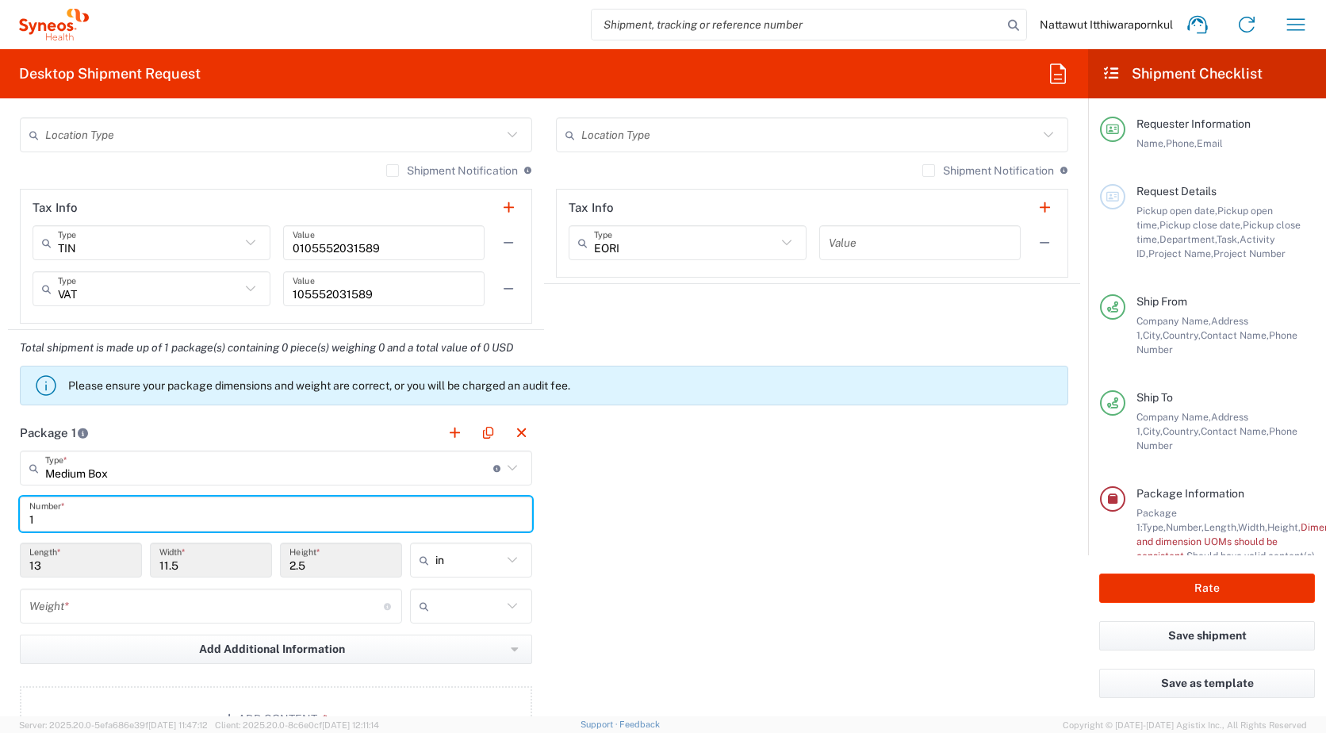
type input "1"
click at [666, 528] on div "Package 1 Medium Box Type * Material used to package goods Envelope Large Box M…" at bounding box center [544, 589] width 1072 height 348
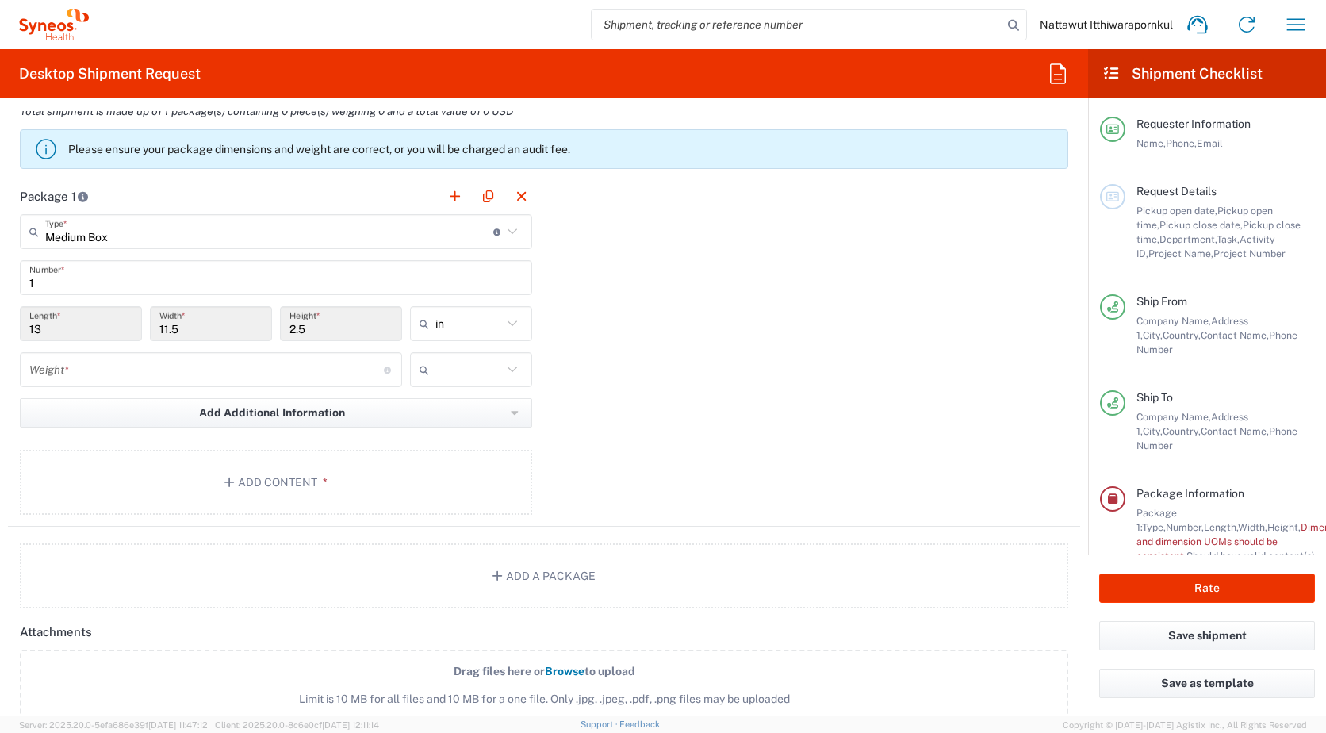
scroll to position [1348, 0]
click at [305, 367] on input "number" at bounding box center [206, 369] width 355 height 28
type input "0"
type input "1"
click at [479, 370] on input "text" at bounding box center [468, 367] width 67 height 25
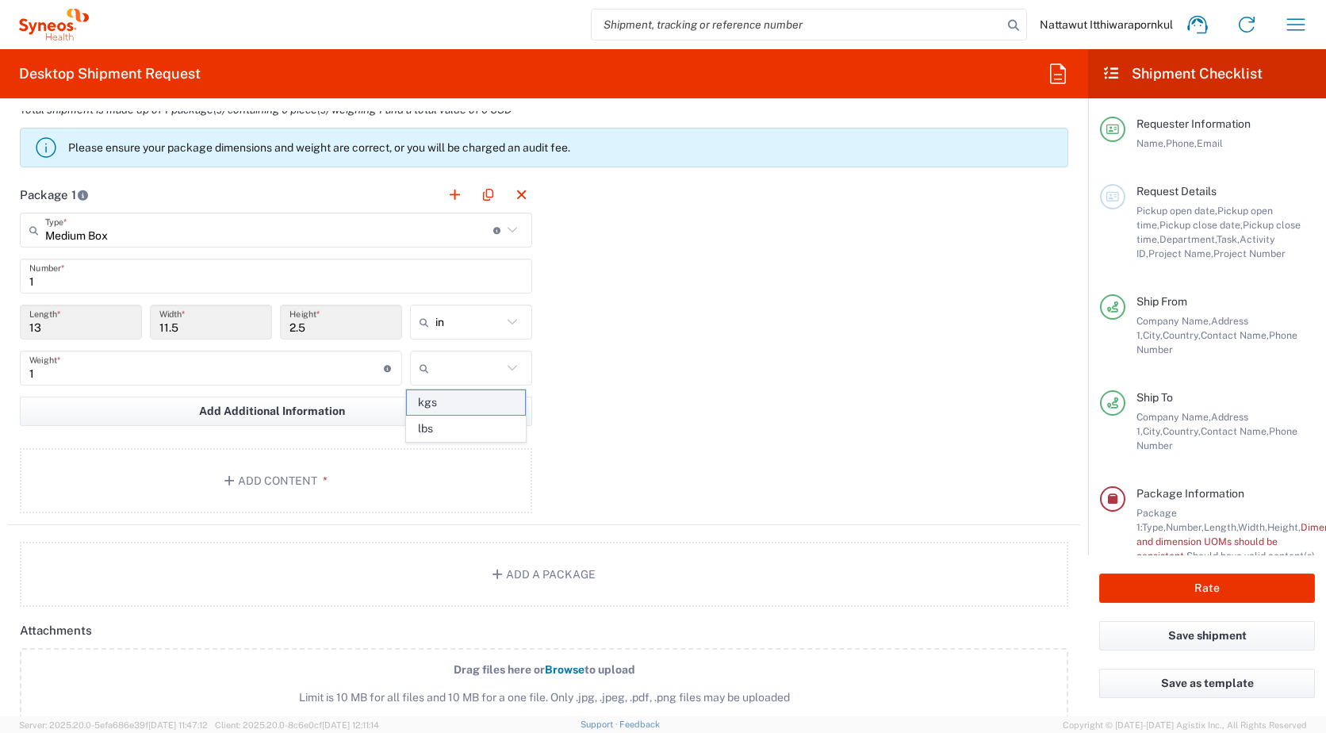
click at [474, 399] on span "kgs" at bounding box center [465, 402] width 117 height 25
type input "kgs"
click at [600, 364] on div "Package 1 Medium Box Type * Material used to package goods Envelope Large Box M…" at bounding box center [544, 351] width 1072 height 348
click at [419, 475] on button "Add Content *" at bounding box center [276, 480] width 512 height 65
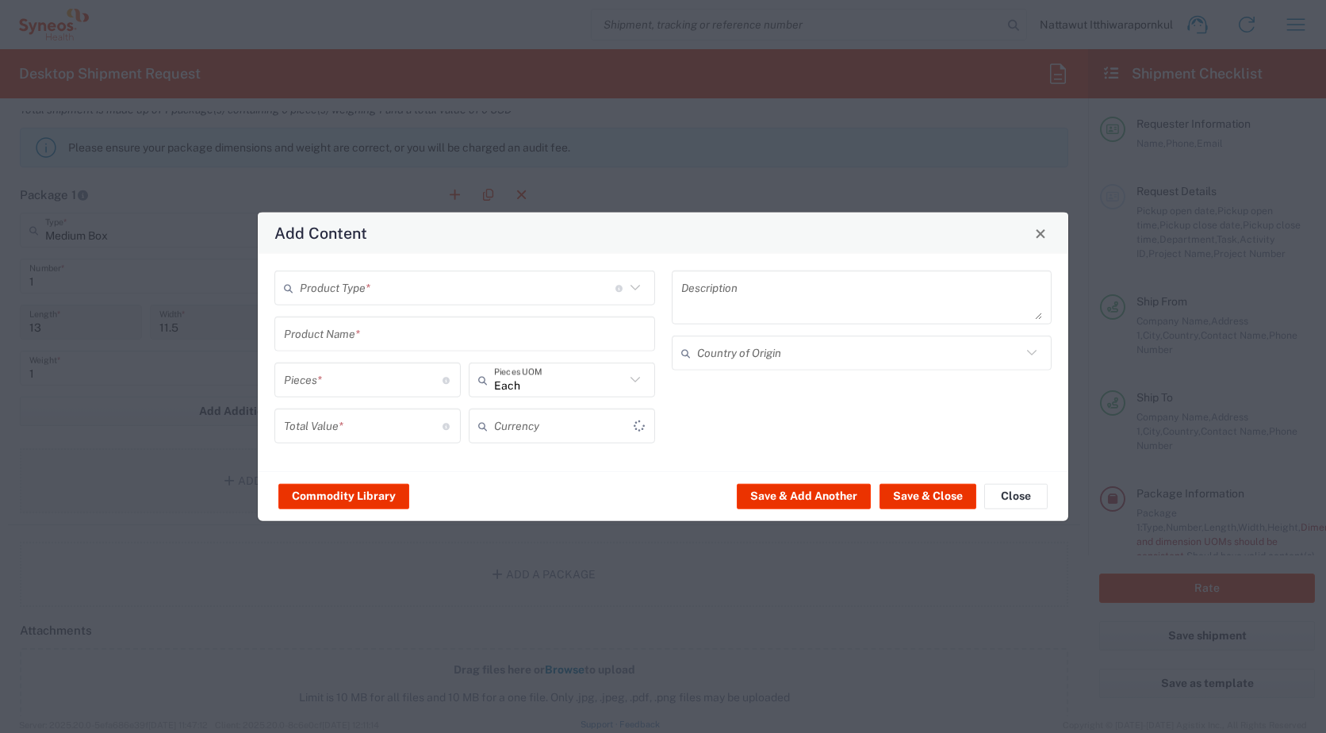
type input "US Dollar"
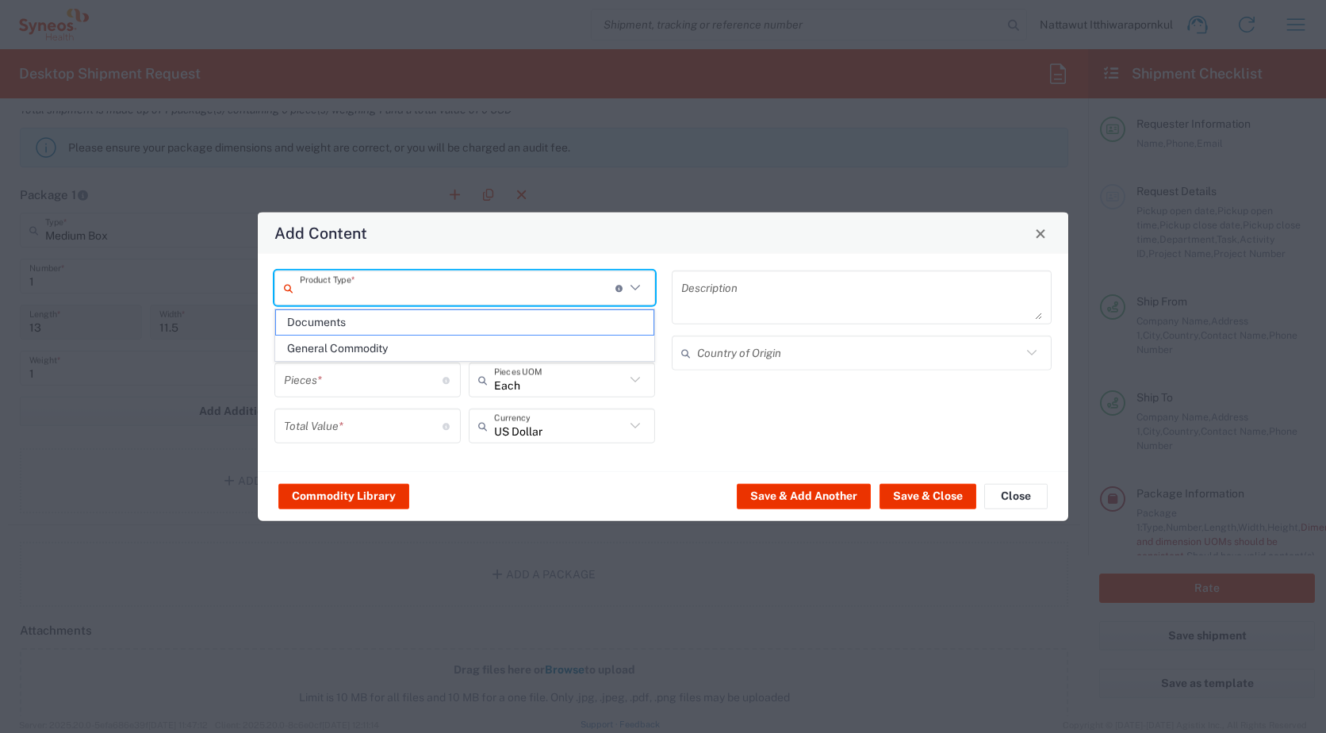
click at [573, 286] on input "text" at bounding box center [458, 288] width 316 height 28
click at [526, 325] on span "Documents" at bounding box center [465, 322] width 378 height 25
type input "Documents"
type input "1"
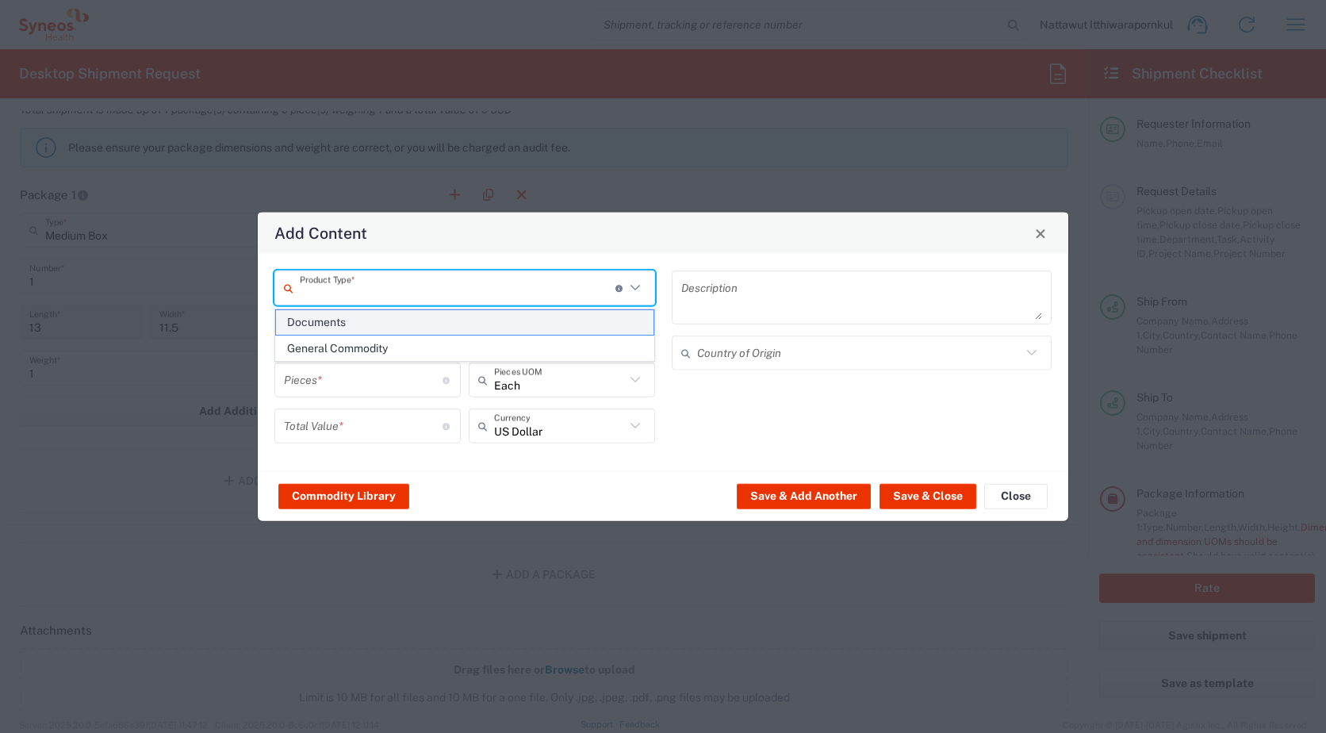
type input "1"
type textarea "Documents"
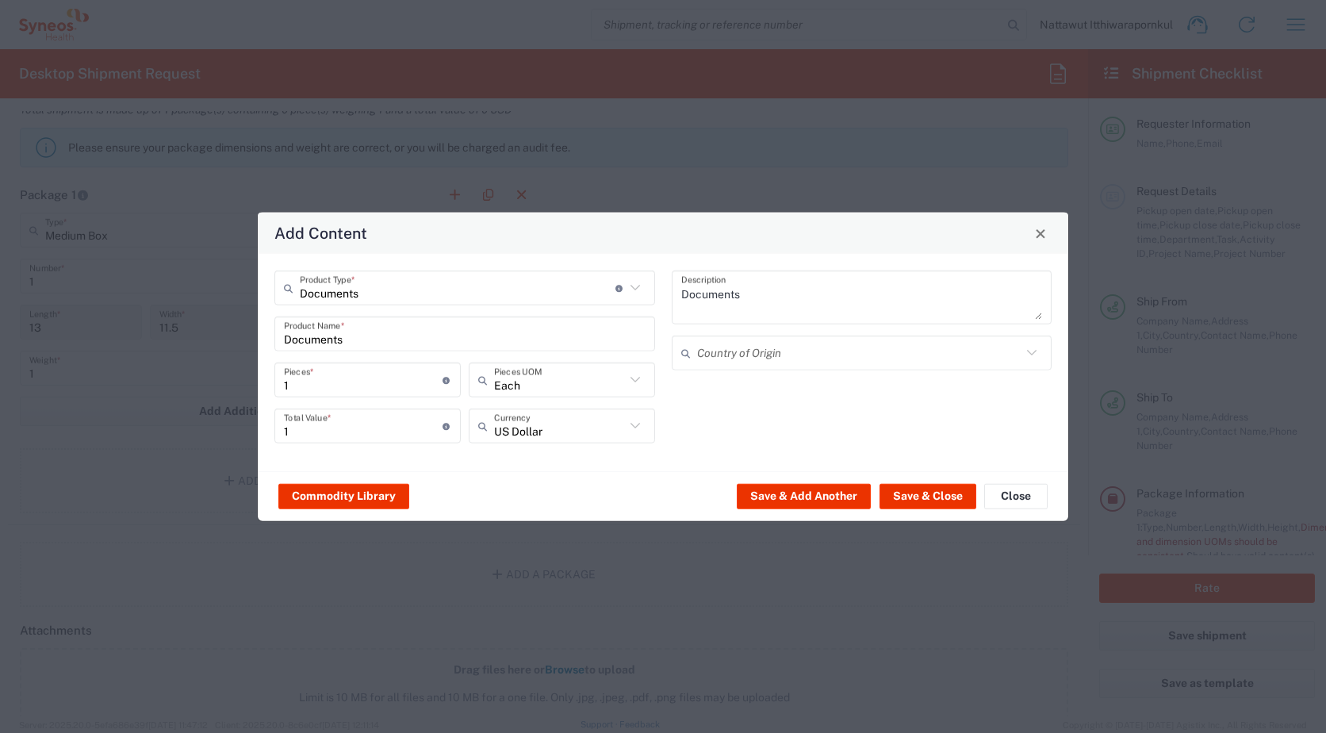
click at [833, 358] on input "text" at bounding box center [859, 353] width 325 height 28
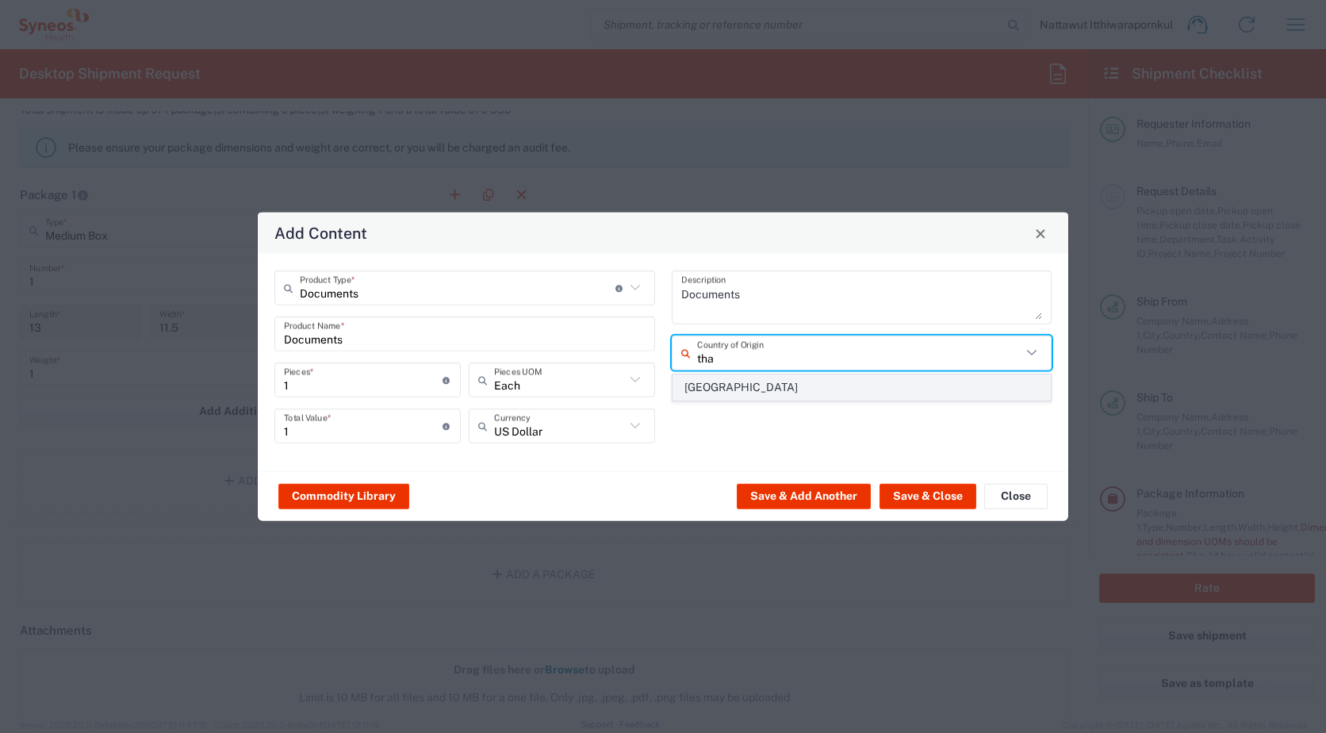
click at [796, 391] on span "[GEOGRAPHIC_DATA]" at bounding box center [862, 387] width 378 height 25
type input "[GEOGRAPHIC_DATA]"
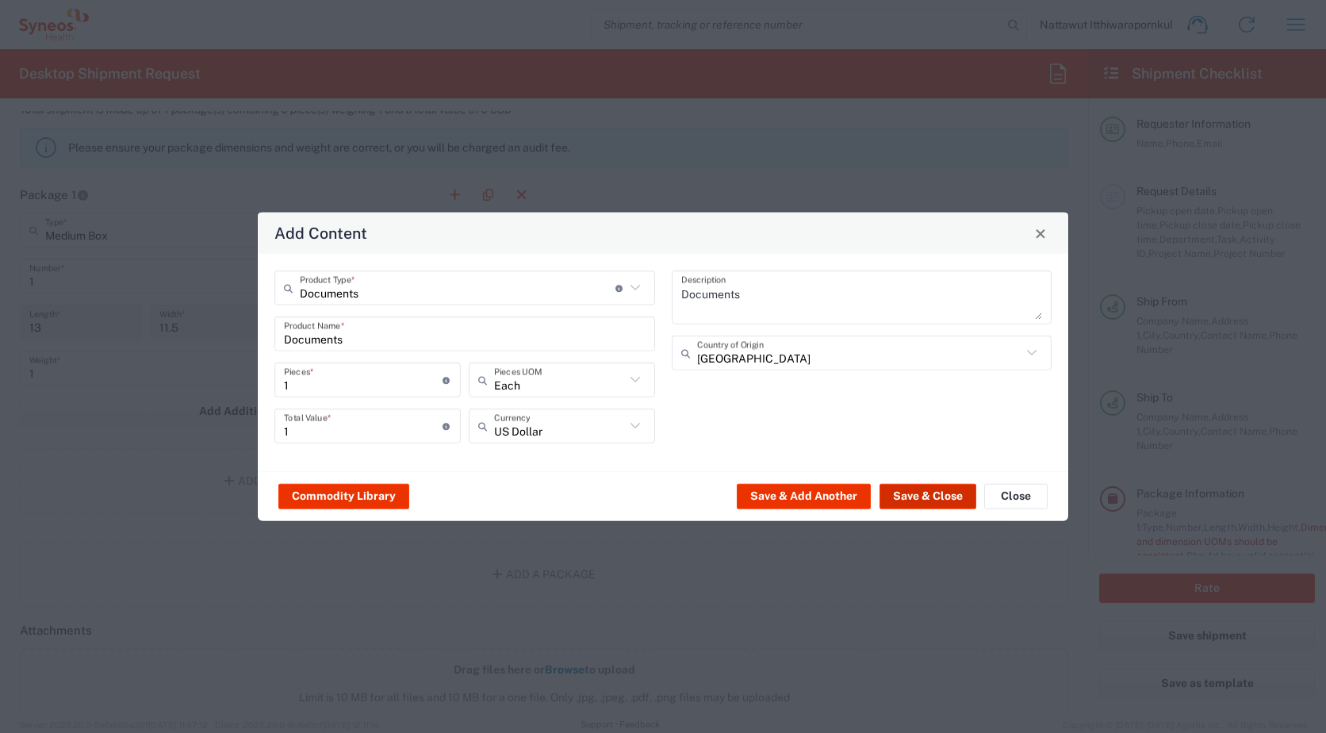
click at [932, 496] on button "Save & Close" at bounding box center [928, 495] width 97 height 25
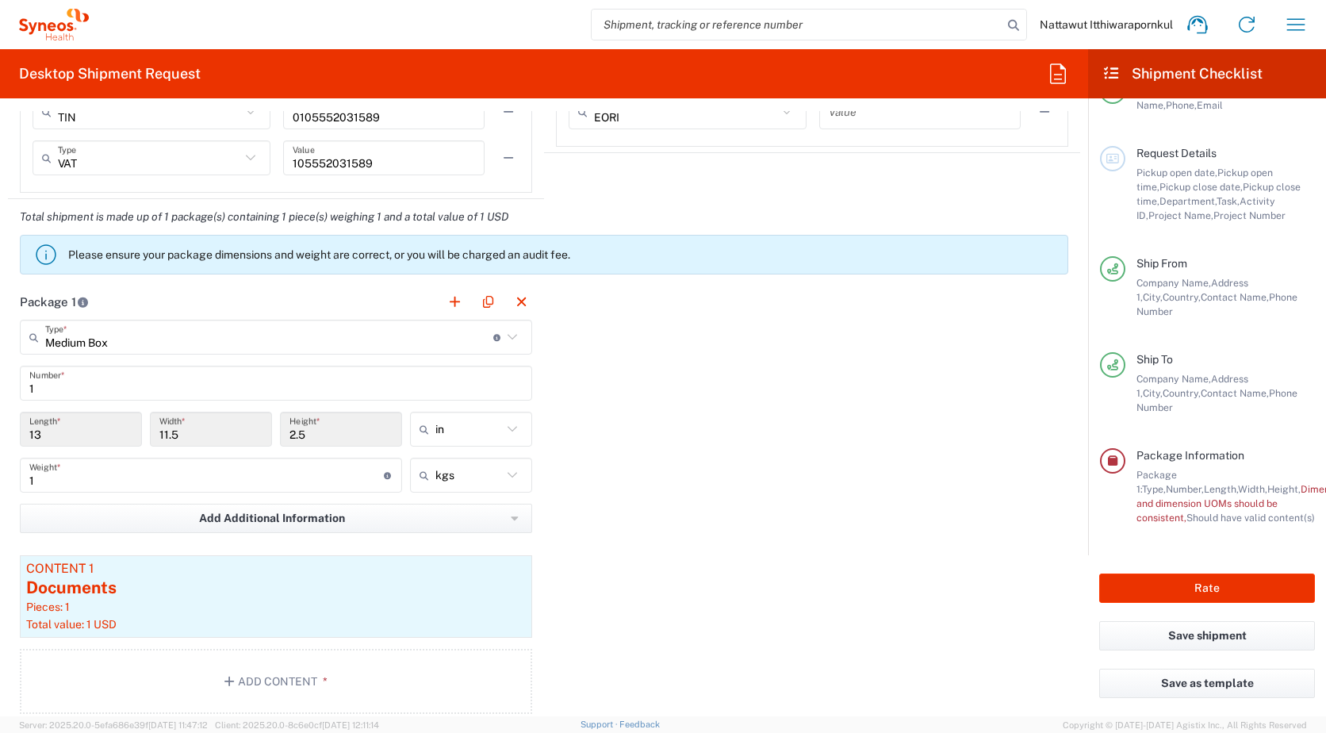
scroll to position [56, 0]
click at [1186, 576] on button "Rate" at bounding box center [1207, 587] width 216 height 29
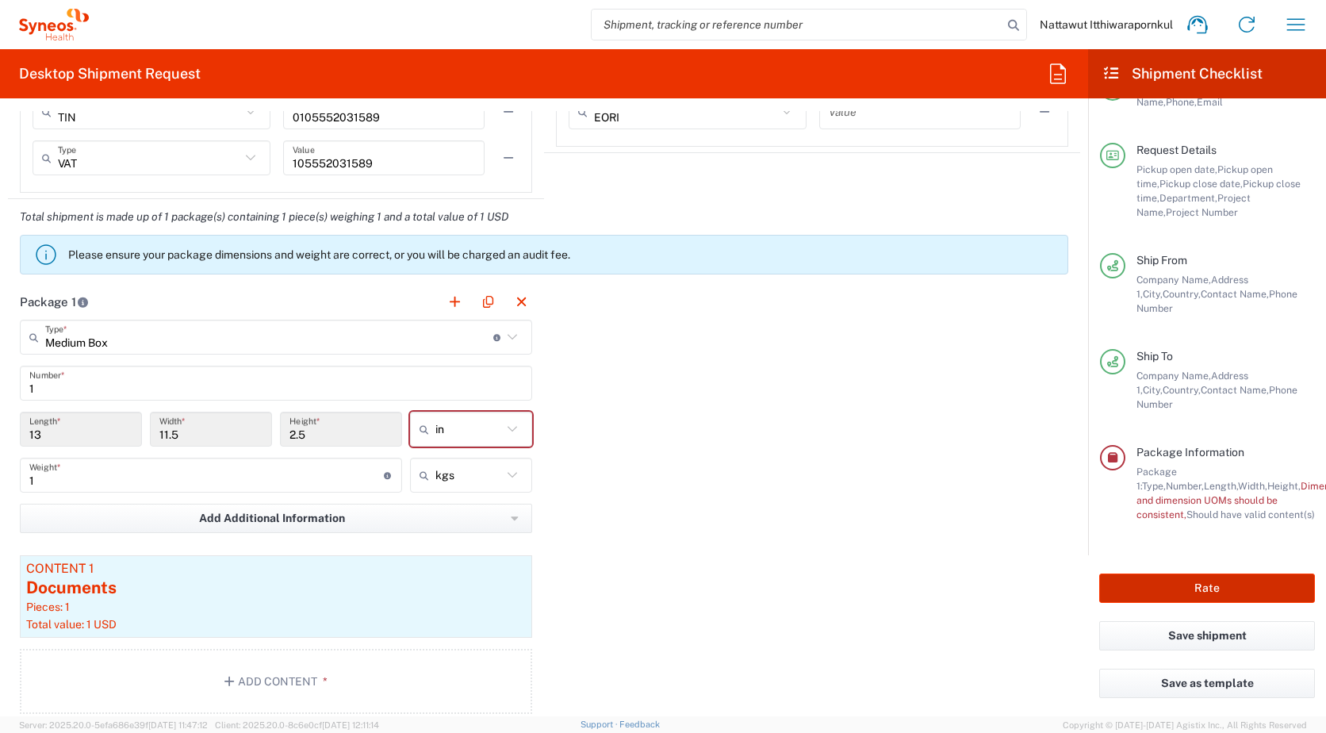
type input "7026556"
click at [1226, 585] on button "Rate" at bounding box center [1207, 587] width 216 height 29
click at [512, 416] on div "in" at bounding box center [471, 429] width 122 height 35
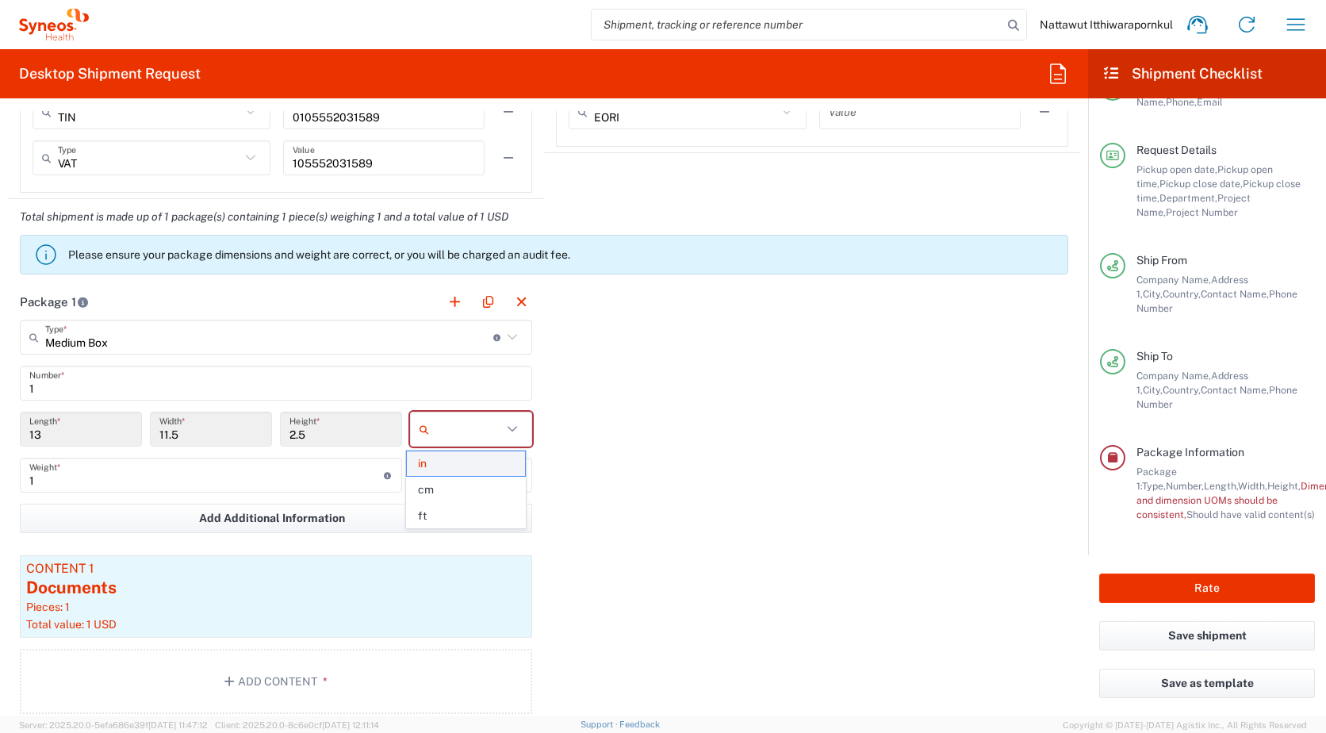
click at [508, 457] on span "in" at bounding box center [465, 463] width 117 height 25
click at [410, 432] on div at bounding box center [471, 429] width 122 height 35
click at [426, 432] on icon at bounding box center [428, 428] width 16 height 25
click at [444, 504] on span "in" at bounding box center [465, 516] width 117 height 25
click at [872, 439] on div "Package 1 Medium Box Type * Material used to package goods Envelope Large Box M…" at bounding box center [544, 505] width 1072 height 442
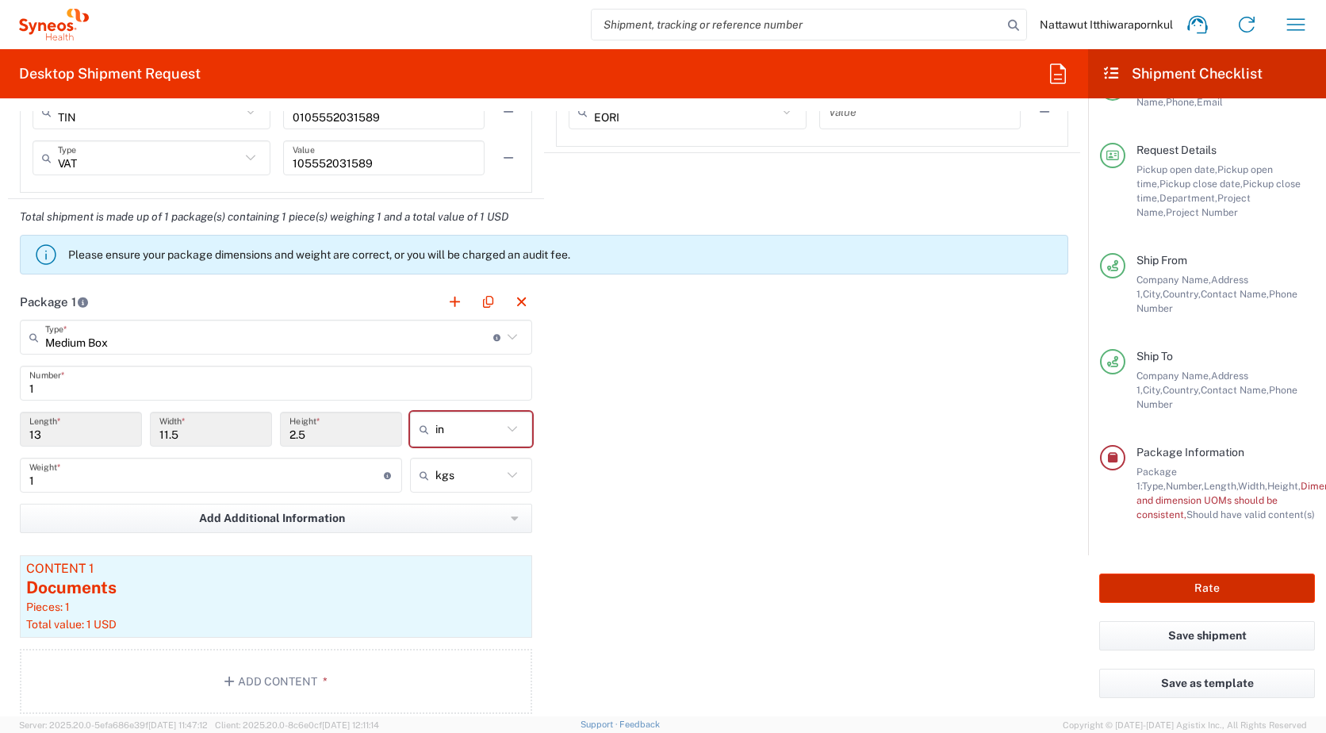
click at [1291, 577] on button "Rate" at bounding box center [1207, 587] width 216 height 29
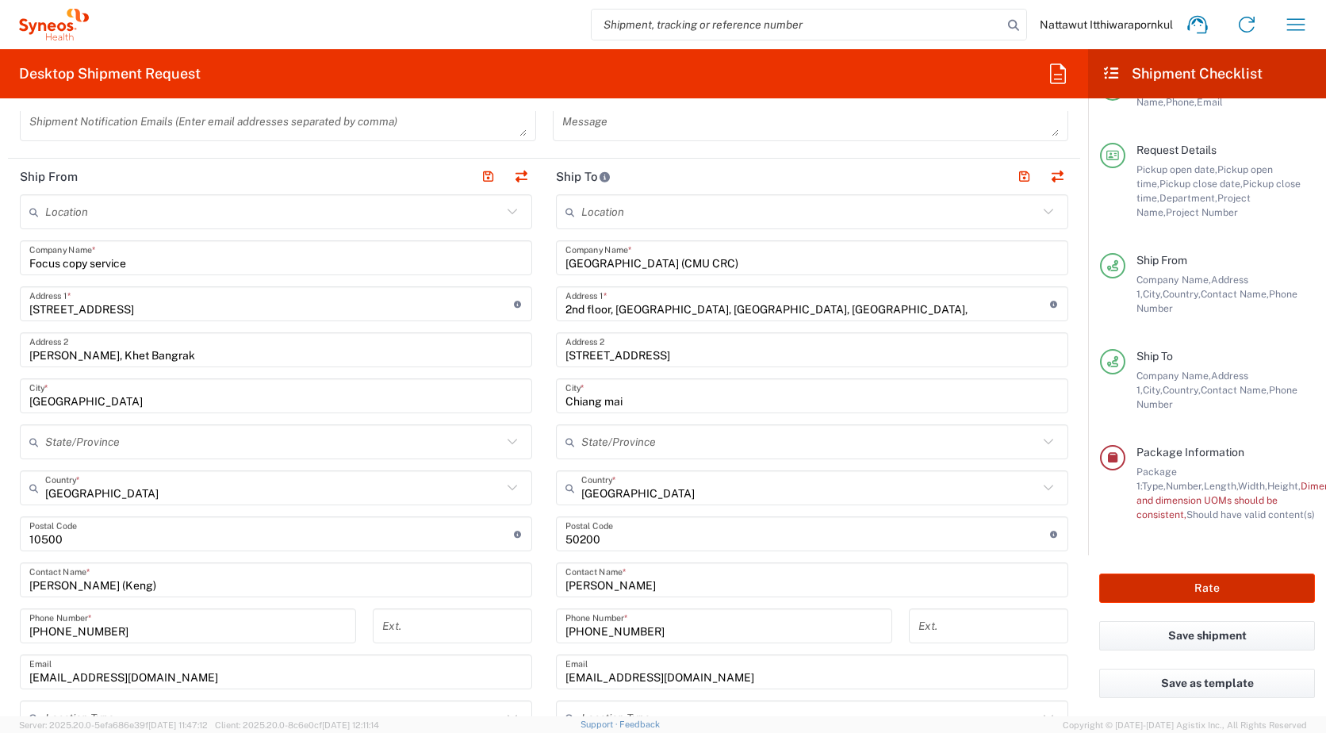
scroll to position [448, 0]
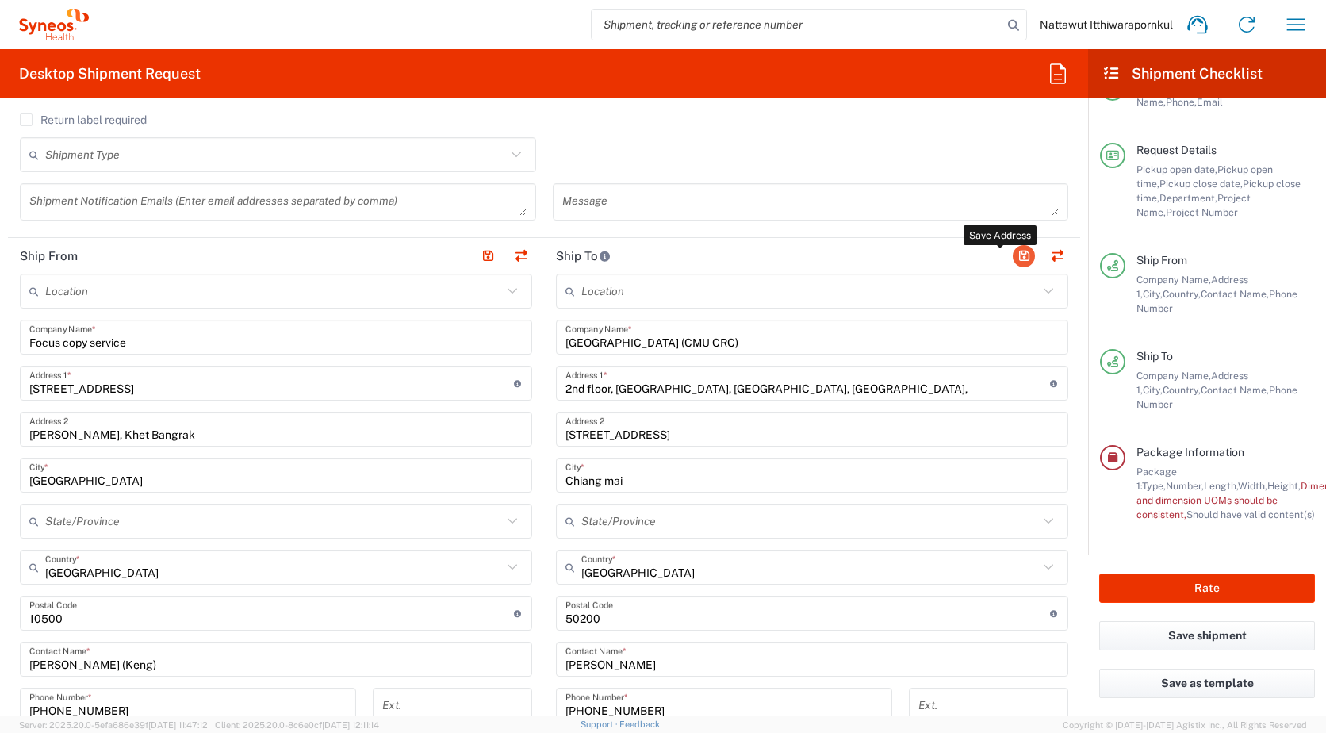
click at [1013, 262] on button "button" at bounding box center [1024, 256] width 22 height 22
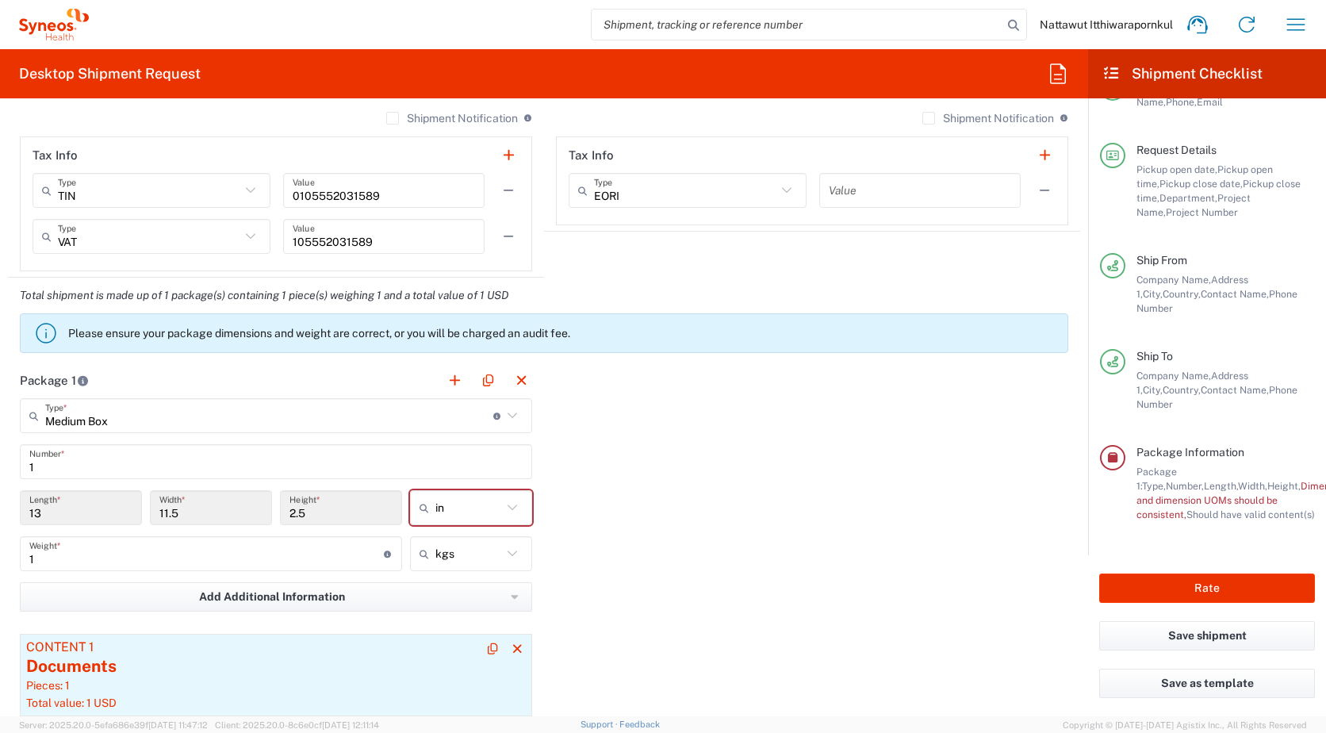
scroll to position [1162, 0]
click at [511, 507] on icon at bounding box center [512, 508] width 21 height 21
type input "in"
click at [498, 571] on span "cm" at bounding box center [465, 569] width 117 height 25
type input "33.02"
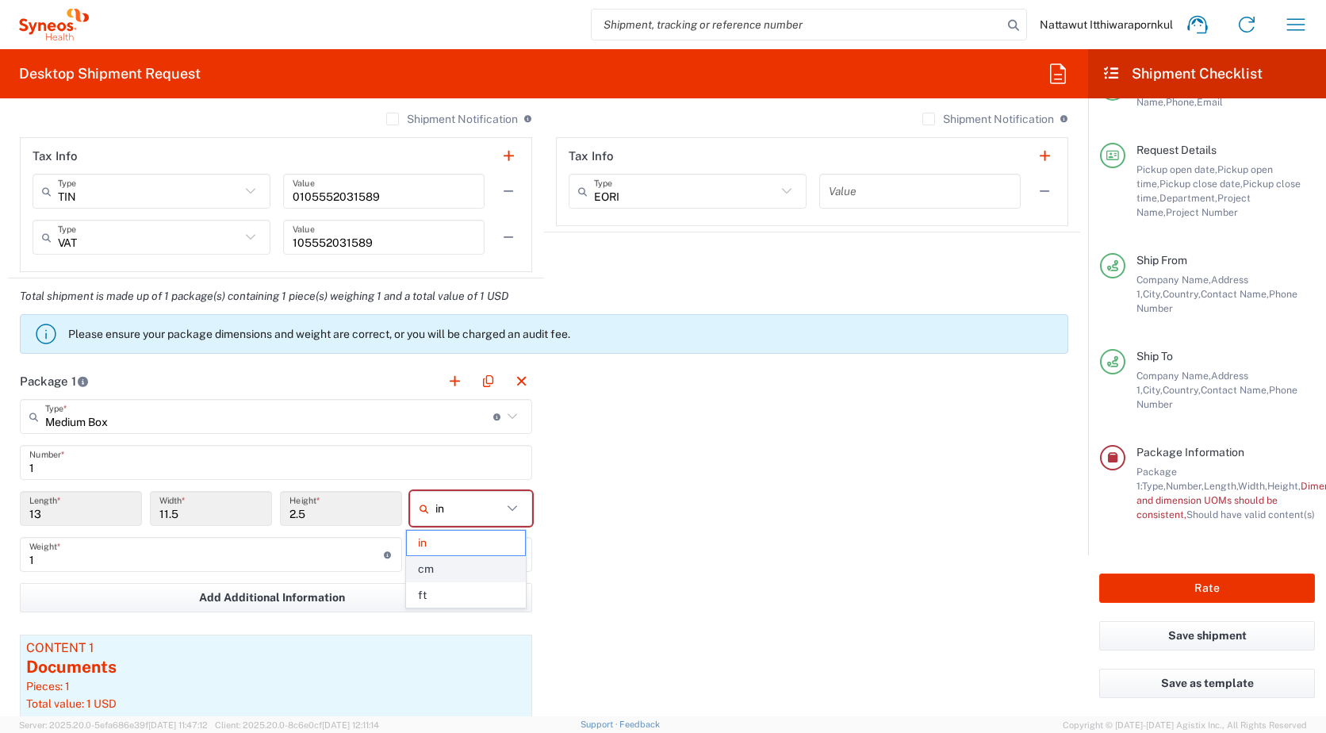
type input "29.21"
type input "6.35"
type input "cm"
click at [680, 524] on div "Package 1 Medium Box Type * Material used to package goods Envelope Large Box M…" at bounding box center [544, 584] width 1072 height 442
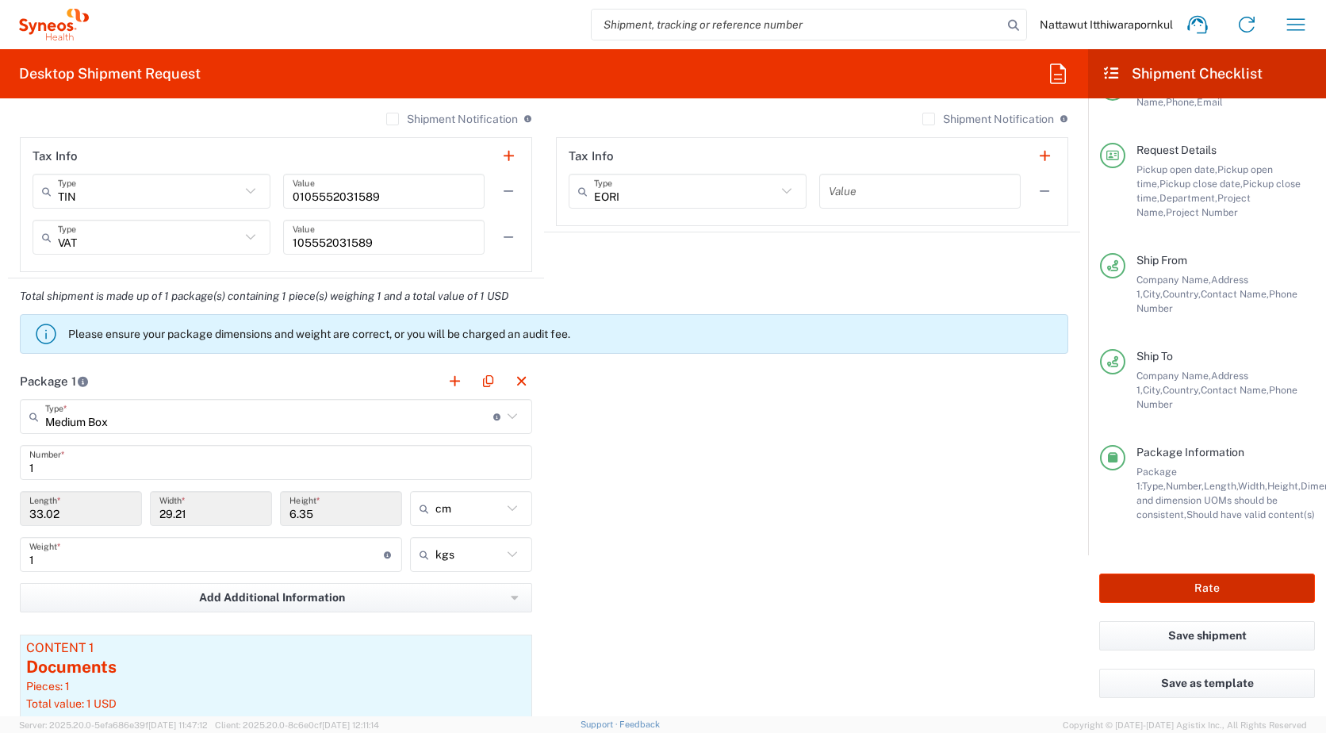
click at [1187, 580] on button "Rate" at bounding box center [1207, 587] width 216 height 29
click at [812, 585] on div "Package 1 Medium Box Type * Material used to package goods Envelope Large Box M…" at bounding box center [544, 584] width 1072 height 442
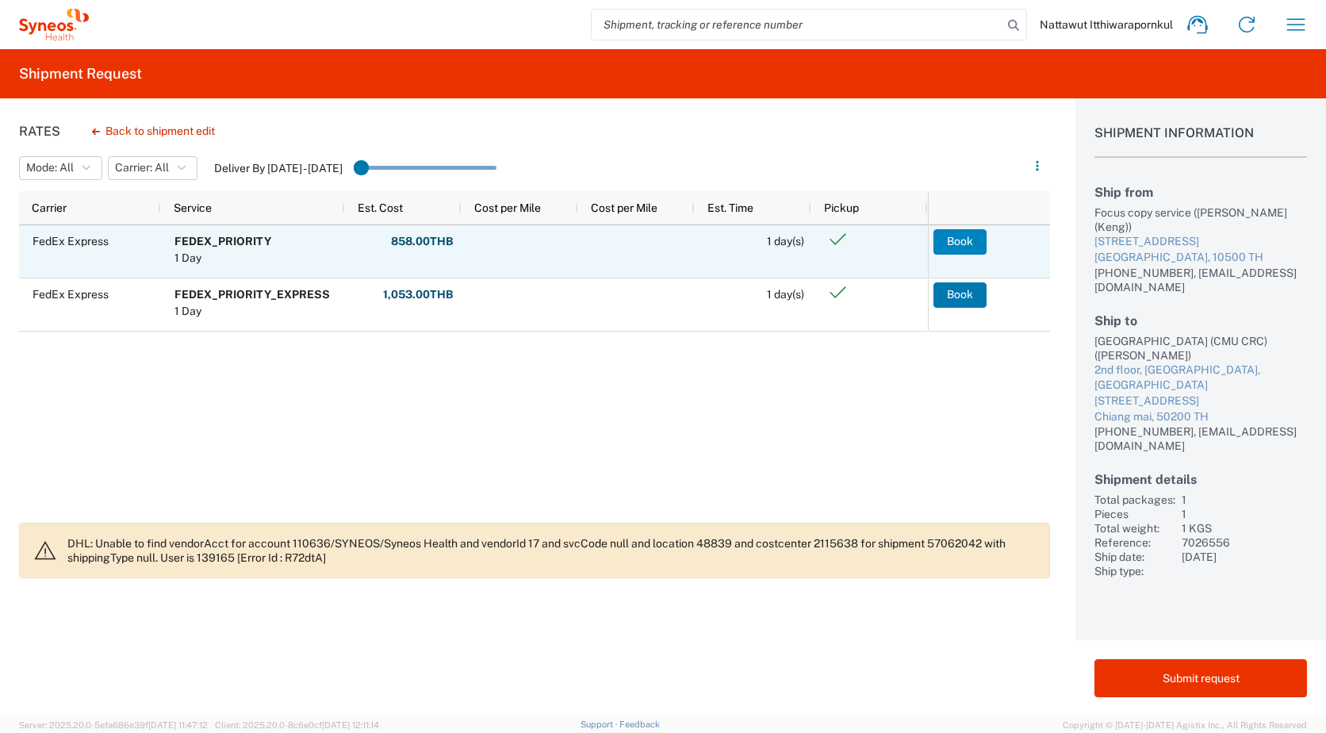
click at [956, 246] on button "Book" at bounding box center [960, 241] width 53 height 25
